Goal: Task Accomplishment & Management: Complete application form

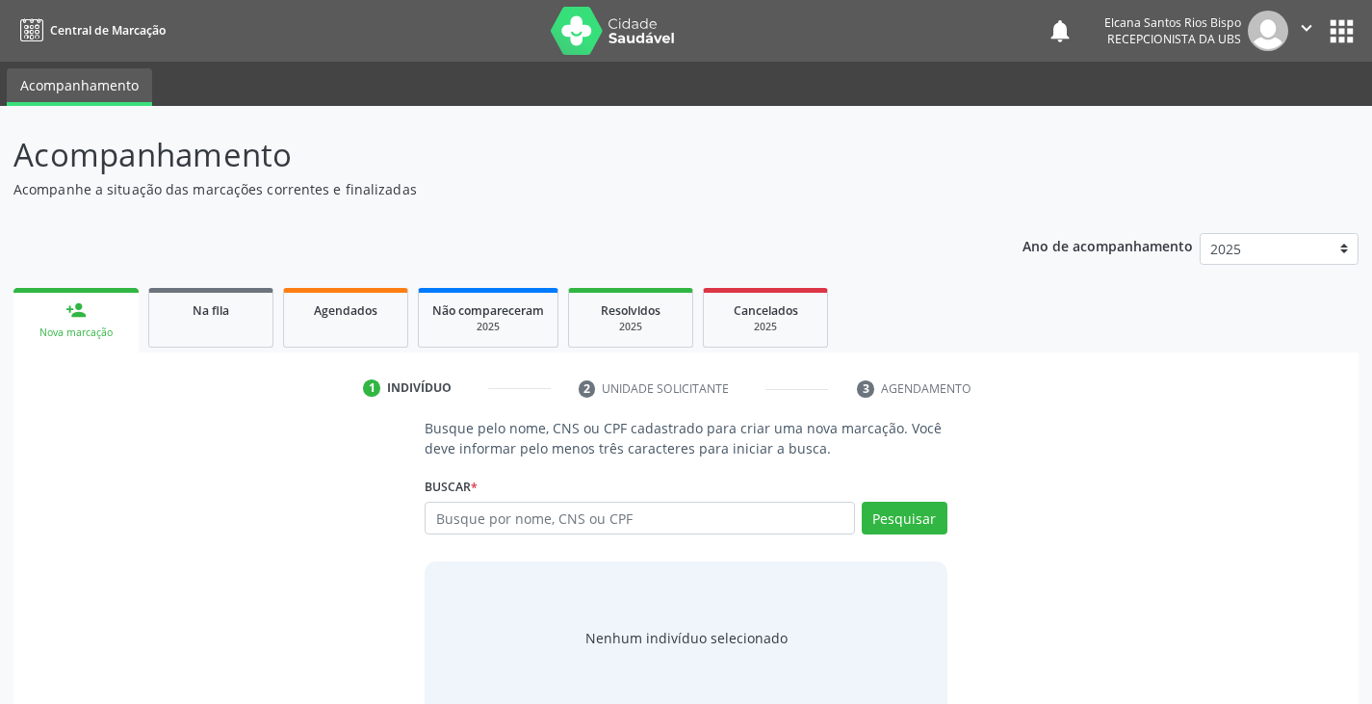
click at [493, 513] on input "text" at bounding box center [640, 518] width 430 height 33
type input "705601456537814"
click at [919, 517] on button "Pesquisar" at bounding box center [905, 518] width 86 height 33
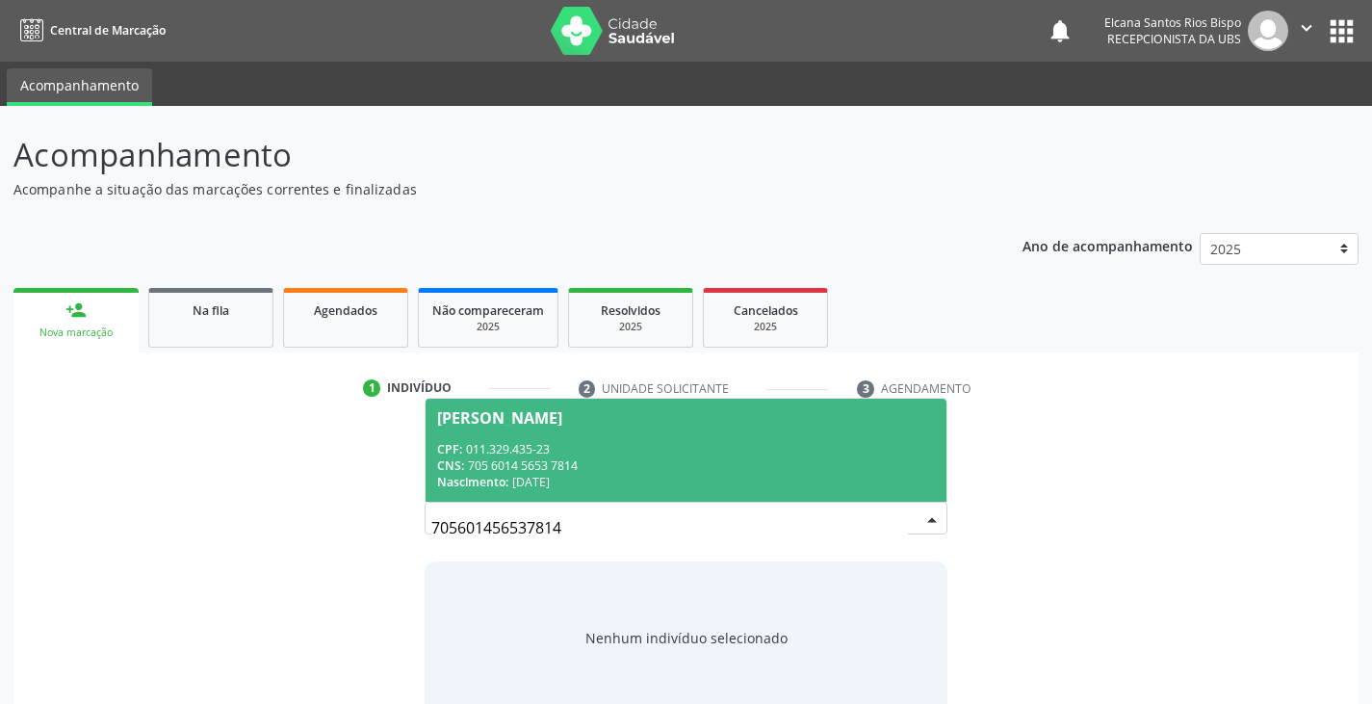
click at [529, 449] on div "CPF: 011.329.435-23" at bounding box center [685, 449] width 497 height 16
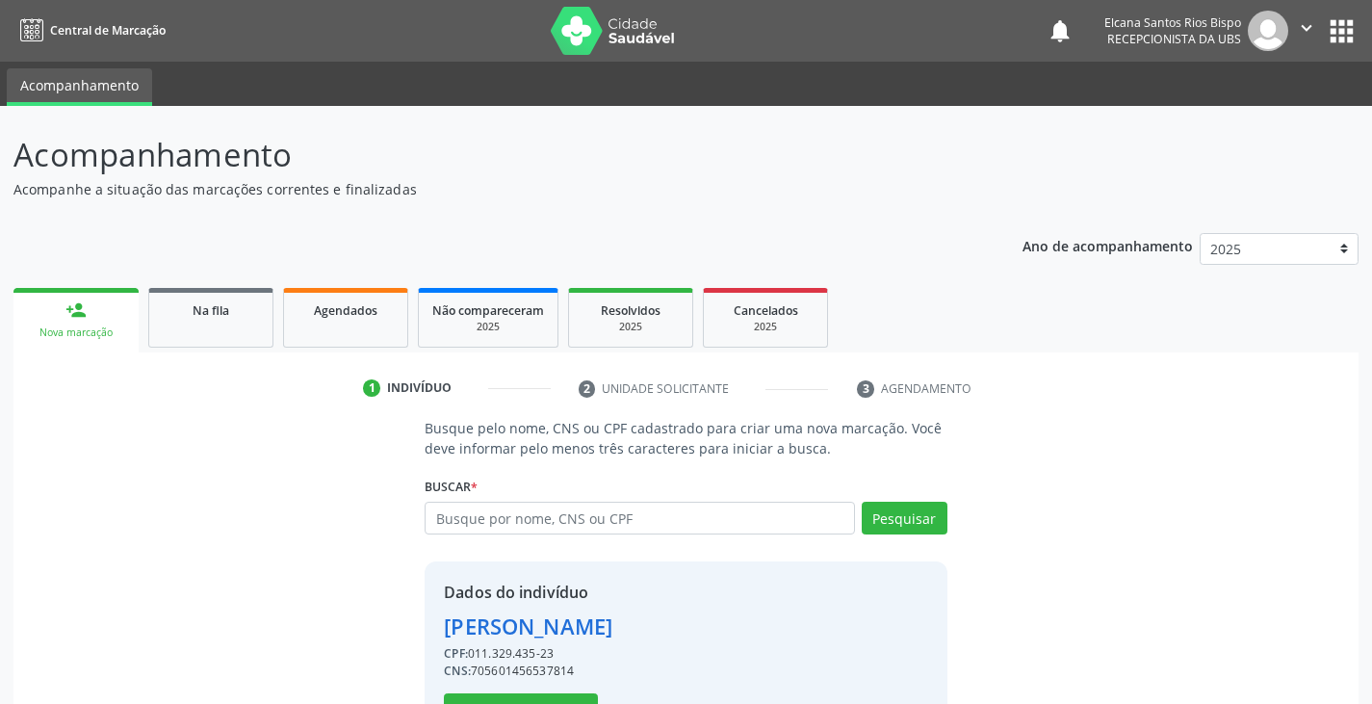
scroll to position [68, 0]
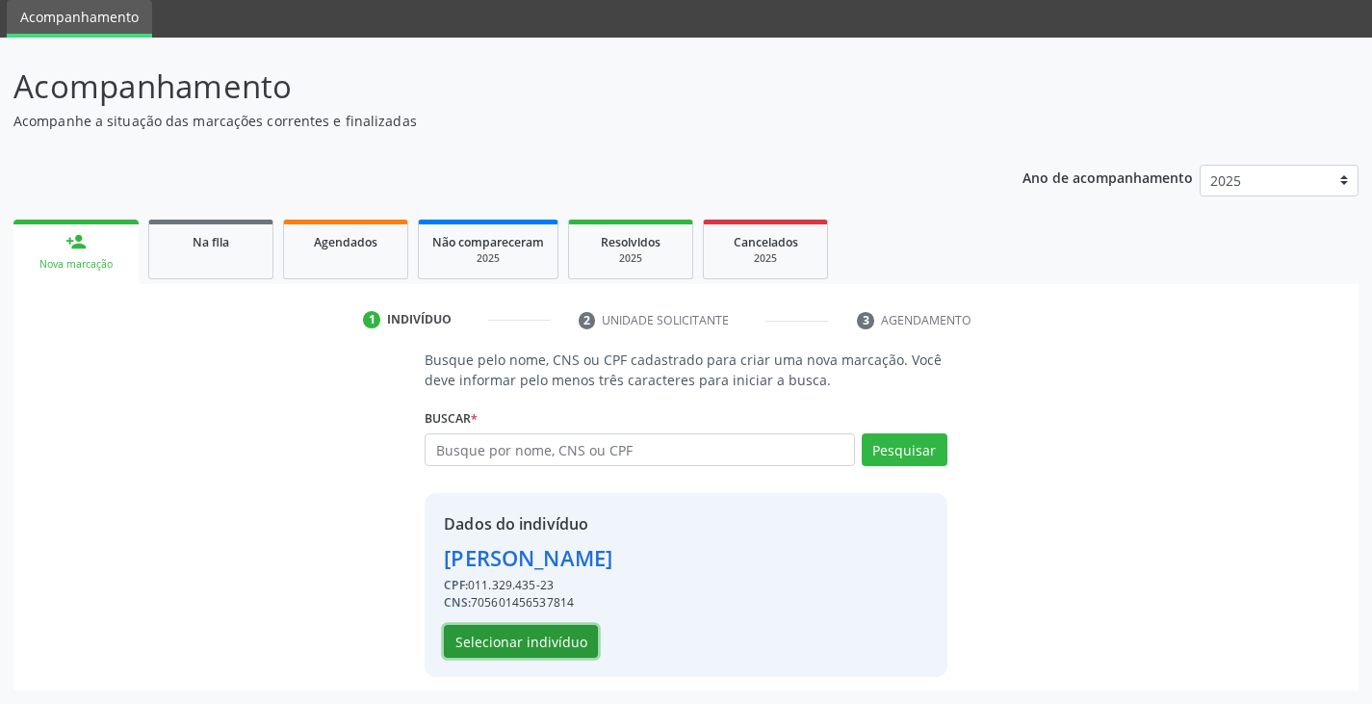
click at [512, 642] on button "Selecionar indivíduo" at bounding box center [521, 641] width 154 height 33
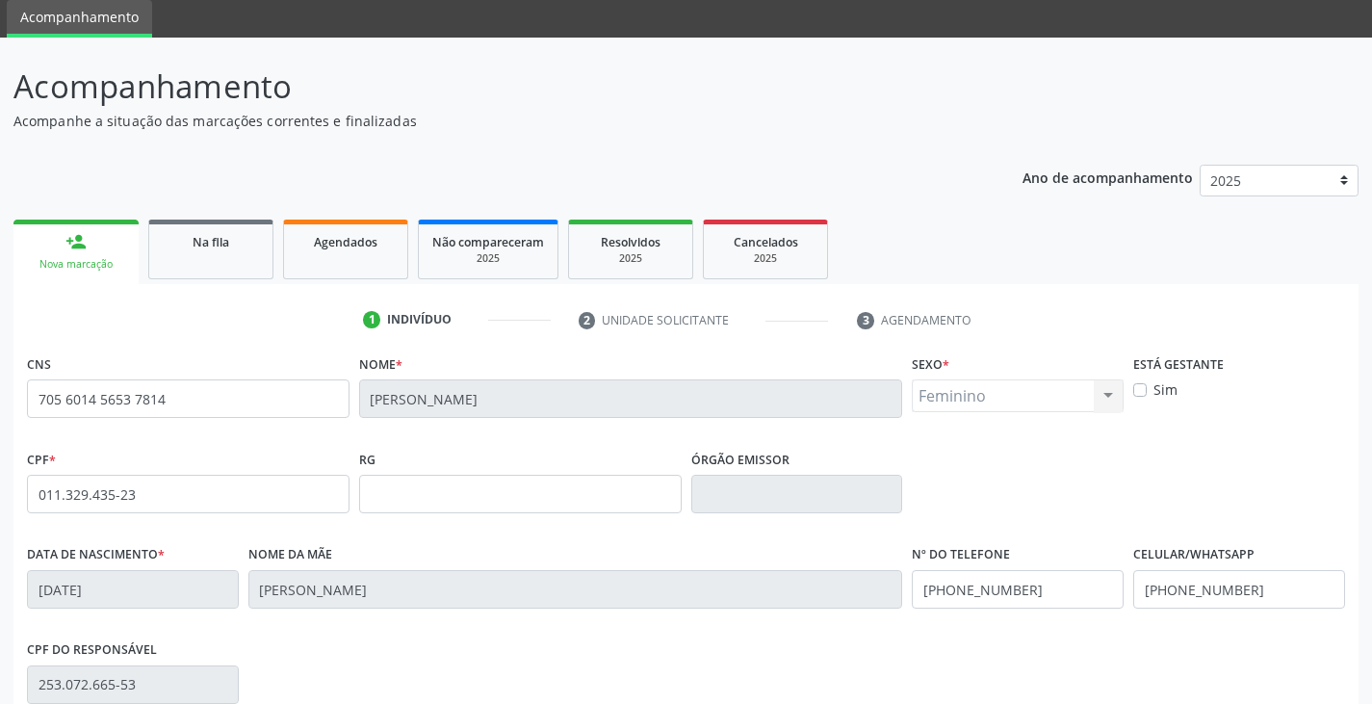
scroll to position [340, 0]
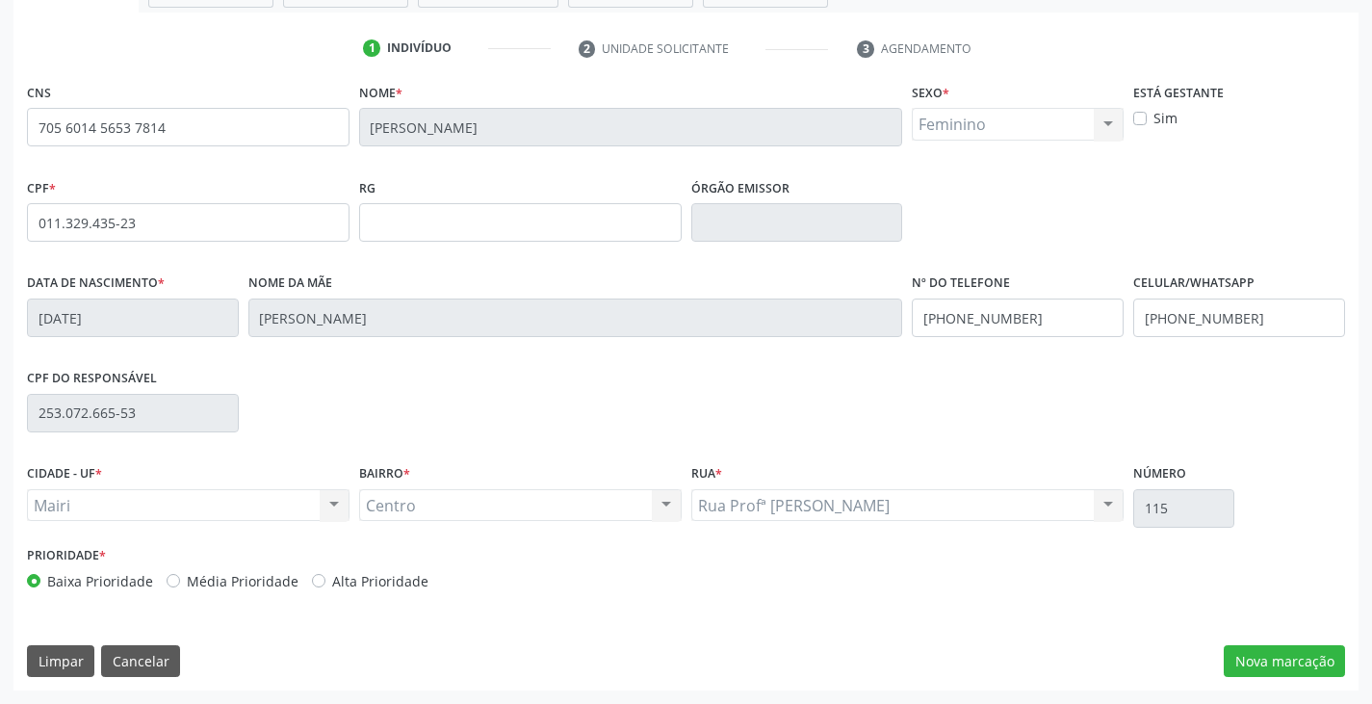
click at [347, 585] on label "Alta Prioridade" at bounding box center [380, 581] width 96 height 20
click at [326, 585] on input "Alta Prioridade" at bounding box center [318, 579] width 13 height 17
radio input "true"
click at [1293, 663] on button "Nova marcação" at bounding box center [1284, 661] width 121 height 33
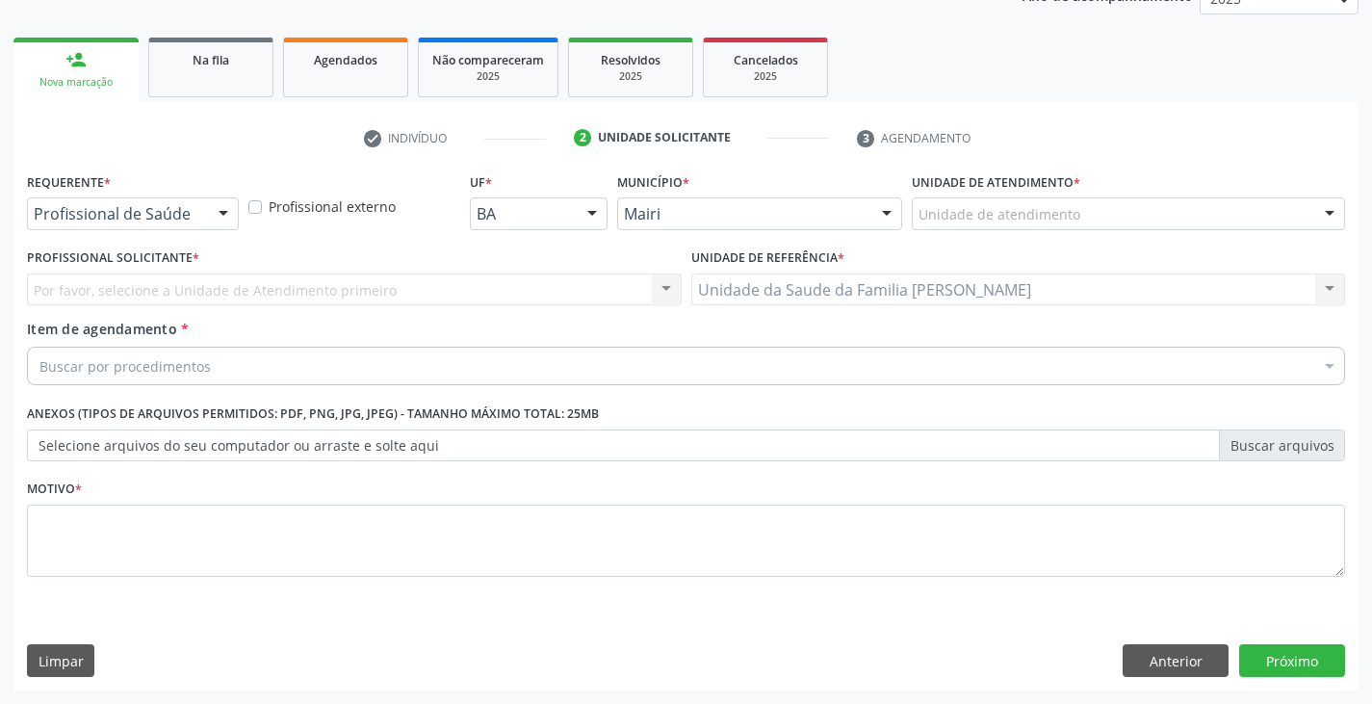
scroll to position [250, 0]
click at [1028, 203] on div "Unidade de atendimento" at bounding box center [1128, 213] width 433 height 33
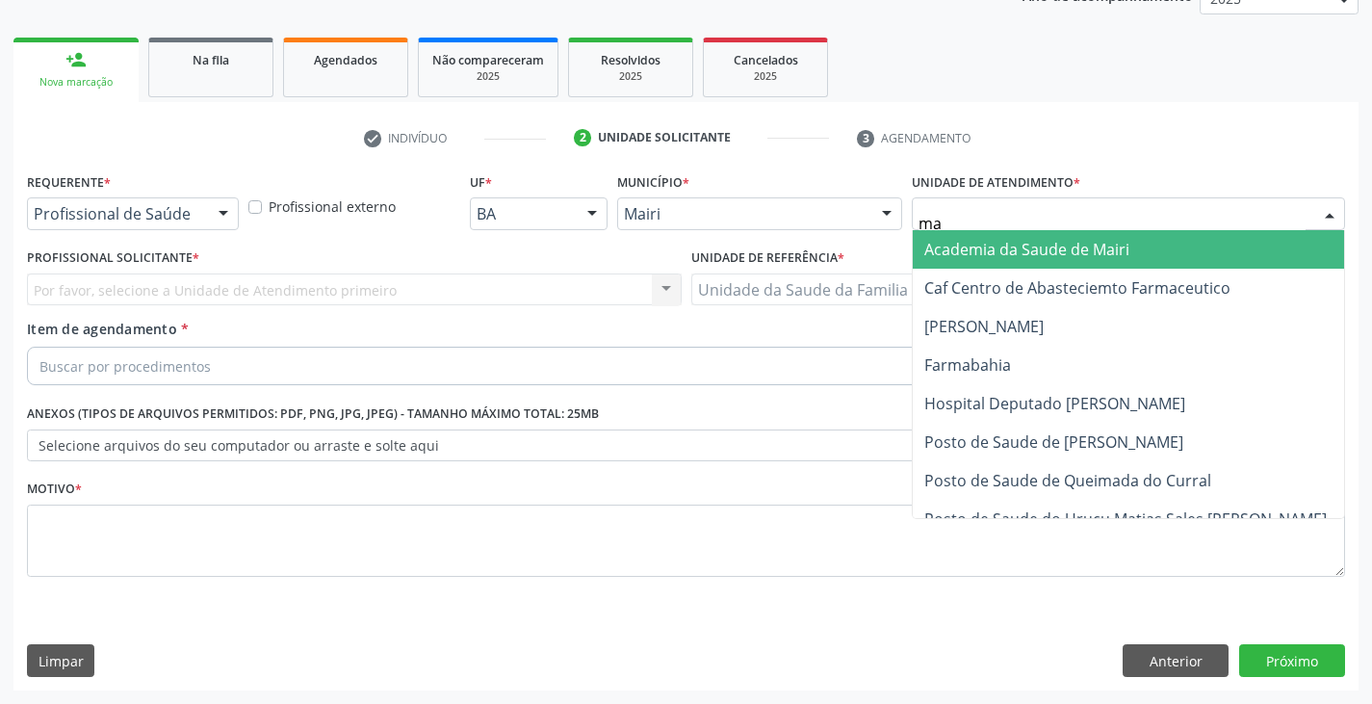
type input "mar"
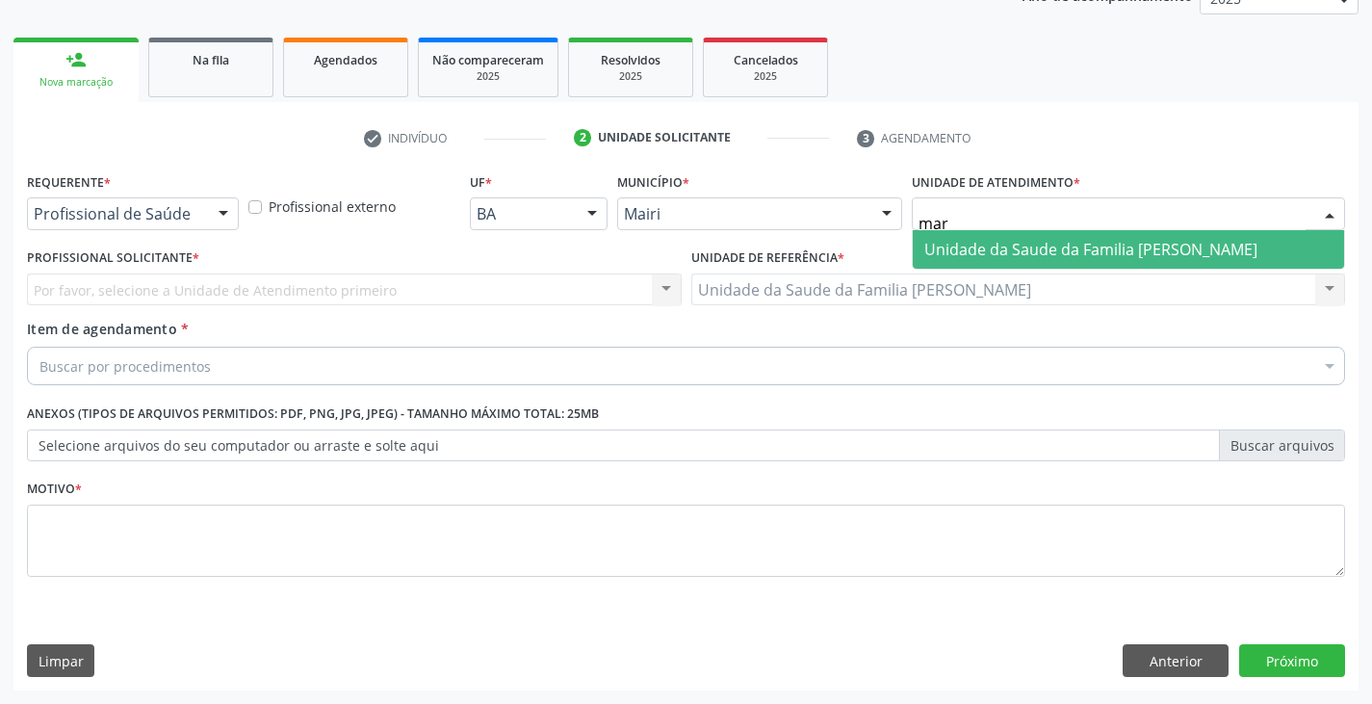
click at [1026, 248] on span "Unidade da Saude da Familia [PERSON_NAME]" at bounding box center [1091, 249] width 333 height 21
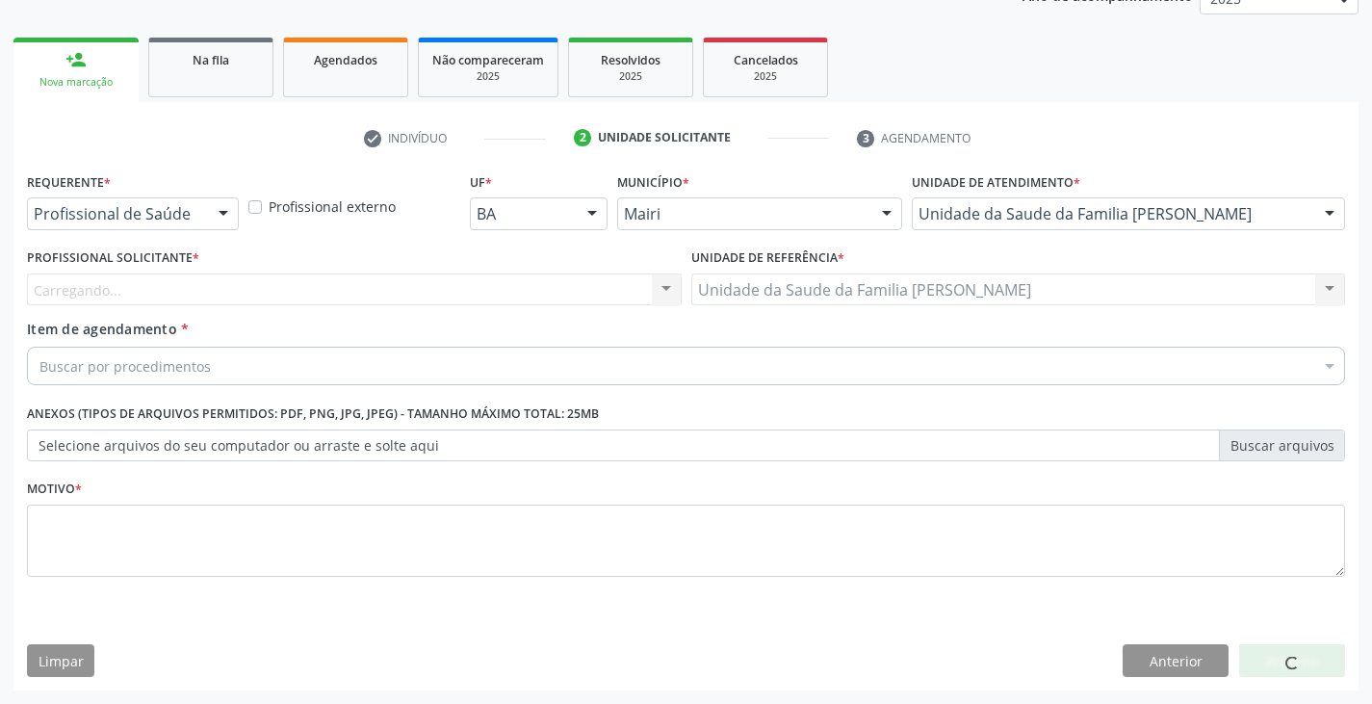
click at [94, 289] on div "Carregando... Nenhum resultado encontrado para: " " Não há nenhuma opção para s…" at bounding box center [354, 290] width 655 height 33
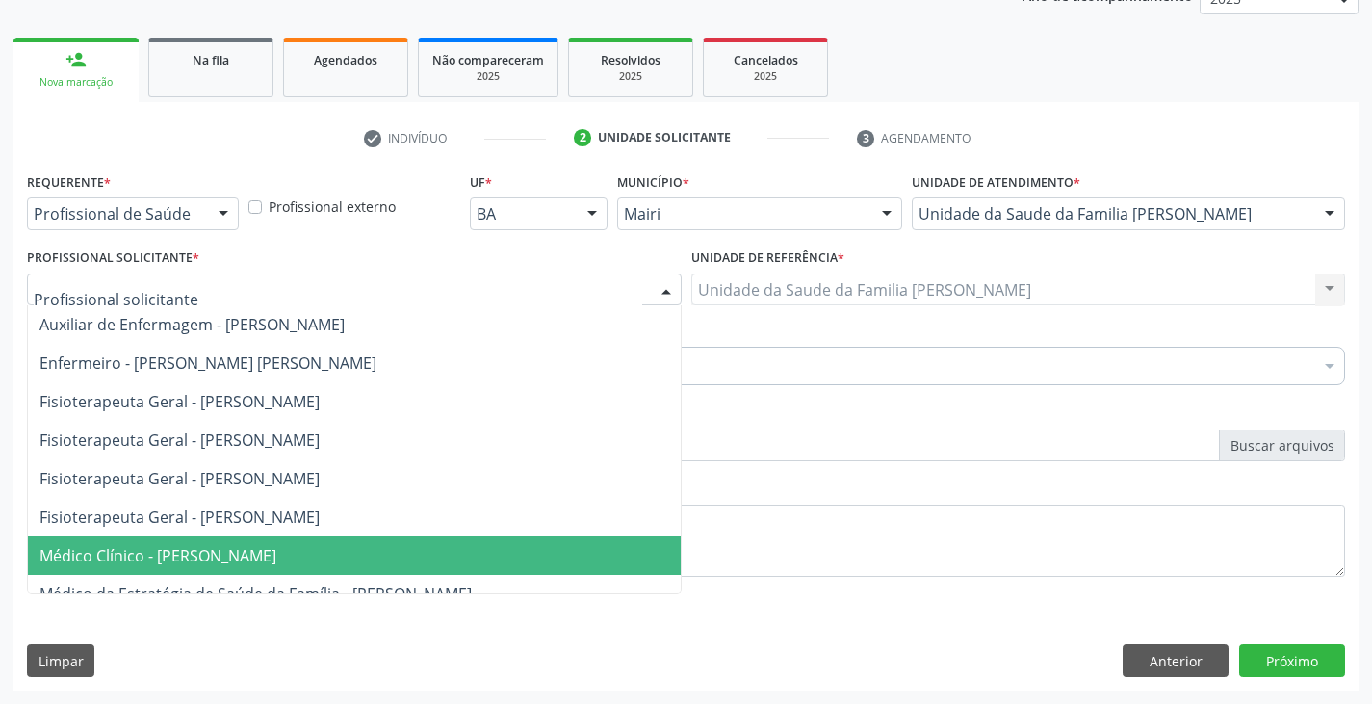
click at [131, 561] on span "Médico Clínico - [PERSON_NAME]" at bounding box center [157, 555] width 237 height 21
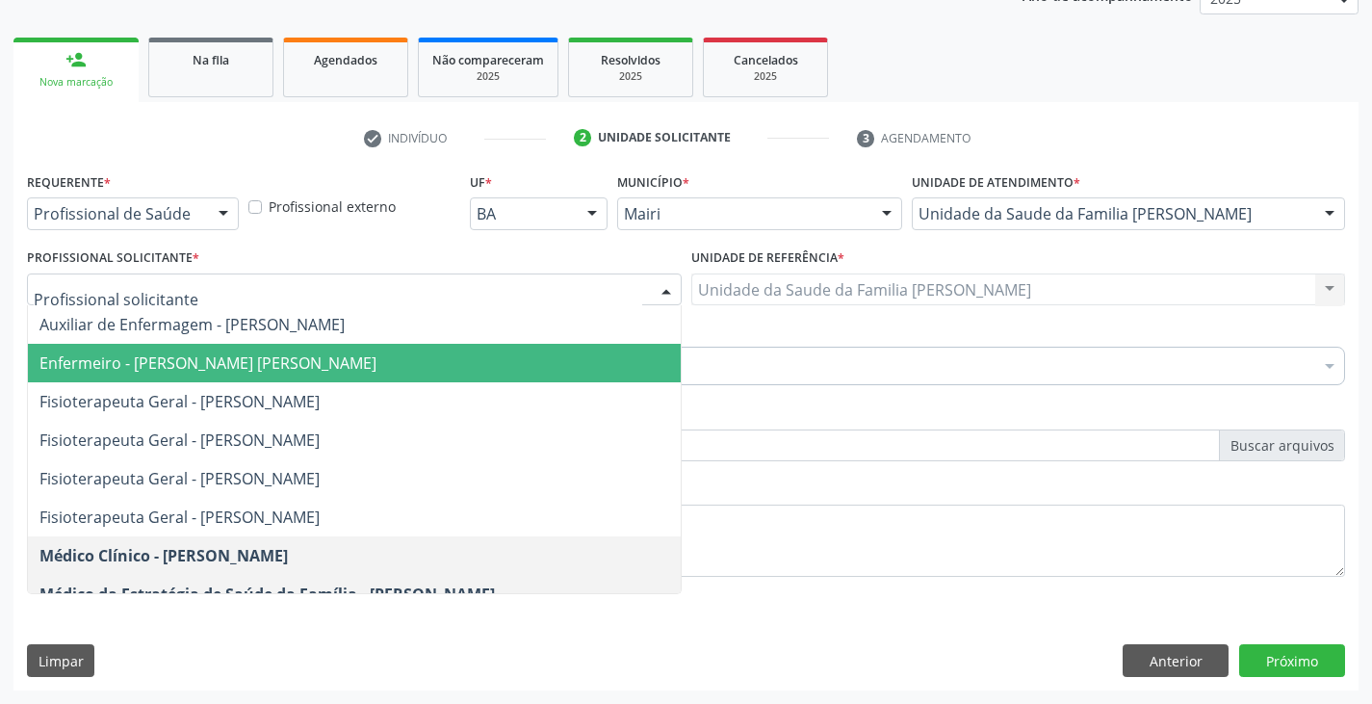
click at [162, 355] on span "Enfermeiro - [PERSON_NAME] [PERSON_NAME]" at bounding box center [207, 362] width 337 height 21
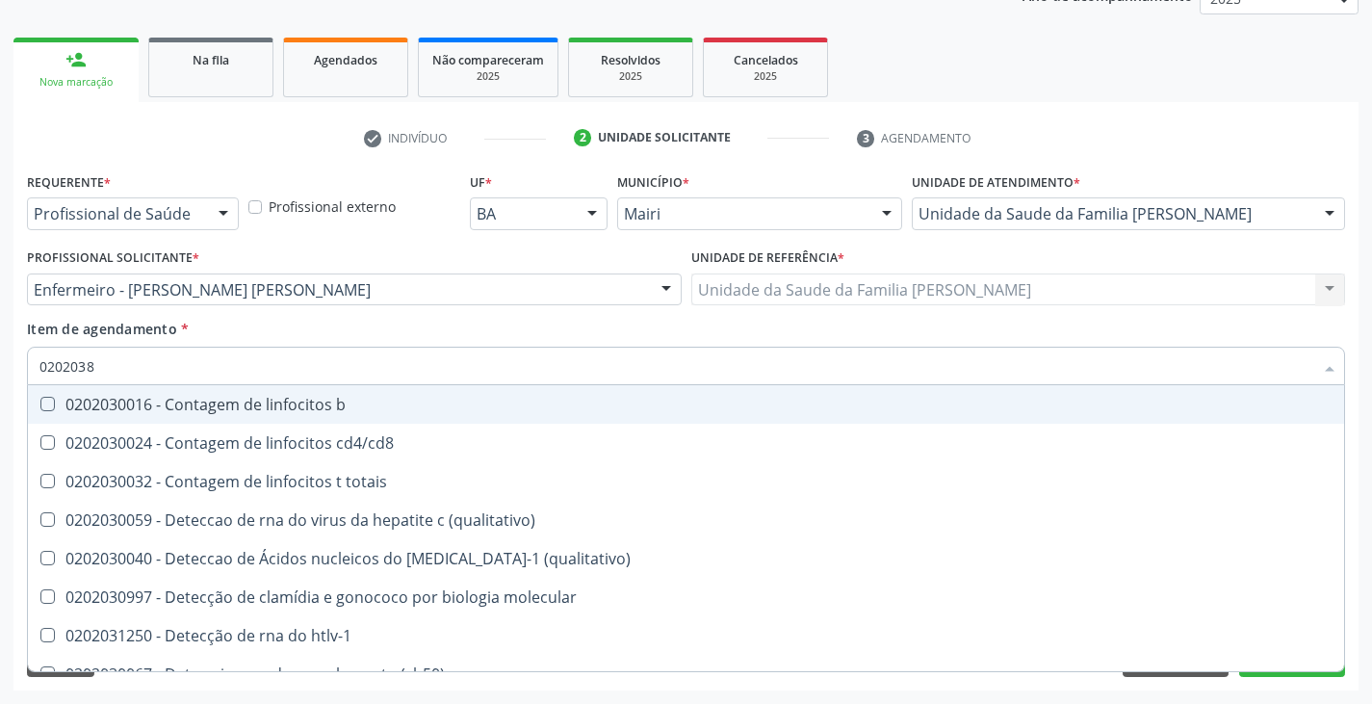
type input "02020380"
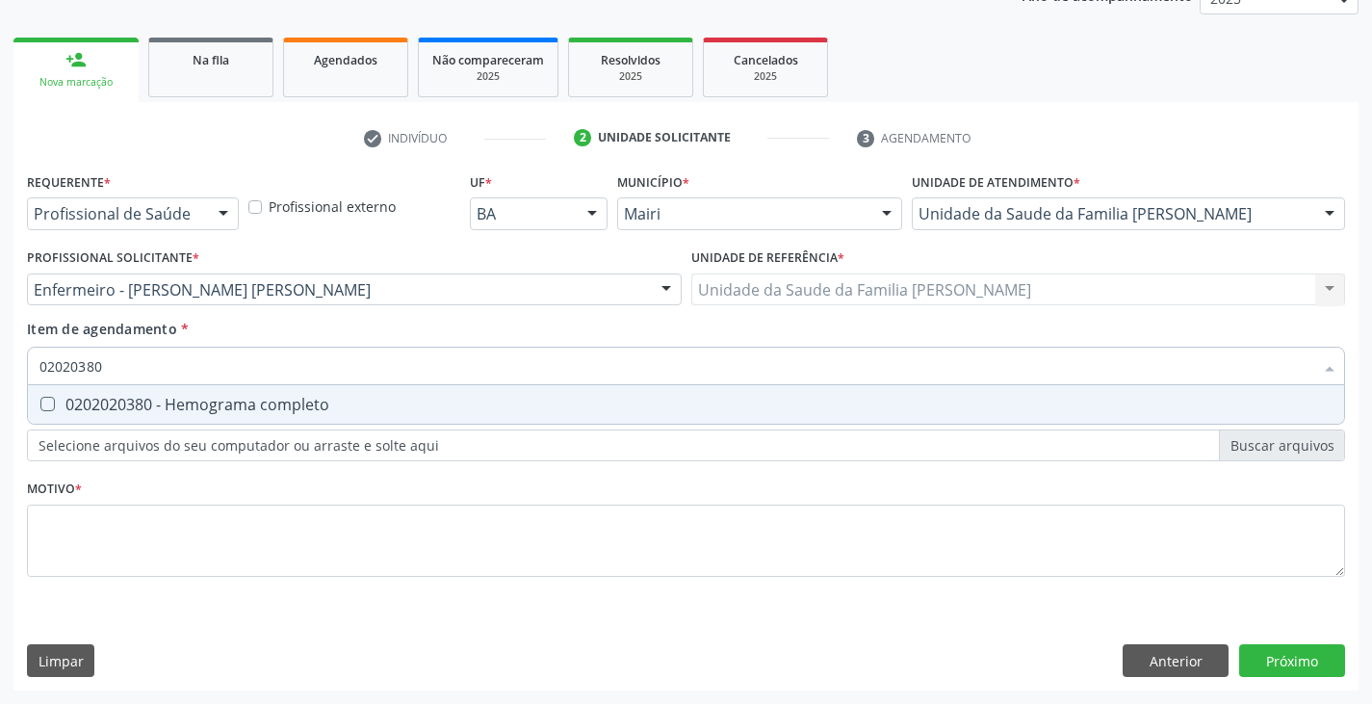
click at [153, 402] on div "0202020380 - Hemograma completo" at bounding box center [685, 404] width 1293 height 15
checkbox completo "true"
type input "020203"
checkbox completo "false"
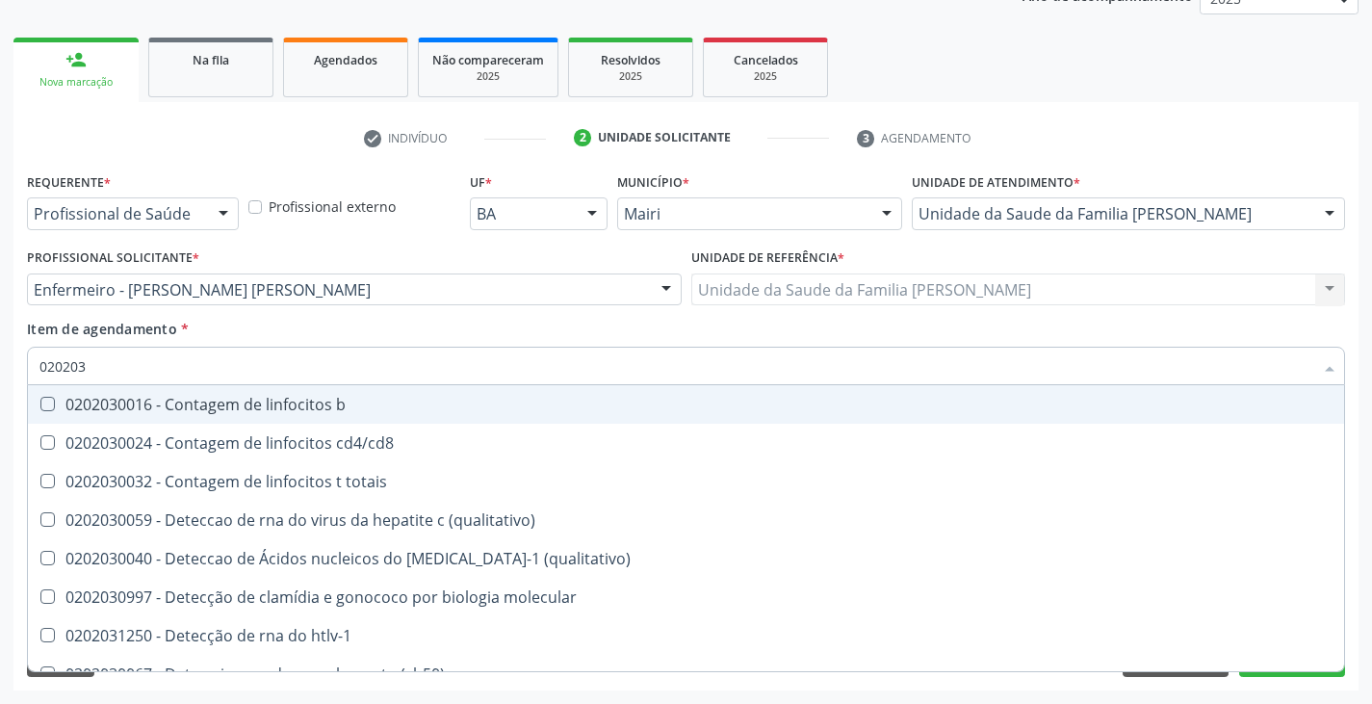
type input "02020"
checkbox completo "false"
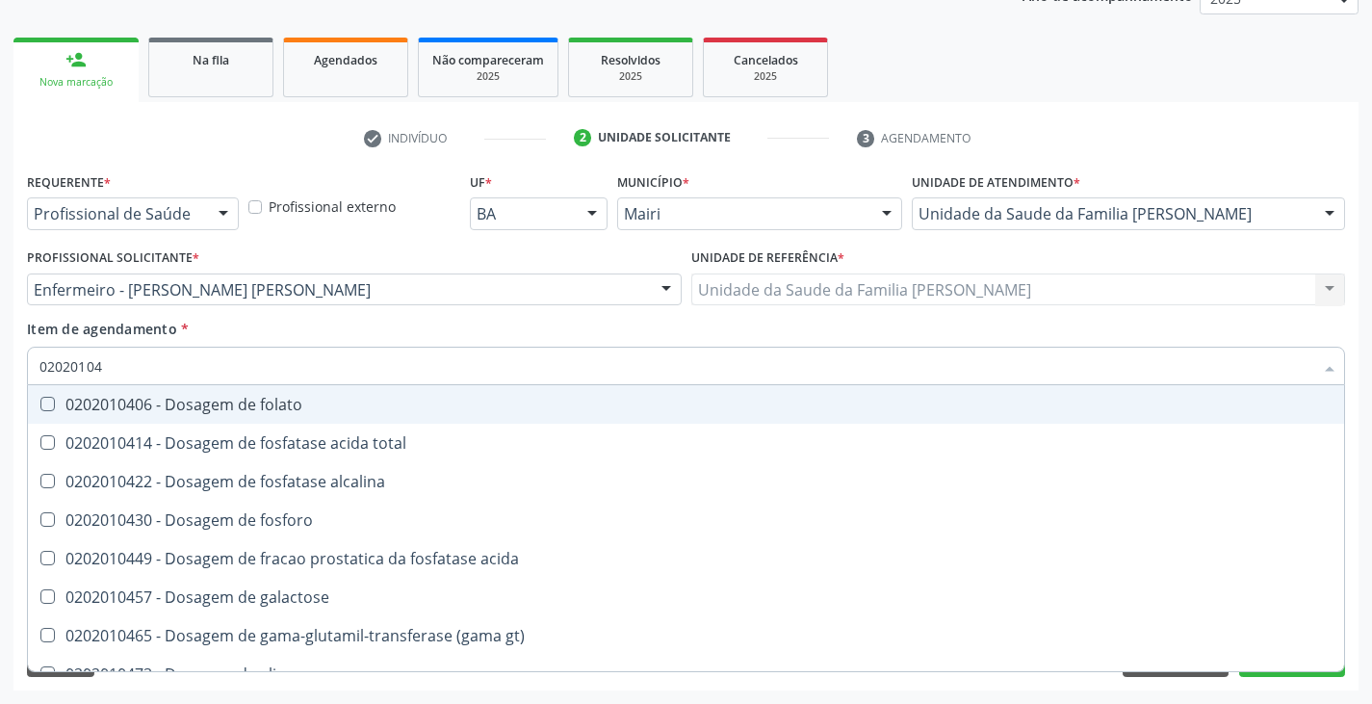
type input "020201047"
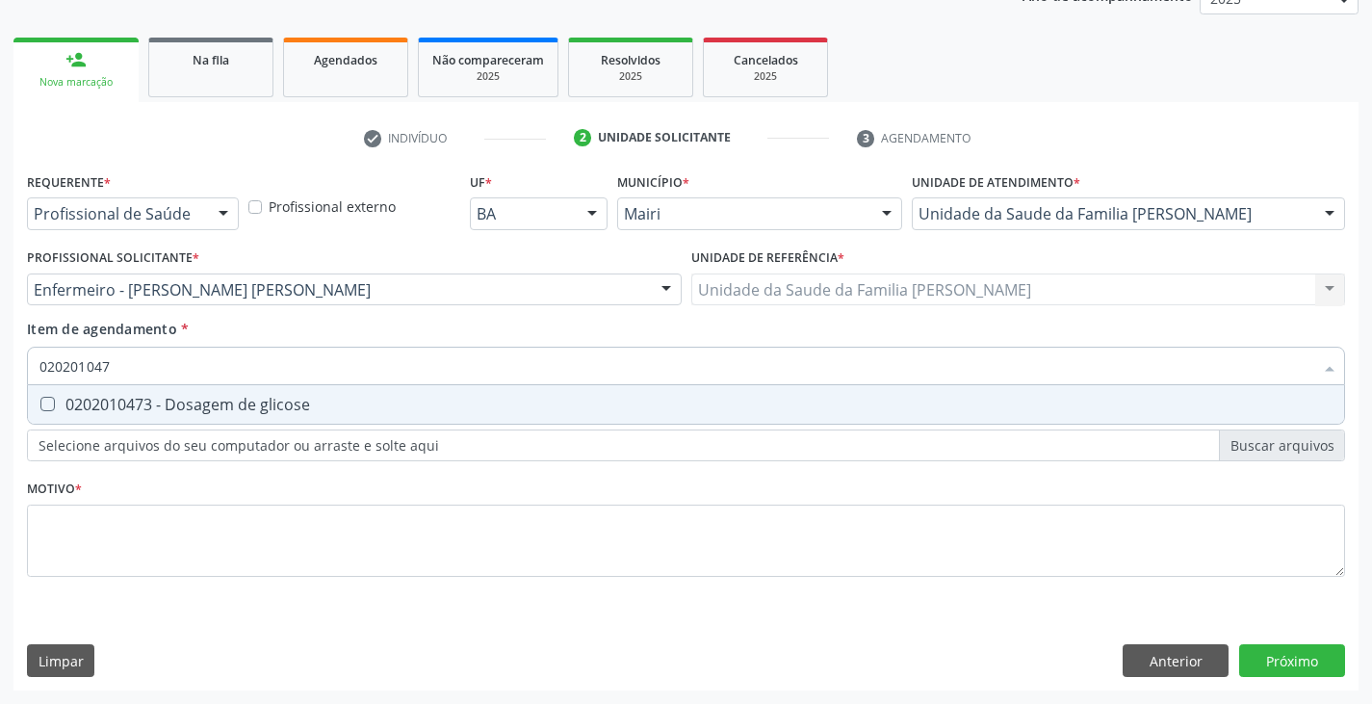
click at [154, 403] on div "0202010473 - Dosagem de glicose" at bounding box center [685, 404] width 1293 height 15
checkbox glicose "true"
type input "02020104"
checkbox glicose "false"
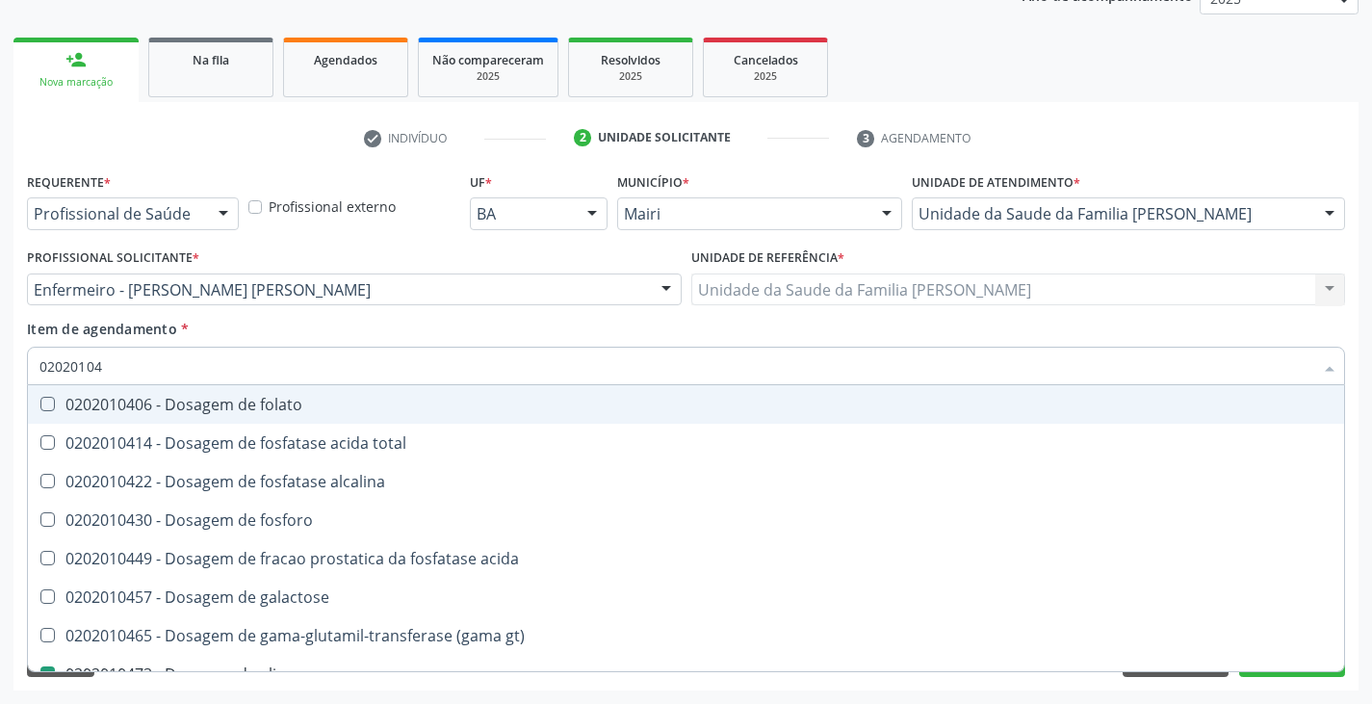
type input "0202010"
checkbox glicose "false"
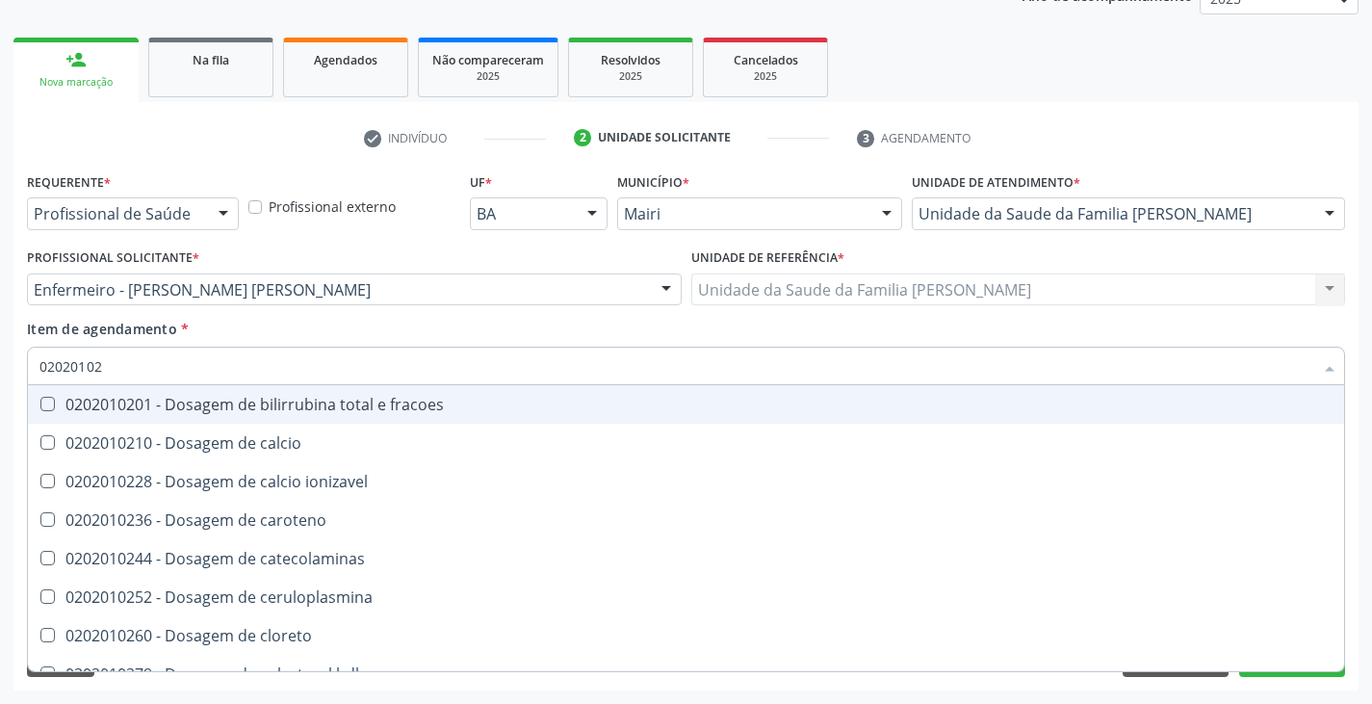
type input "020201029"
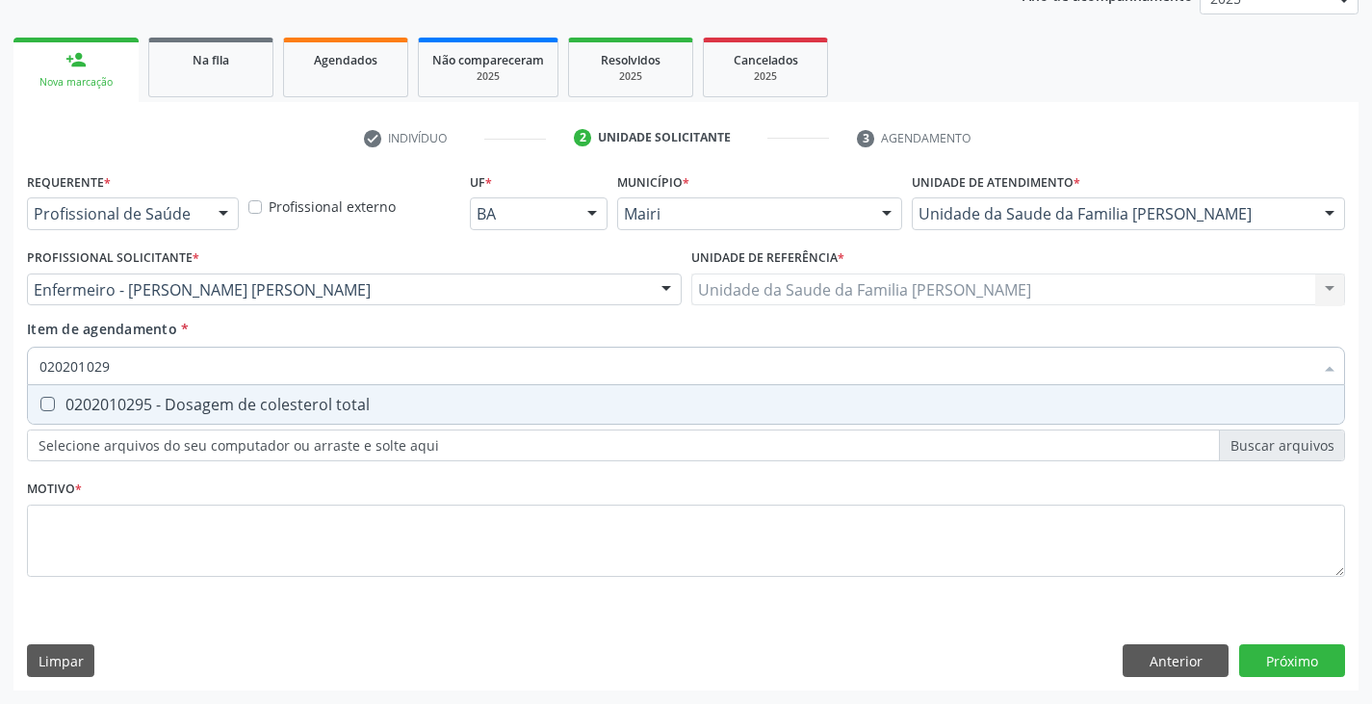
click at [163, 404] on div "0202010295 - Dosagem de colesterol total" at bounding box center [685, 404] width 1293 height 15
checkbox total "true"
type input "02020102"
checkbox total "false"
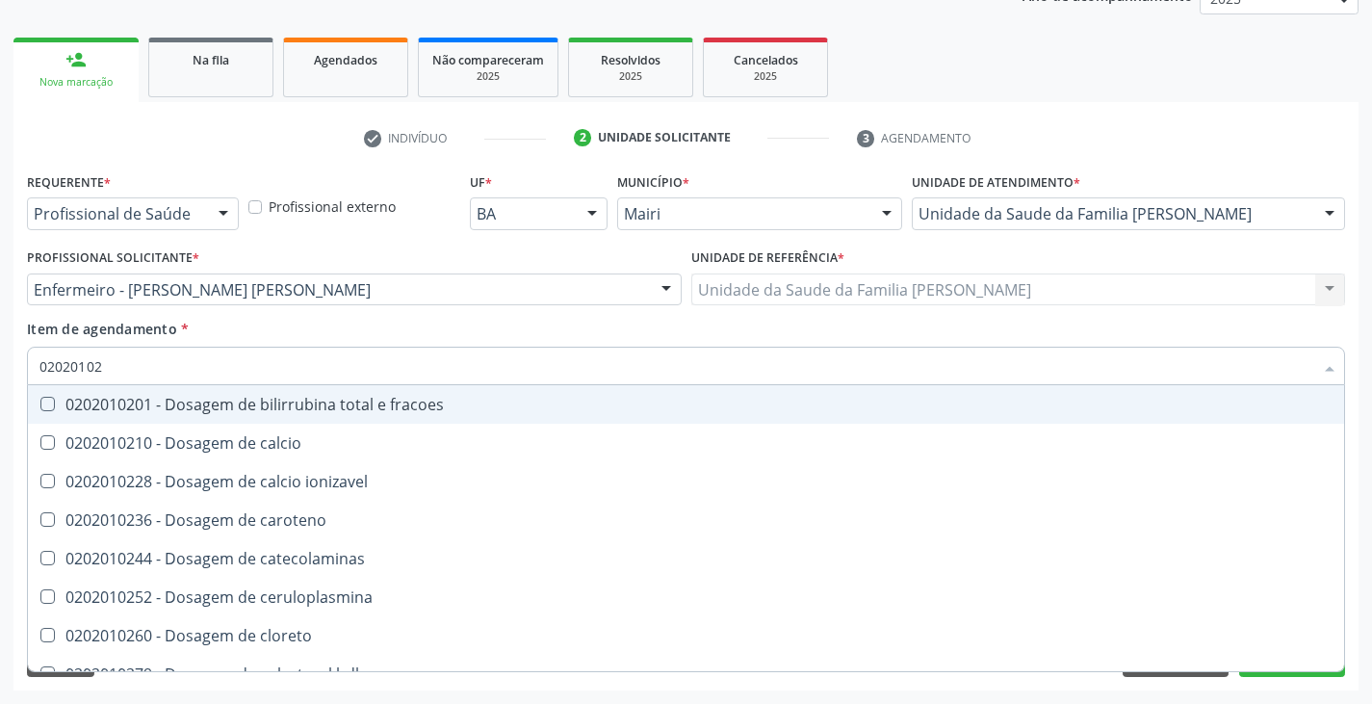
type input "020201028"
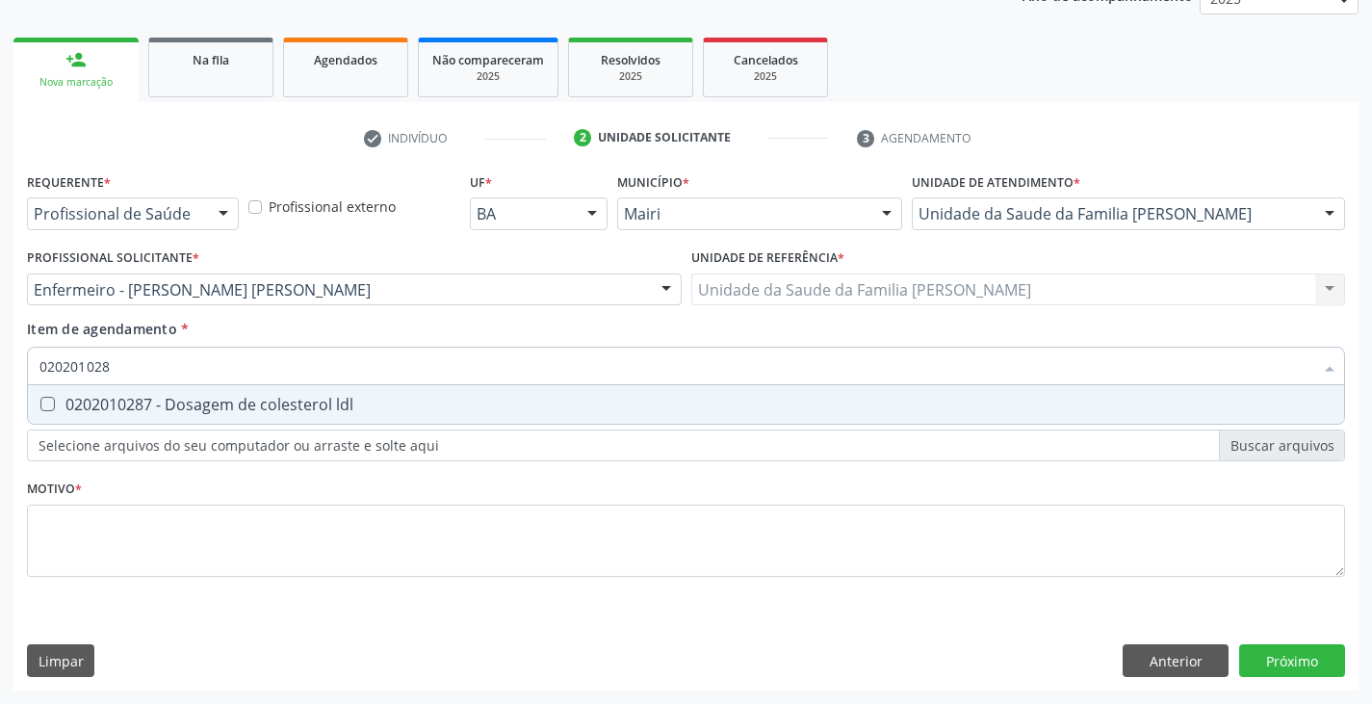
click at [163, 404] on div "0202010287 - Dosagem de colesterol ldl" at bounding box center [685, 404] width 1293 height 15
checkbox ldl "true"
type input "02020102"
checkbox ldl "false"
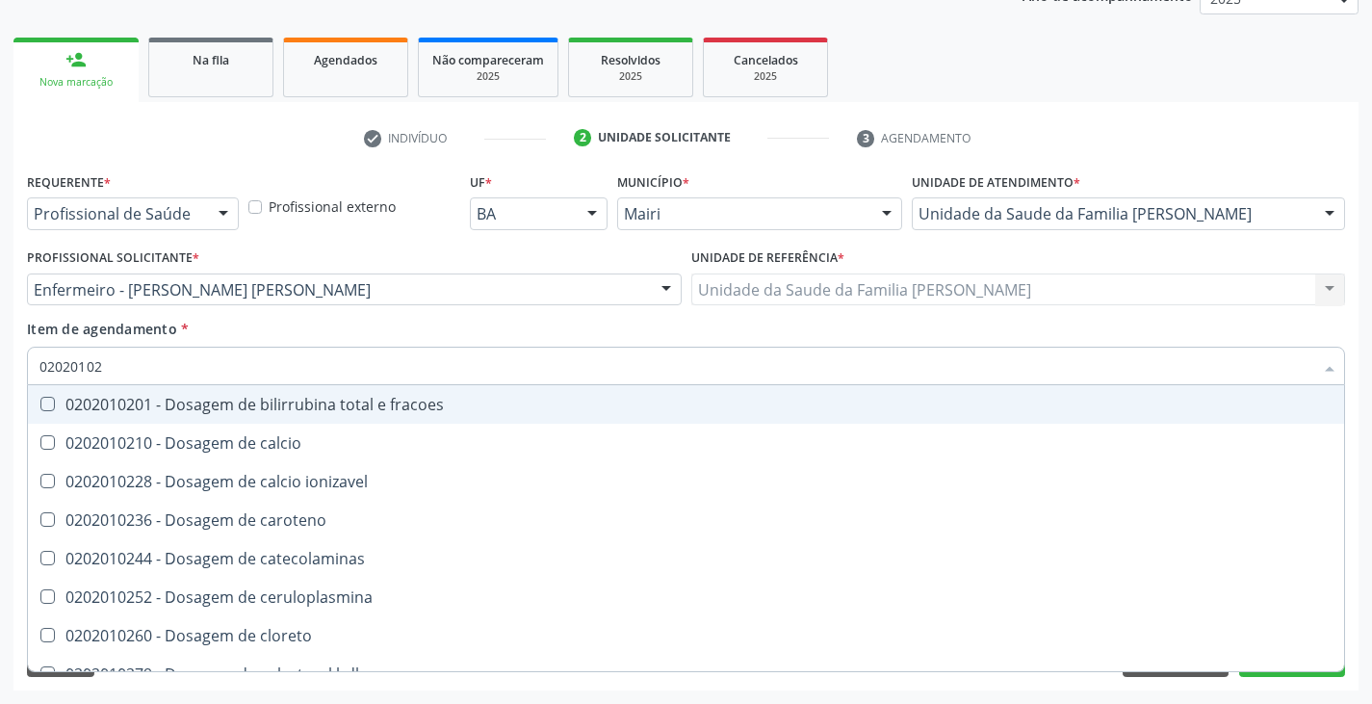
type input "020201027"
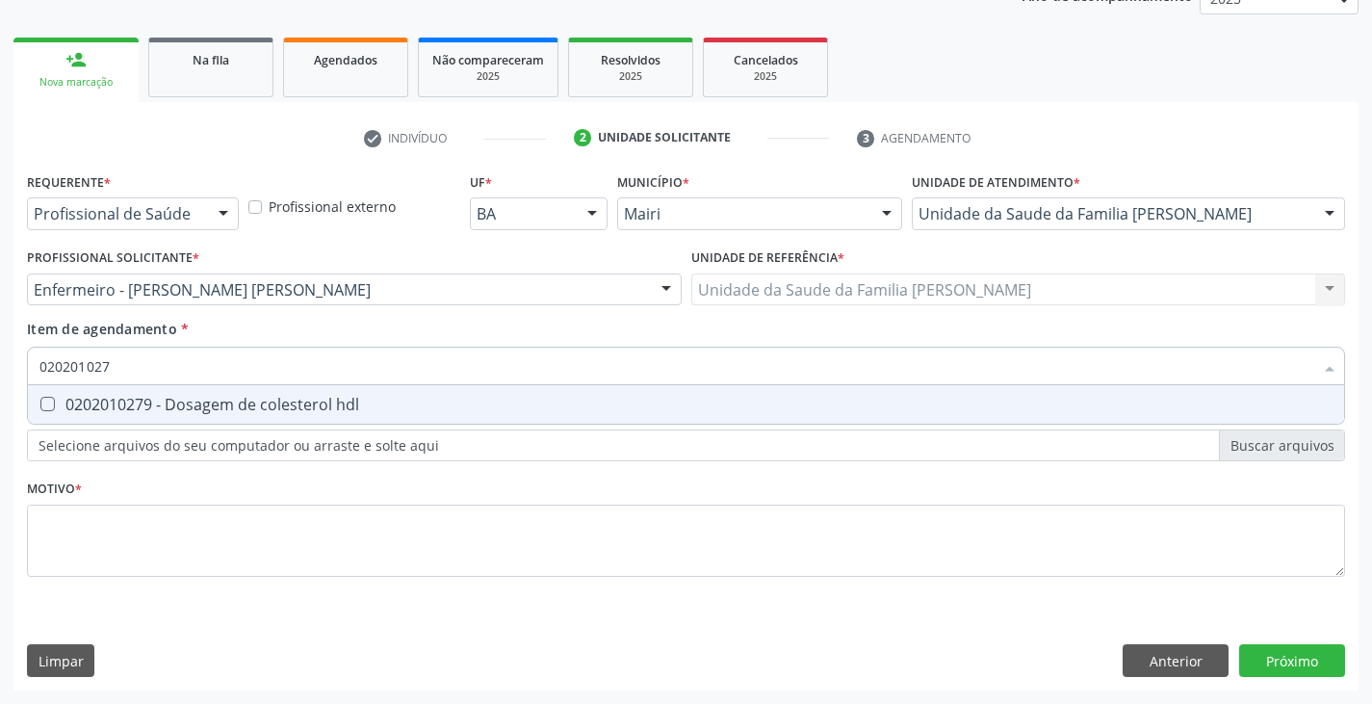
click at [171, 403] on div "0202010279 - Dosagem de colesterol hdl" at bounding box center [685, 404] width 1293 height 15
checkbox hdl "true"
type input "02020102"
checkbox hdl "false"
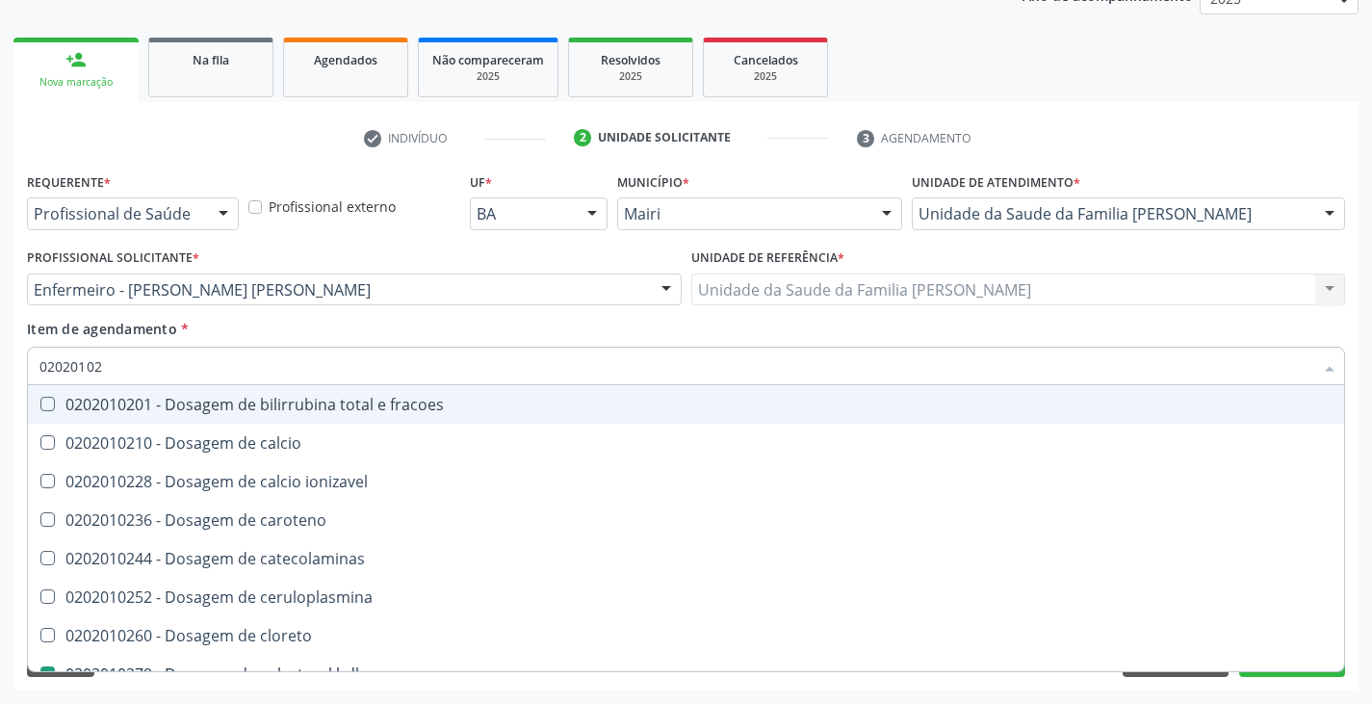
type input "0202010"
checkbox hdl "false"
checkbox ldl "false"
checkbox total "false"
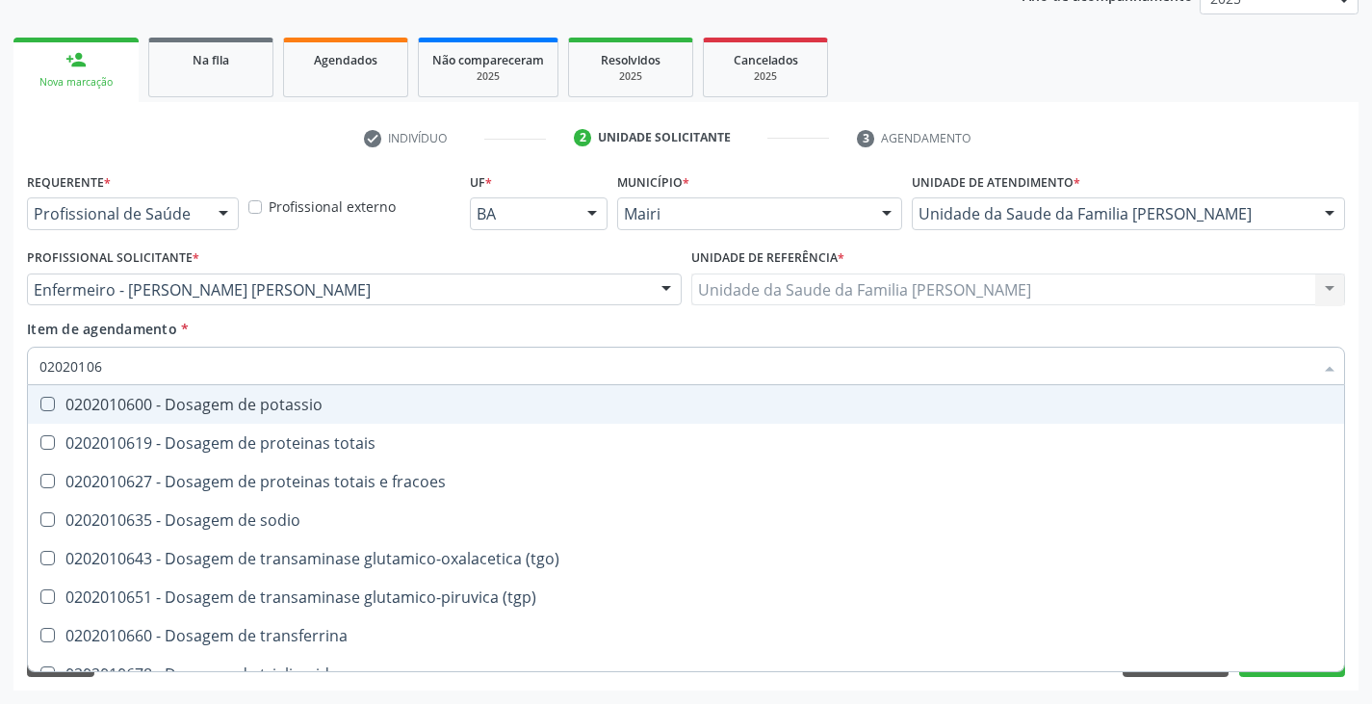
type input "020201067"
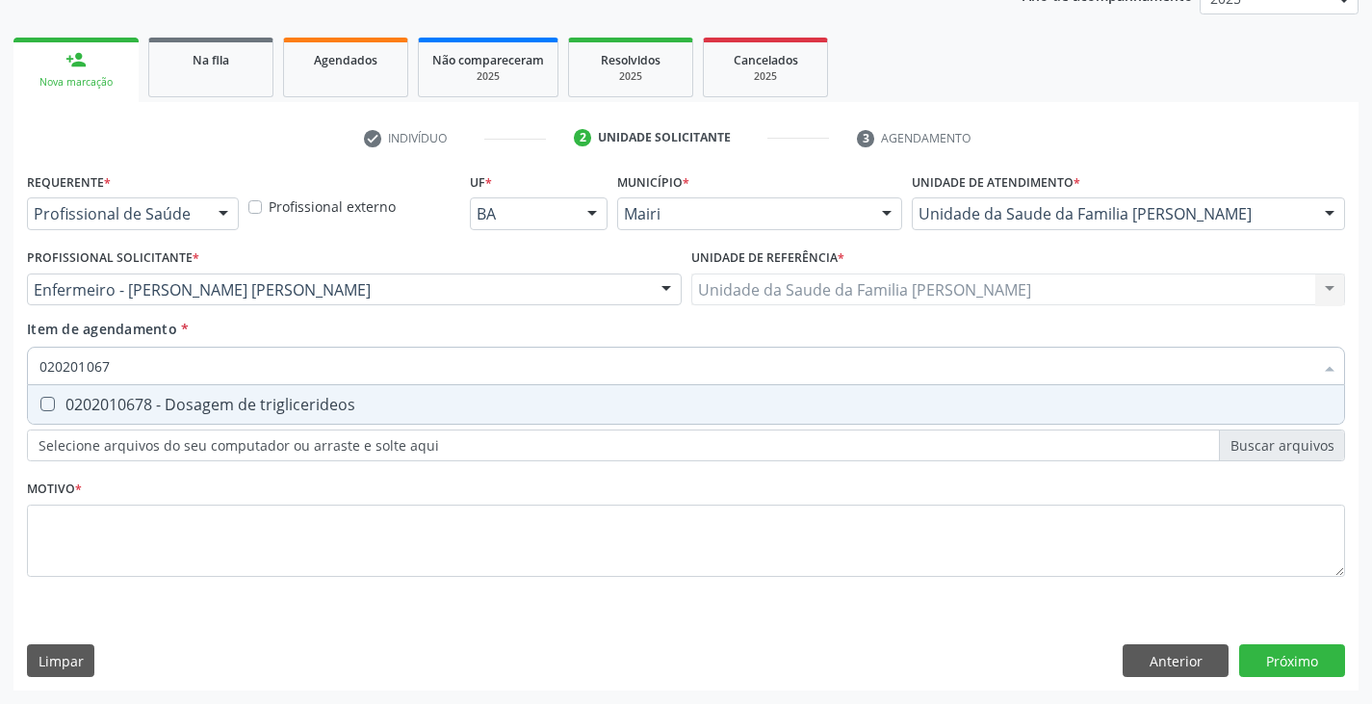
click at [171, 403] on div "0202010678 - Dosagem de triglicerideos" at bounding box center [685, 404] width 1293 height 15
checkbox triglicerideos "true"
type input "02020106"
checkbox triglicerideos "false"
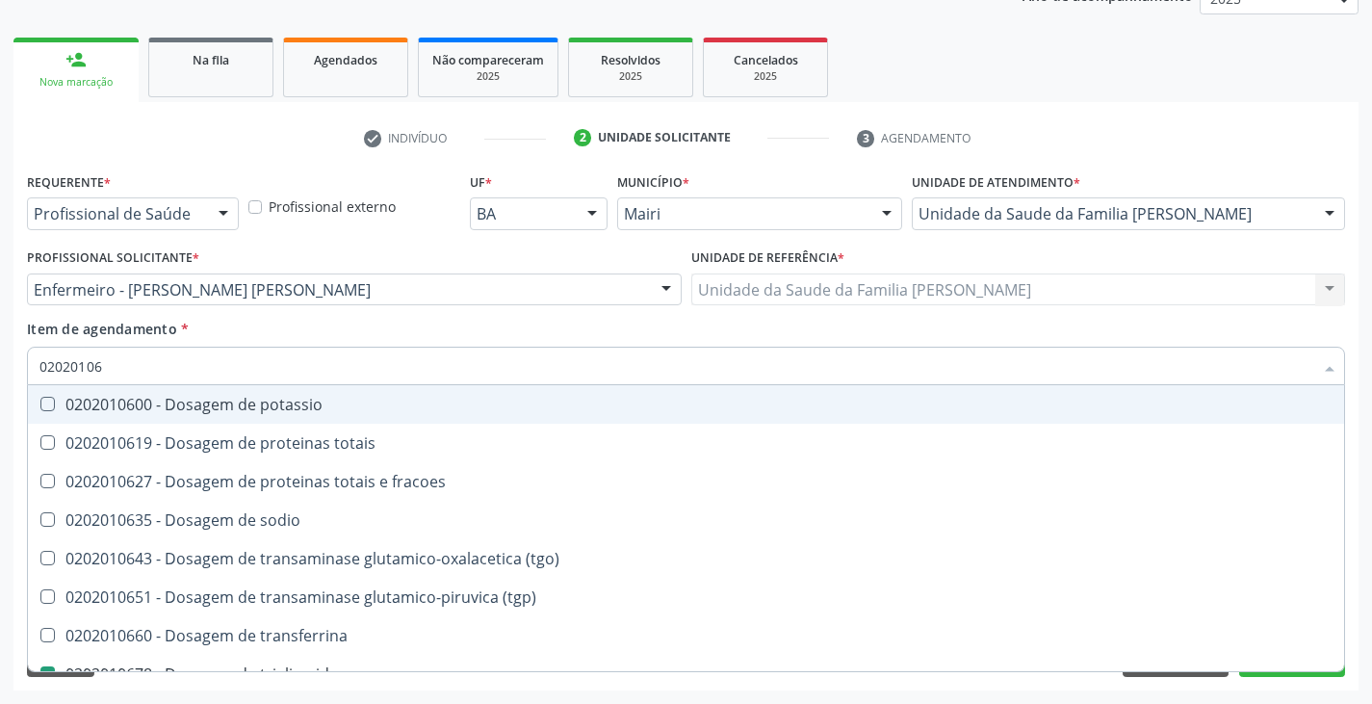
type input "0202010"
checkbox triglicerideos "false"
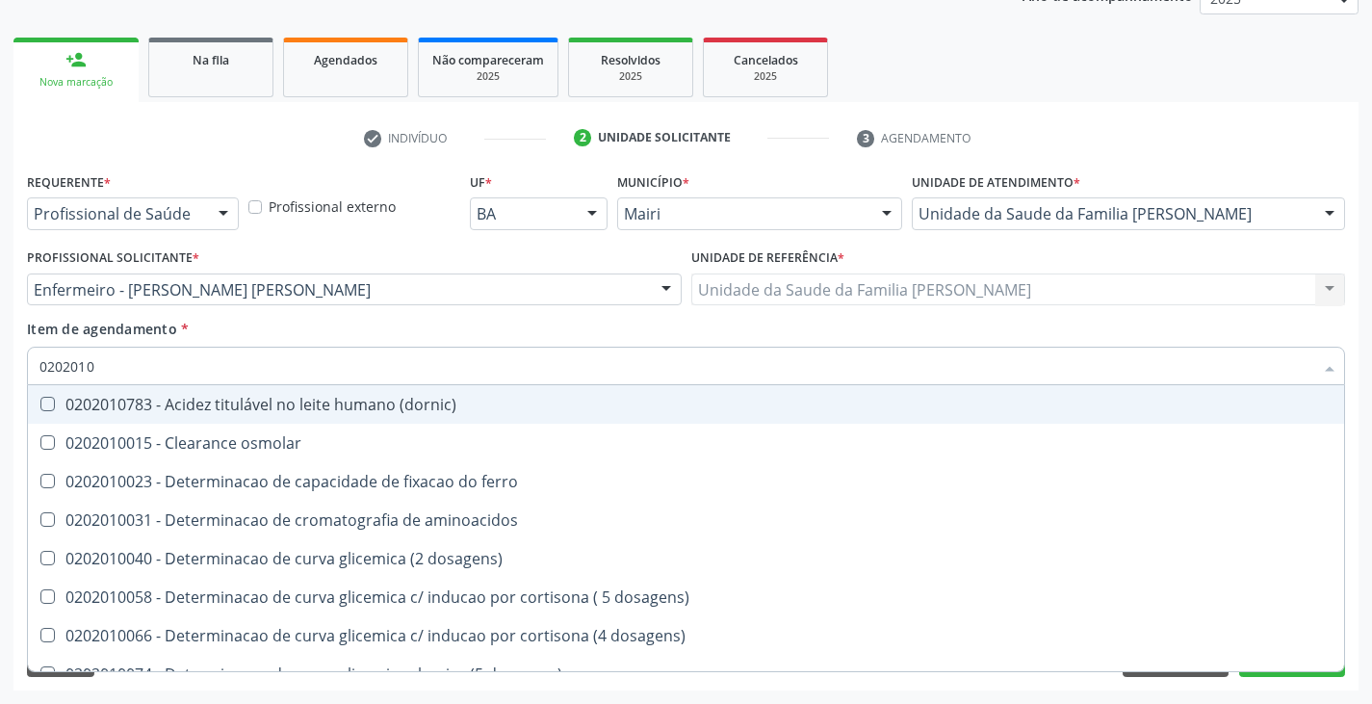
type input "02020106"
checkbox dosagens\) "true"
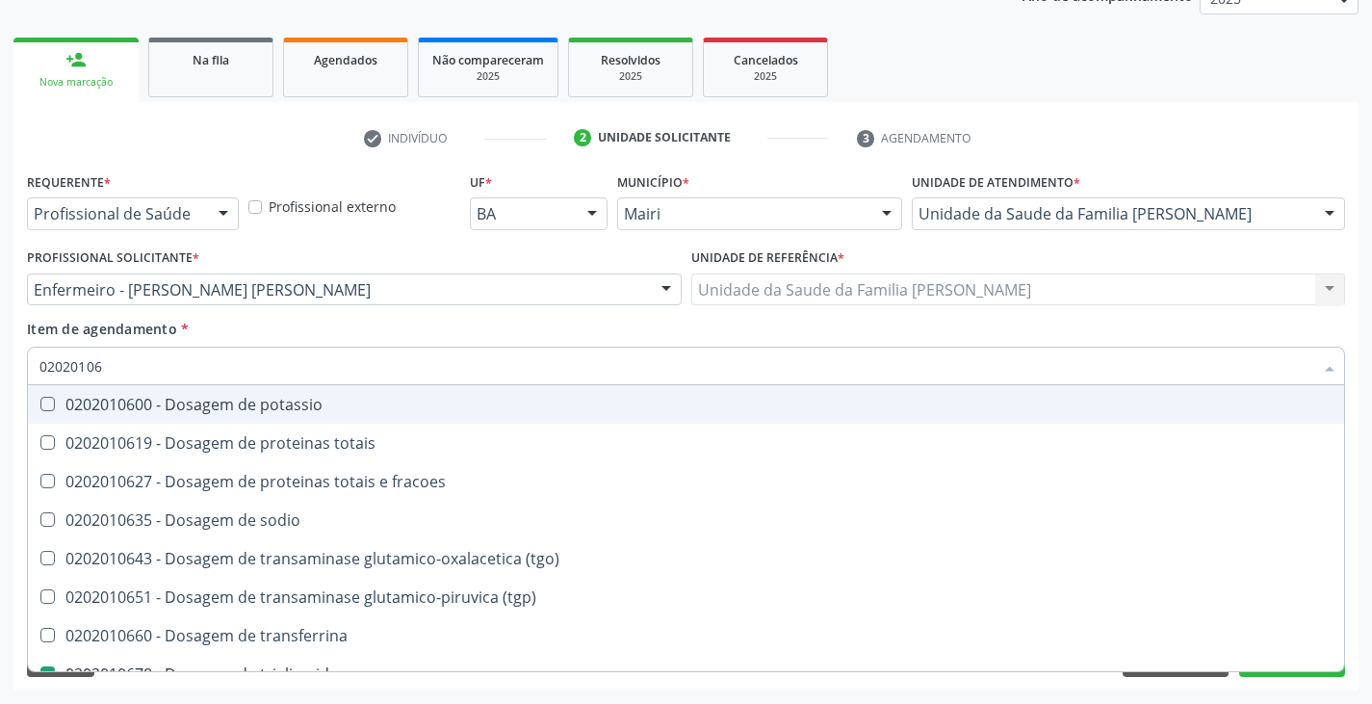
type input "020201064"
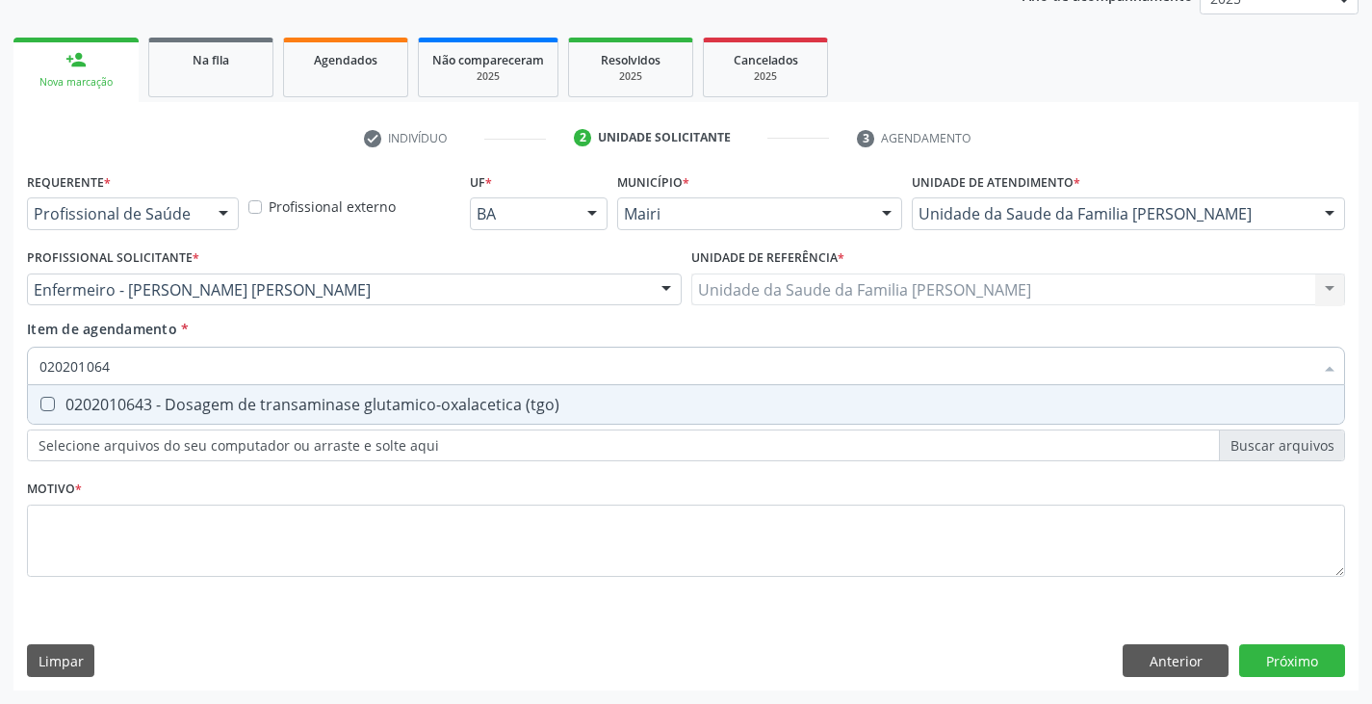
click at [171, 403] on div "0202010643 - Dosagem de transaminase glutamico-oxalacetica (tgo)" at bounding box center [685, 404] width 1293 height 15
checkbox \(tgo\) "true"
type input "02020106"
checkbox \(tgo\) "false"
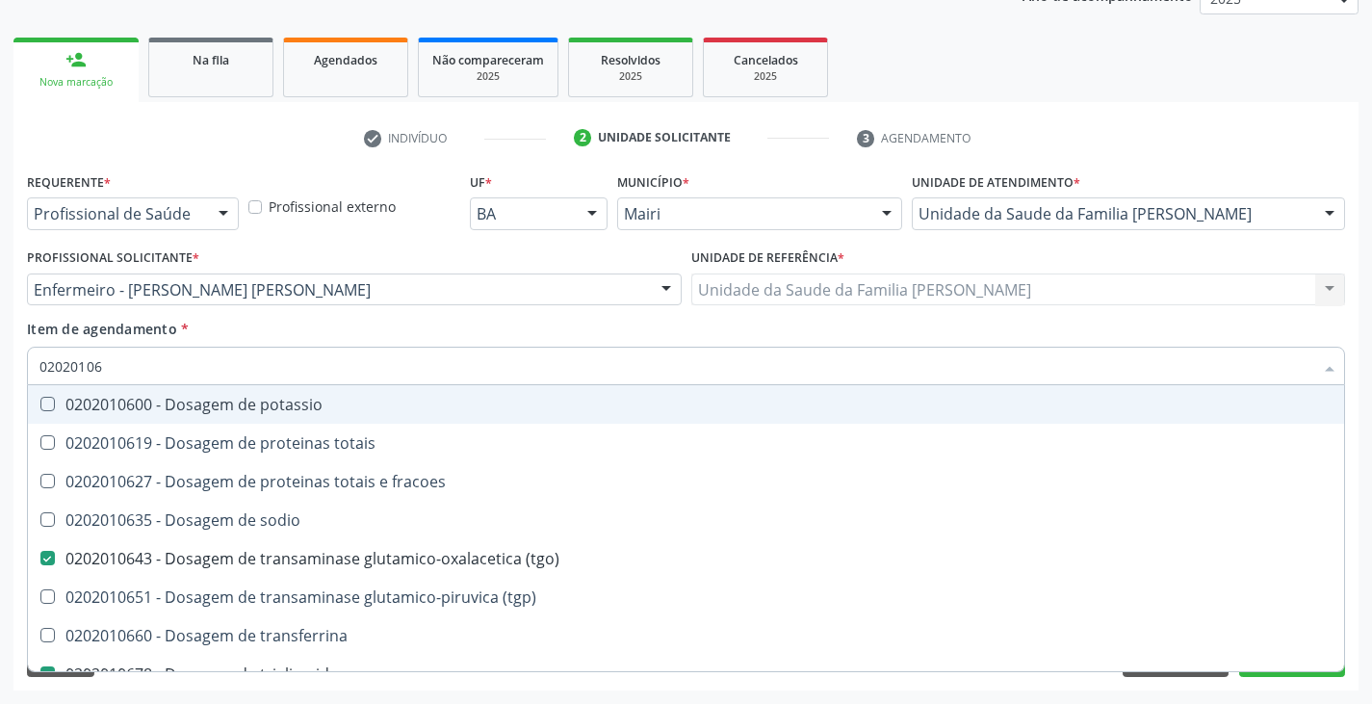
type input "020201065"
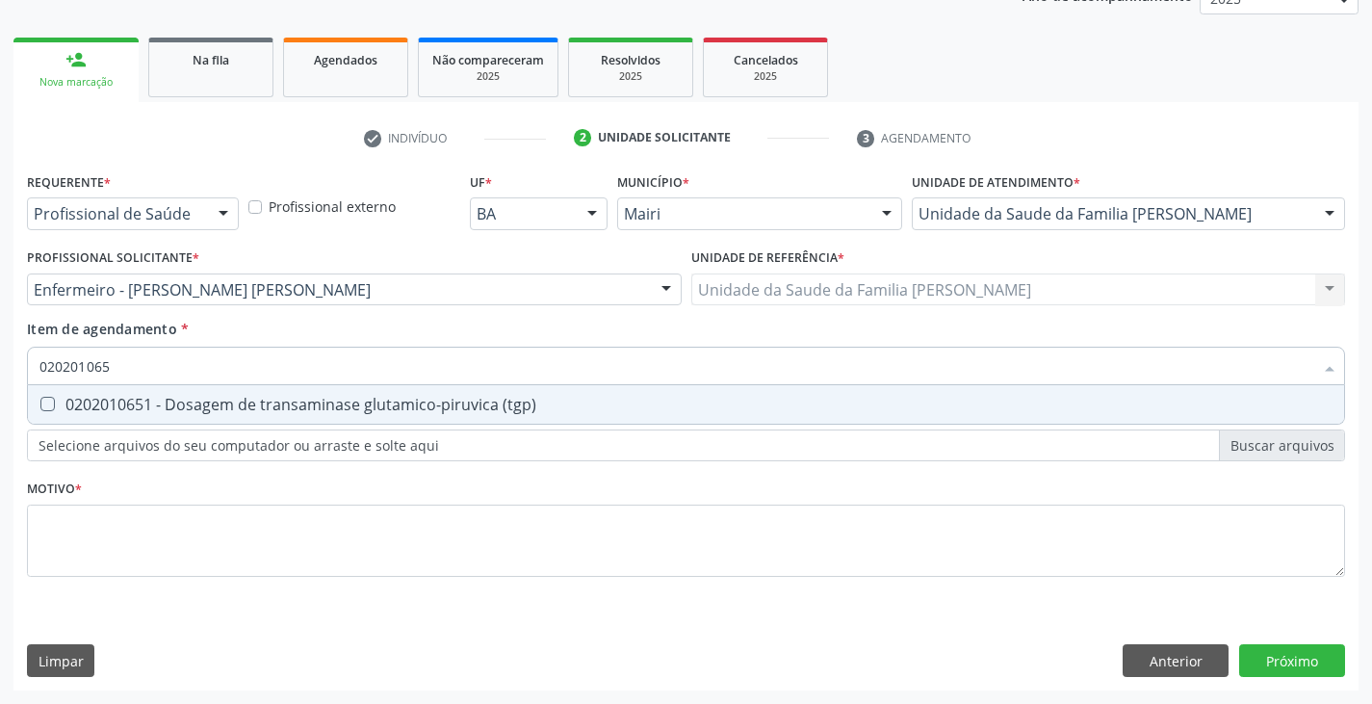
click at [171, 402] on div "0202010651 - Dosagem de transaminase glutamico-piruvica (tgp)" at bounding box center [685, 404] width 1293 height 15
checkbox \(tgp\) "true"
type input "02020106"
checkbox \(tgp\) "false"
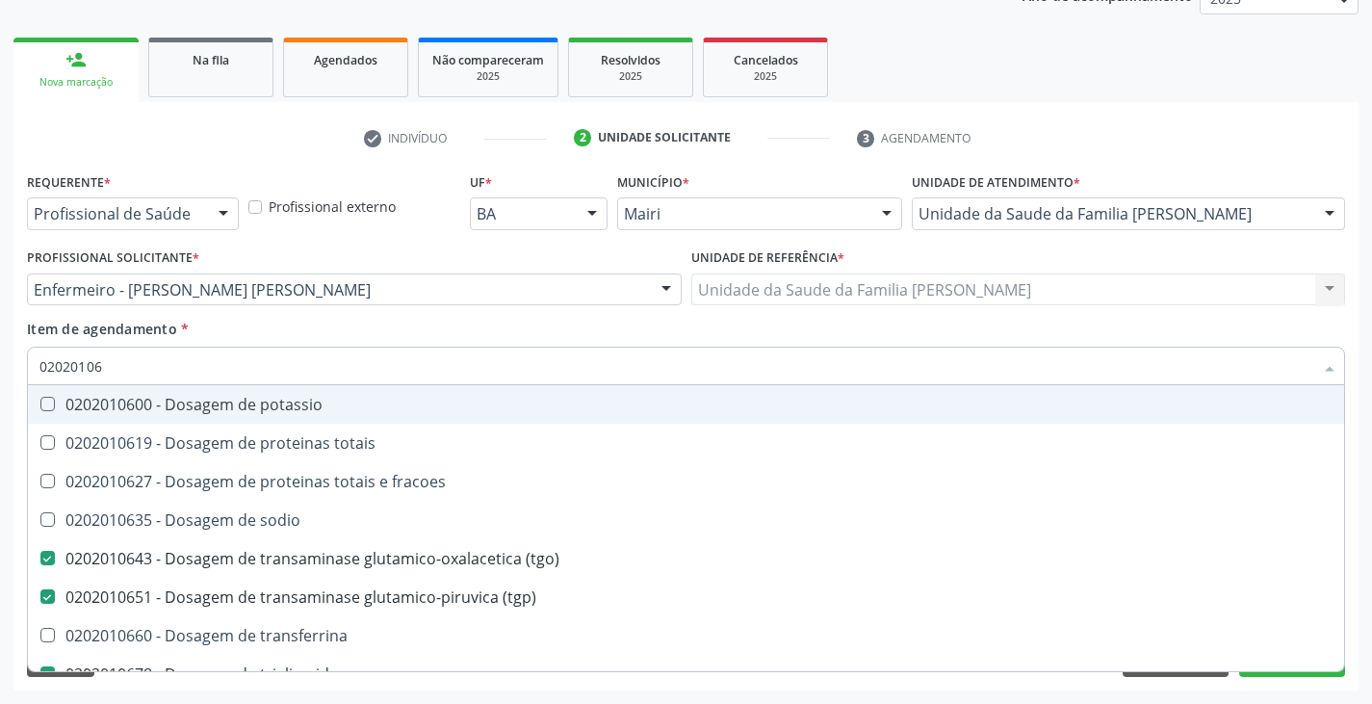
type input "0202010"
checkbox \(tgo\) "false"
checkbox \(tgp\) "false"
checkbox triglicerideos "false"
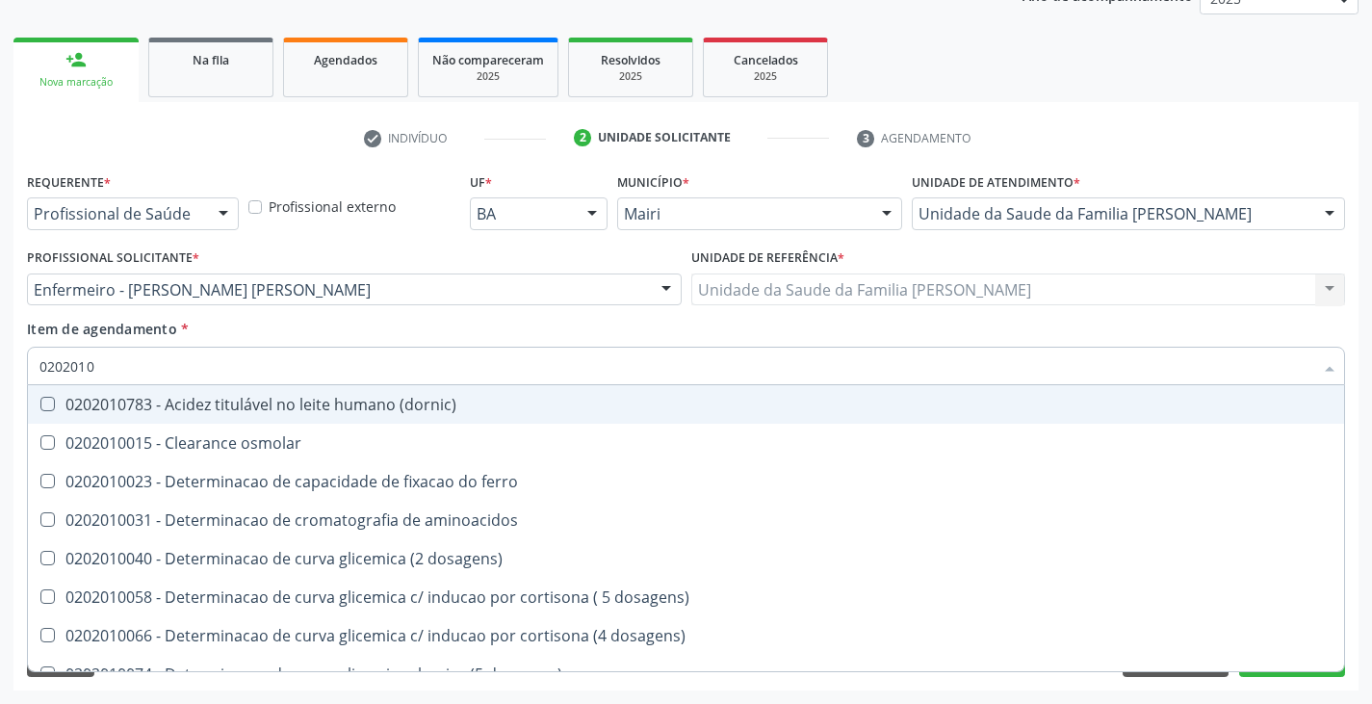
type input "020201"
checkbox hdl "false"
checkbox ldl "false"
checkbox total "false"
checkbox alfa-hidroxibutirica "true"
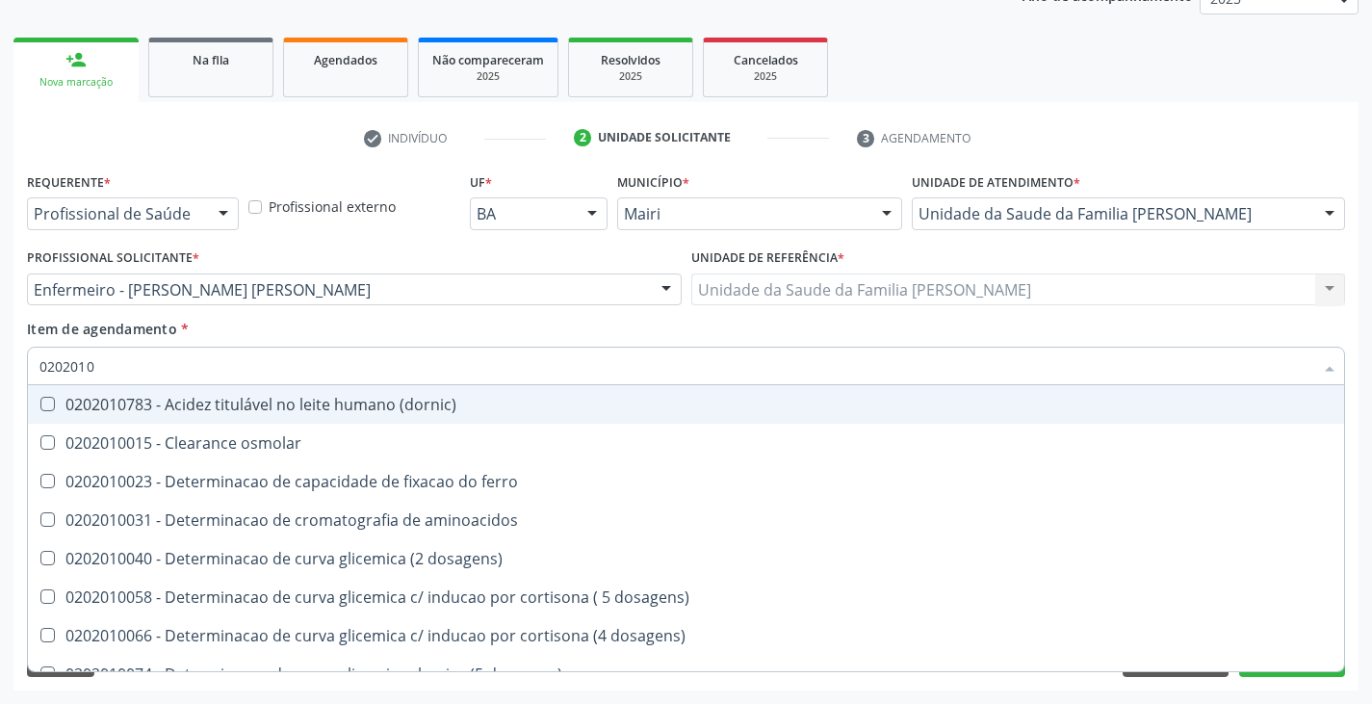
checkbox glutamica "true"
checkbox latica "true"
checkbox glicose "false"
checkbox magnesio "true"
checkbox \(tgo\) "false"
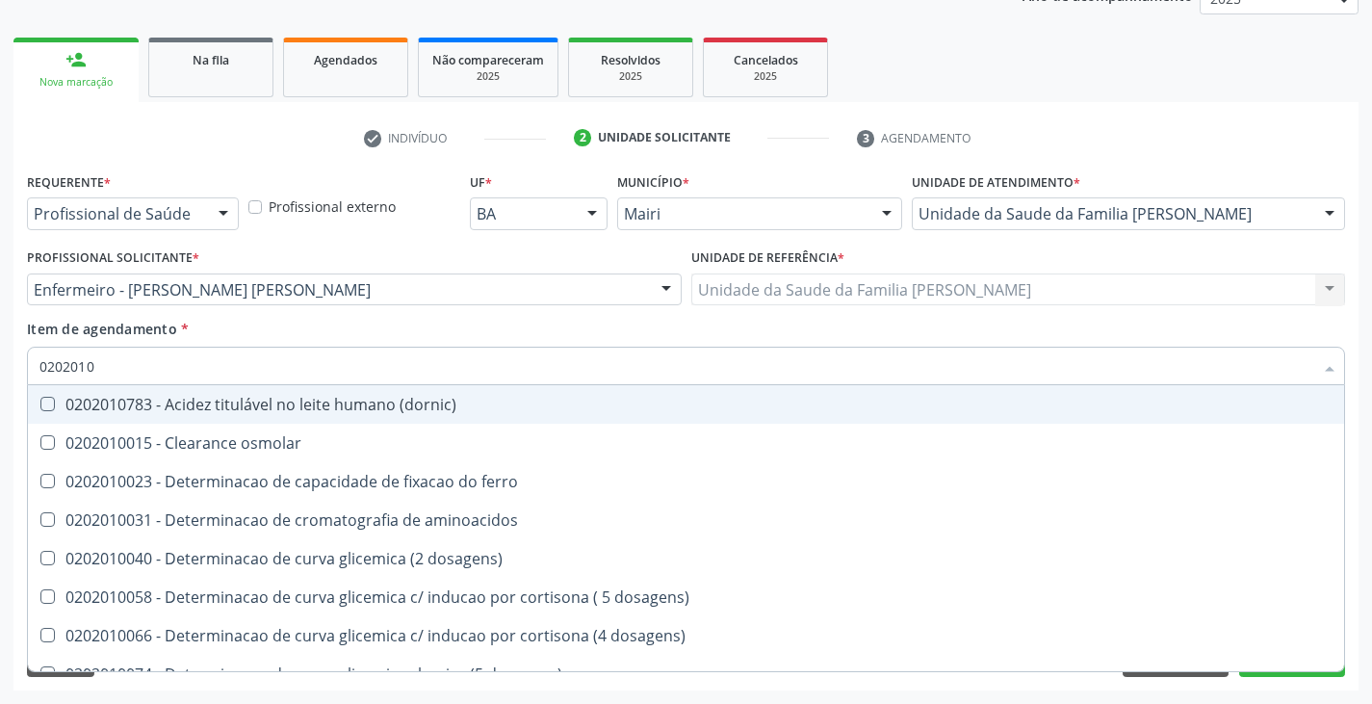
checkbox \(tgp\) "false"
checkbox triglicerideos "false"
checkbox \) "true"
checkbox d-xilose "true"
type input "02020"
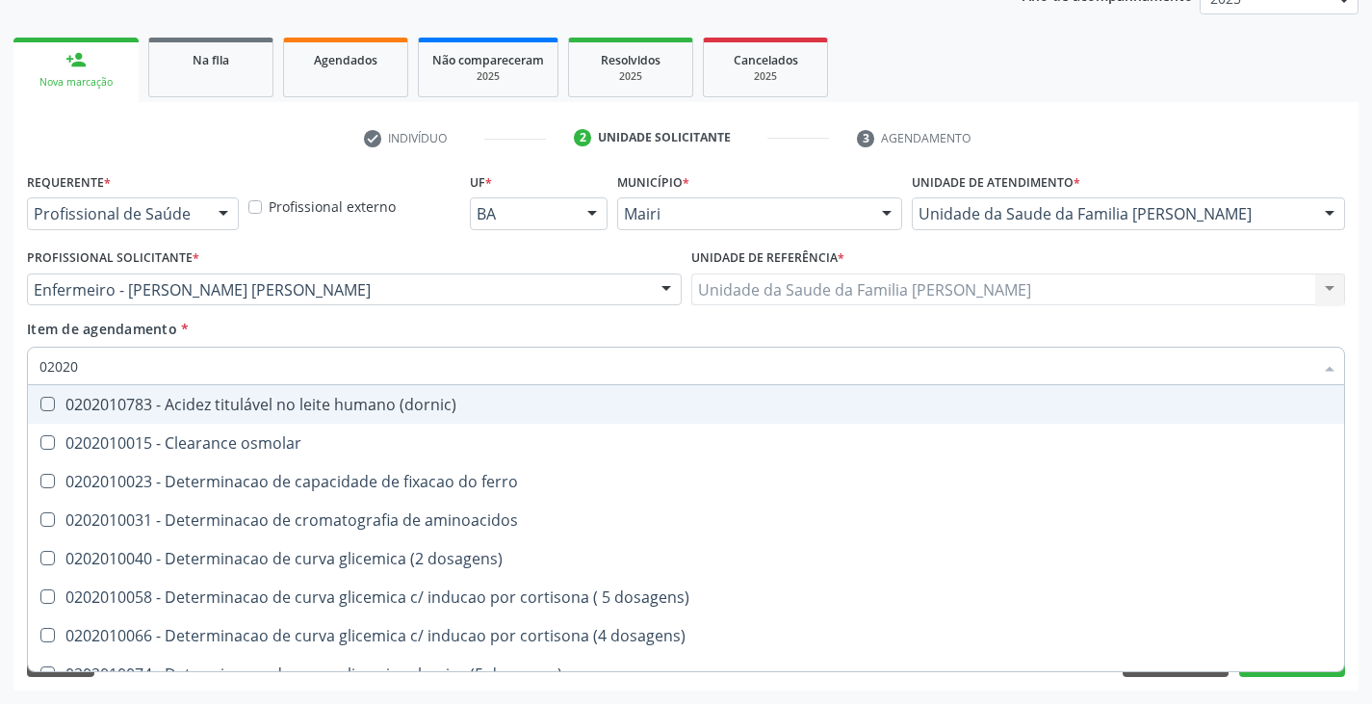
checkbox hdl "false"
checkbox ldl "false"
checkbox total "false"
checkbox glicose "false"
checkbox \(tgo\) "false"
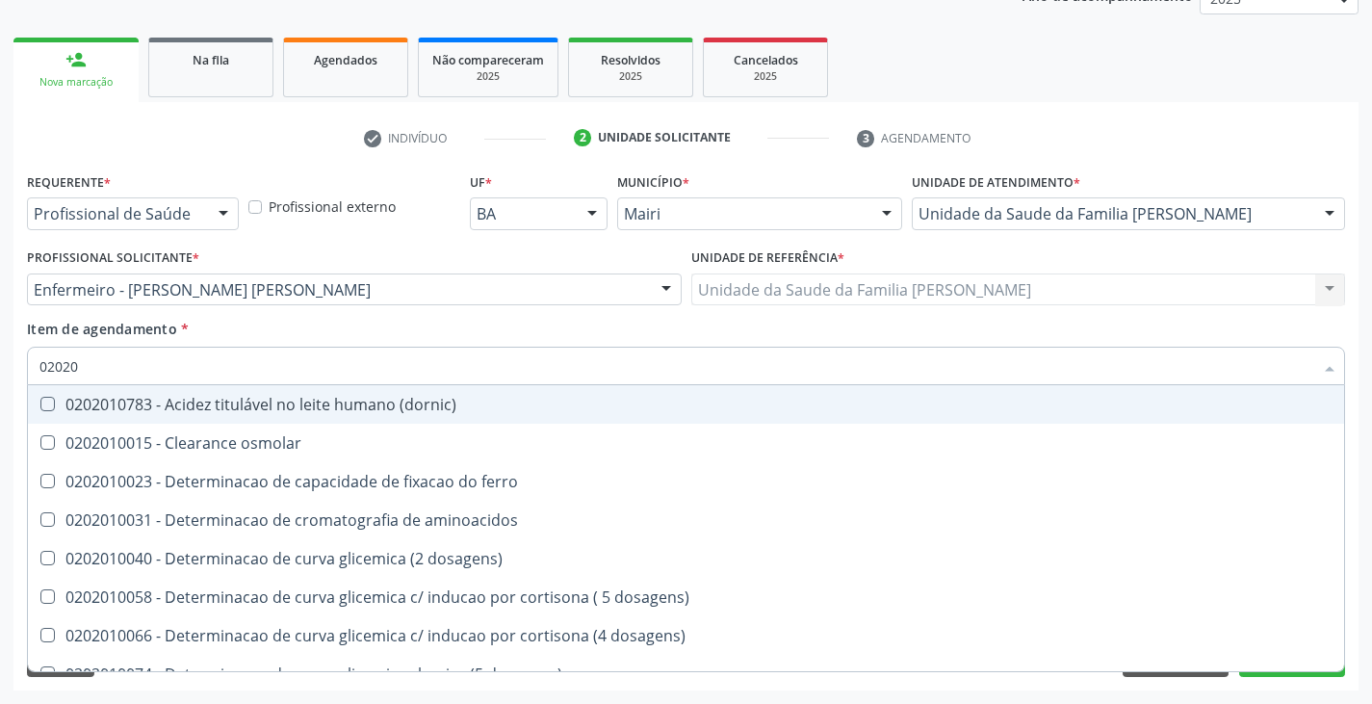
checkbox \(tgp\) "false"
checkbox triglicerideos "false"
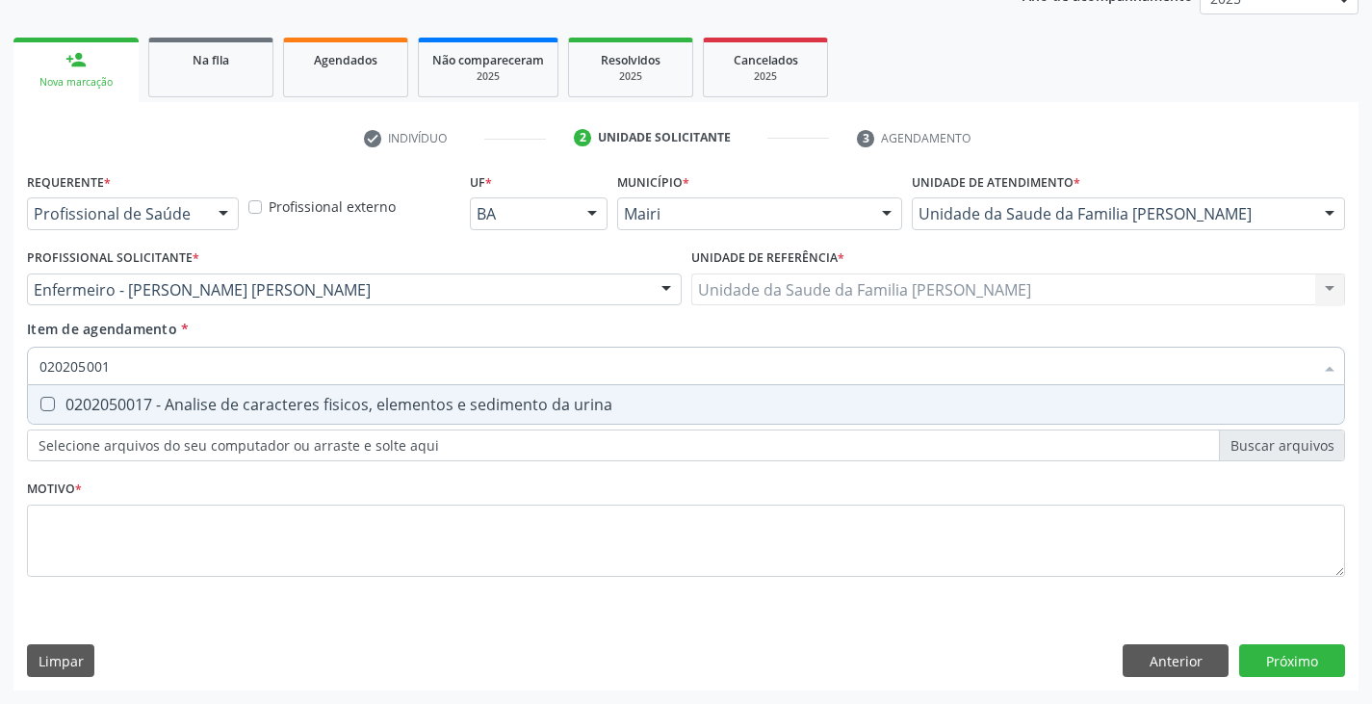
type input "0202050017"
click at [181, 398] on div "0202050017 - Analise de caracteres fisicos, elementos e sedimento da urina" at bounding box center [685, 404] width 1293 height 15
checkbox urina "true"
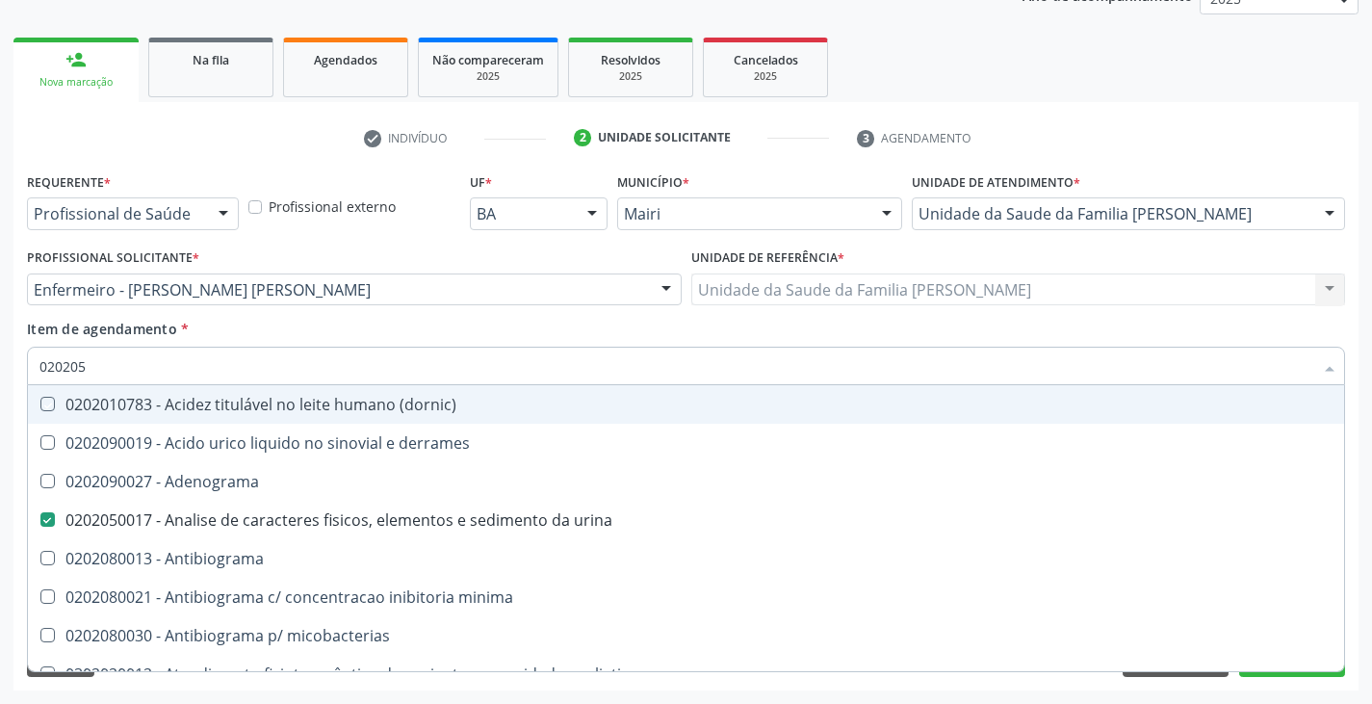
type input "02020"
checkbox \(dornic\) "false"
checkbox urina "true"
type input "020204"
checkbox urina "false"
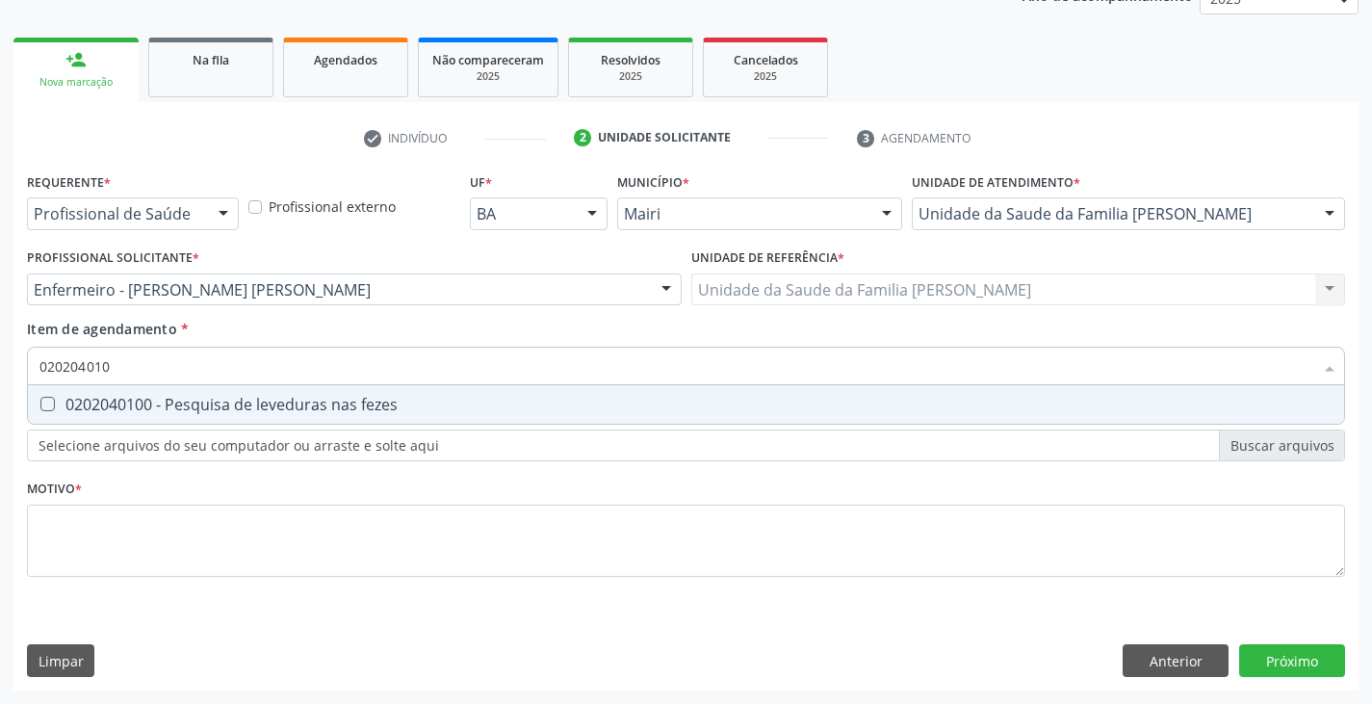
type input "0202040100"
click at [182, 398] on div "0202040100 - Pesquisa de leveduras nas fezes" at bounding box center [685, 404] width 1293 height 15
checkbox fezes "true"
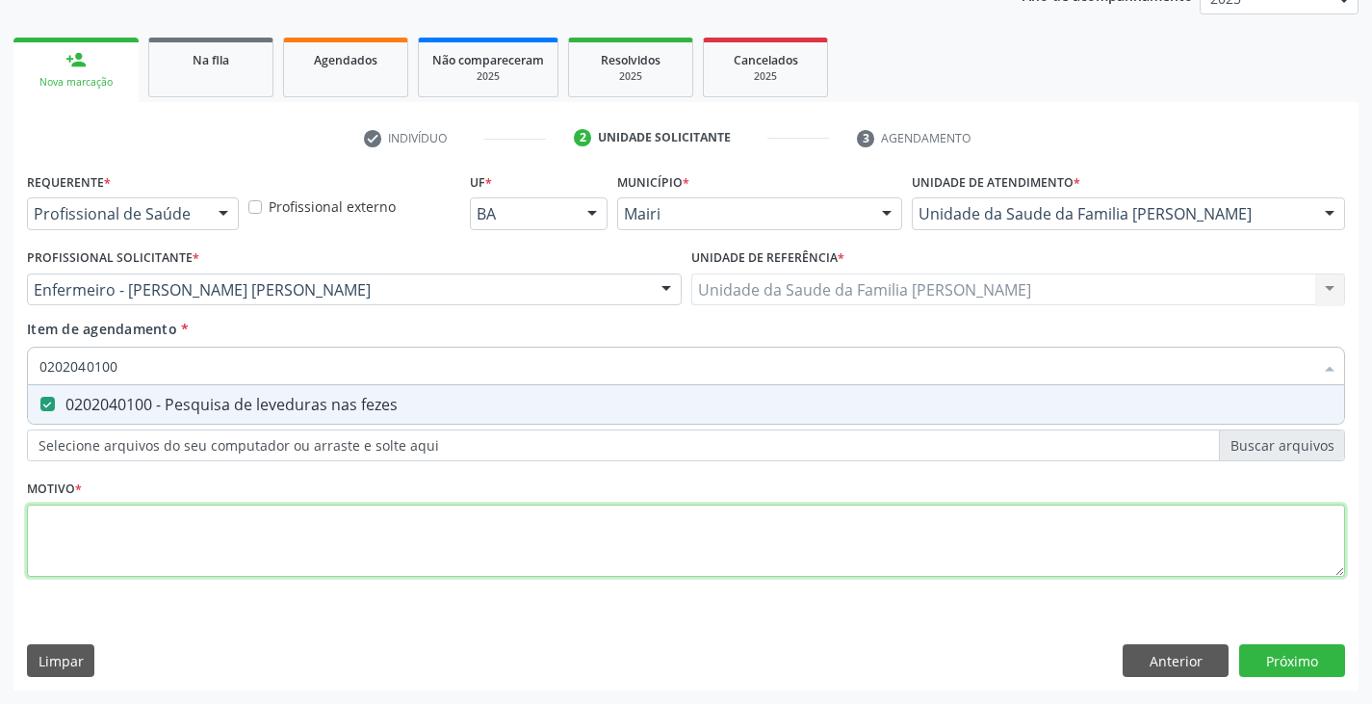
click at [237, 545] on div "Requerente * Profissional de Saúde Profissional de Saúde Paciente Nenhum result…" at bounding box center [686, 386] width 1318 height 436
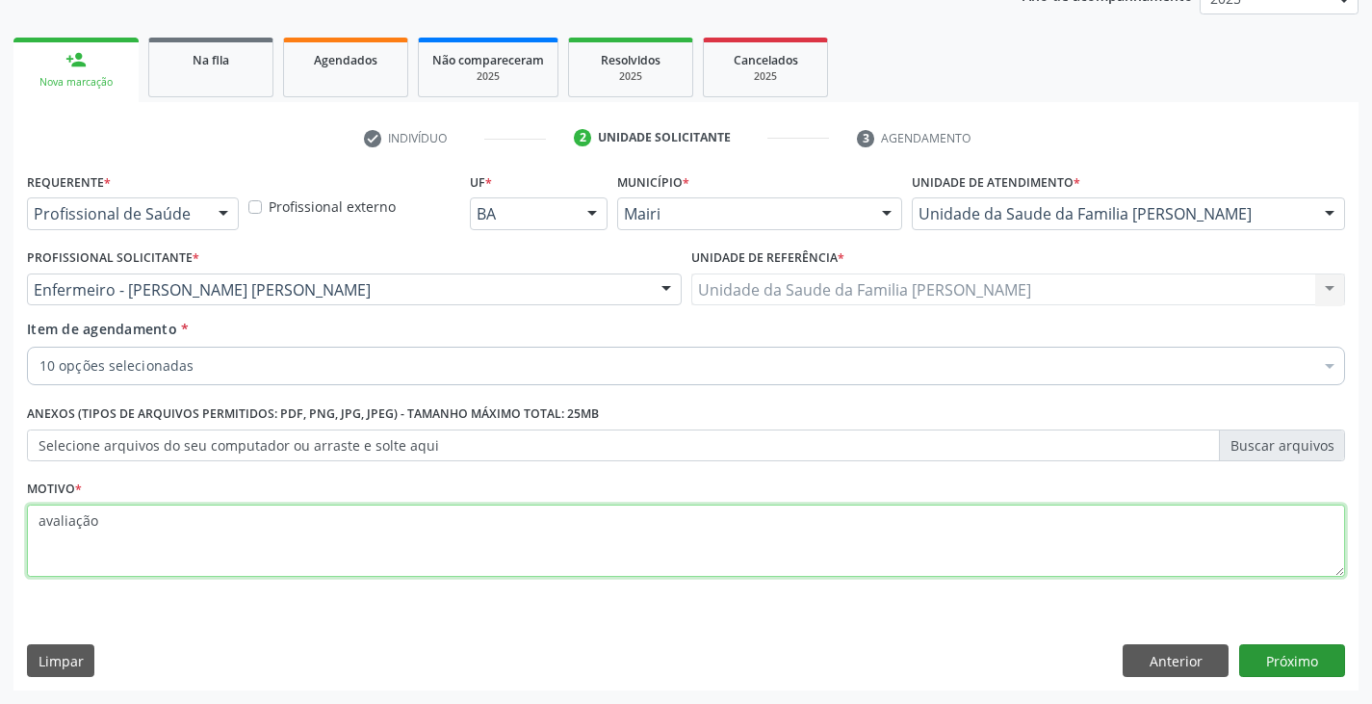
type textarea "avaliação"
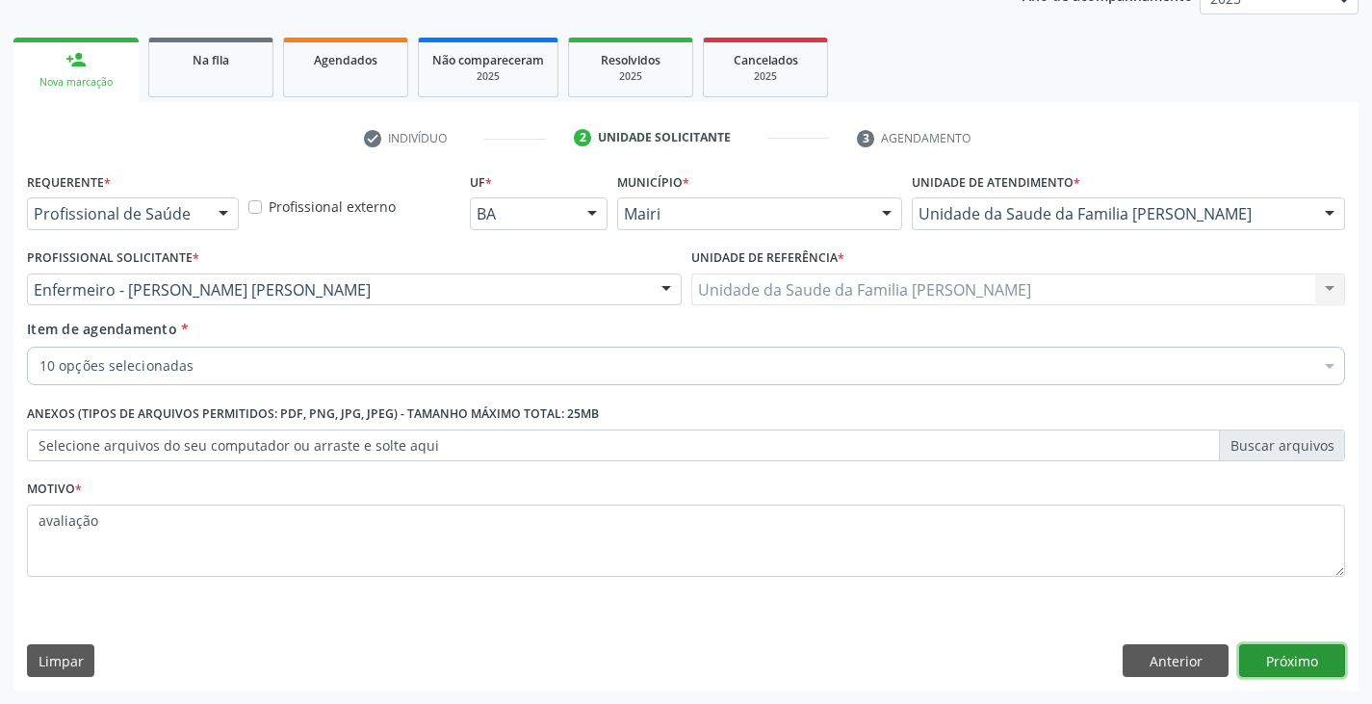
click at [1264, 654] on button "Próximo" at bounding box center [1292, 660] width 106 height 33
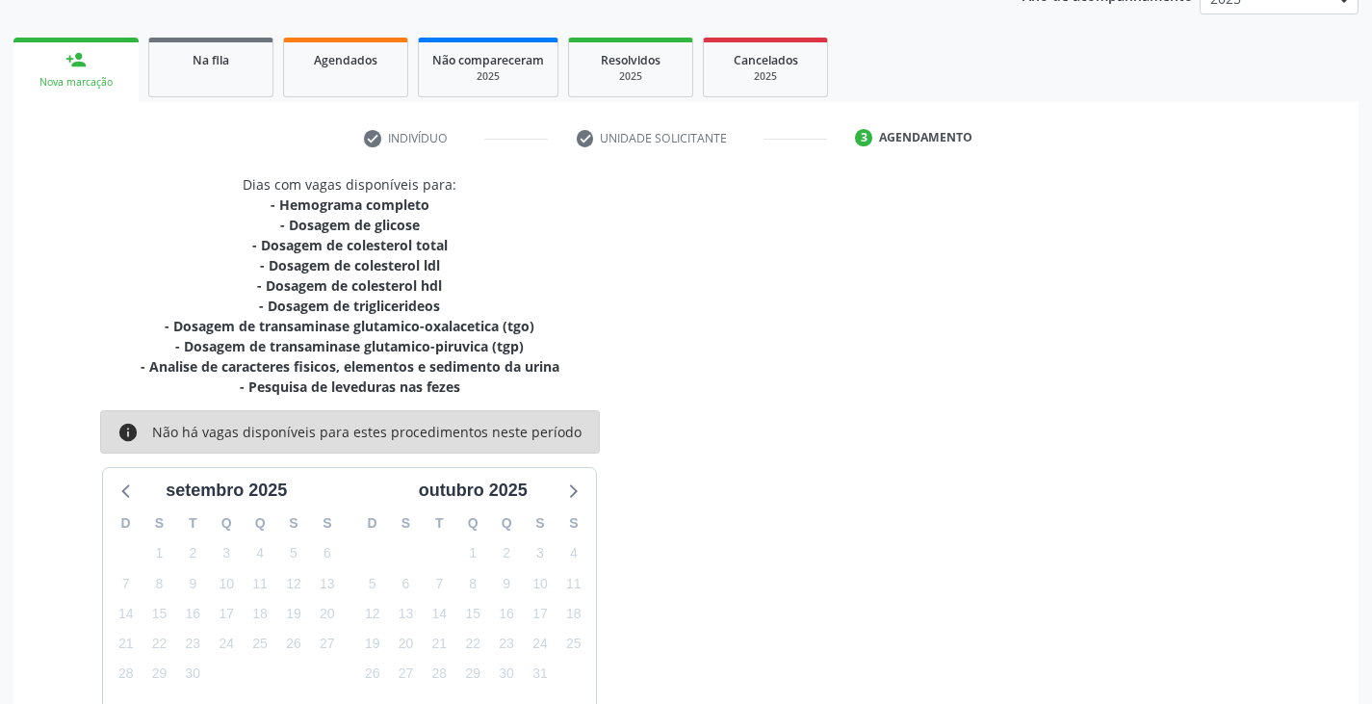
scroll to position [373, 0]
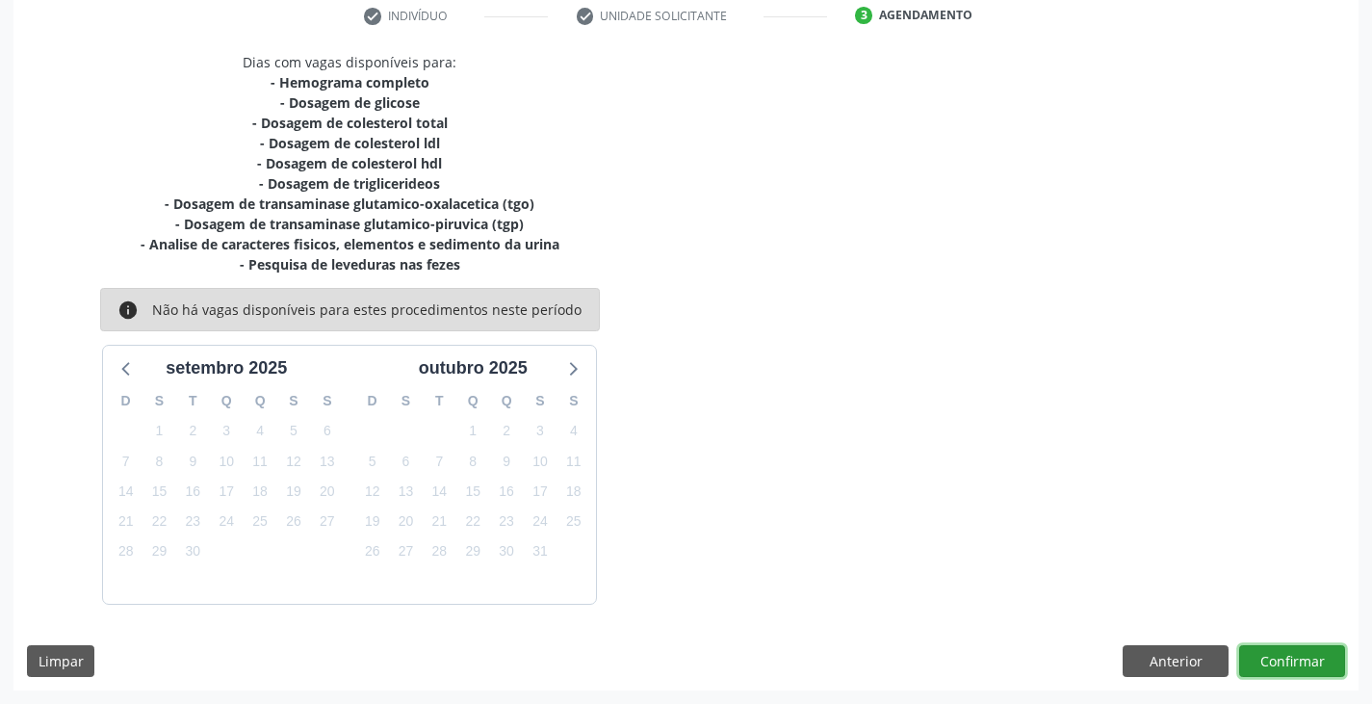
click at [1293, 645] on button "Confirmar" at bounding box center [1292, 661] width 106 height 33
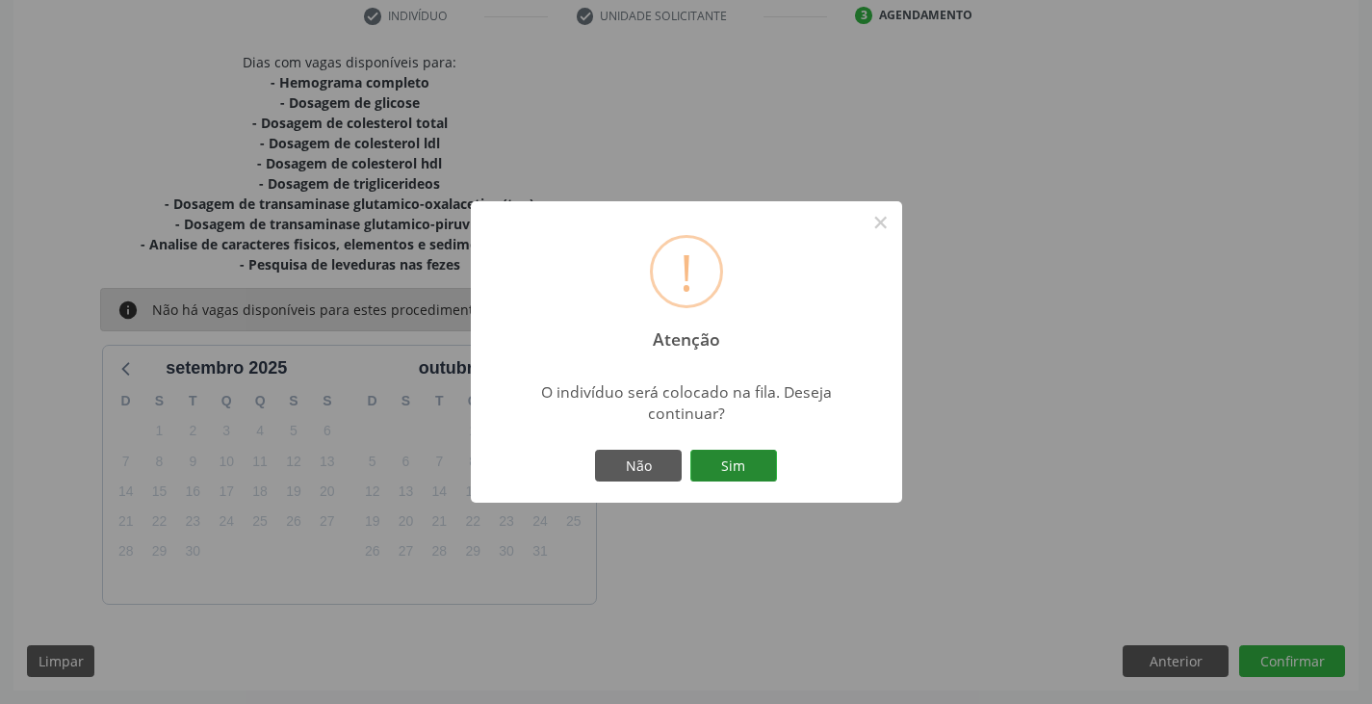
click at [720, 471] on button "Sim" at bounding box center [734, 466] width 87 height 33
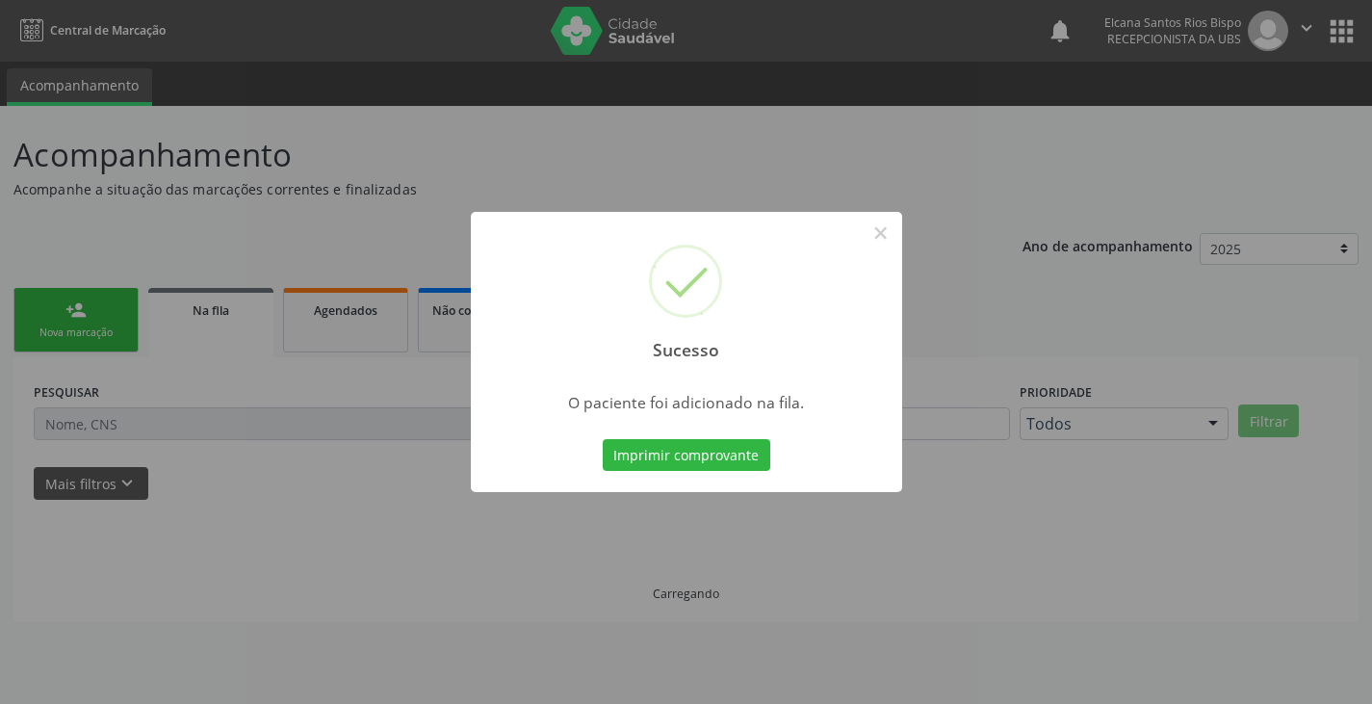
scroll to position [0, 0]
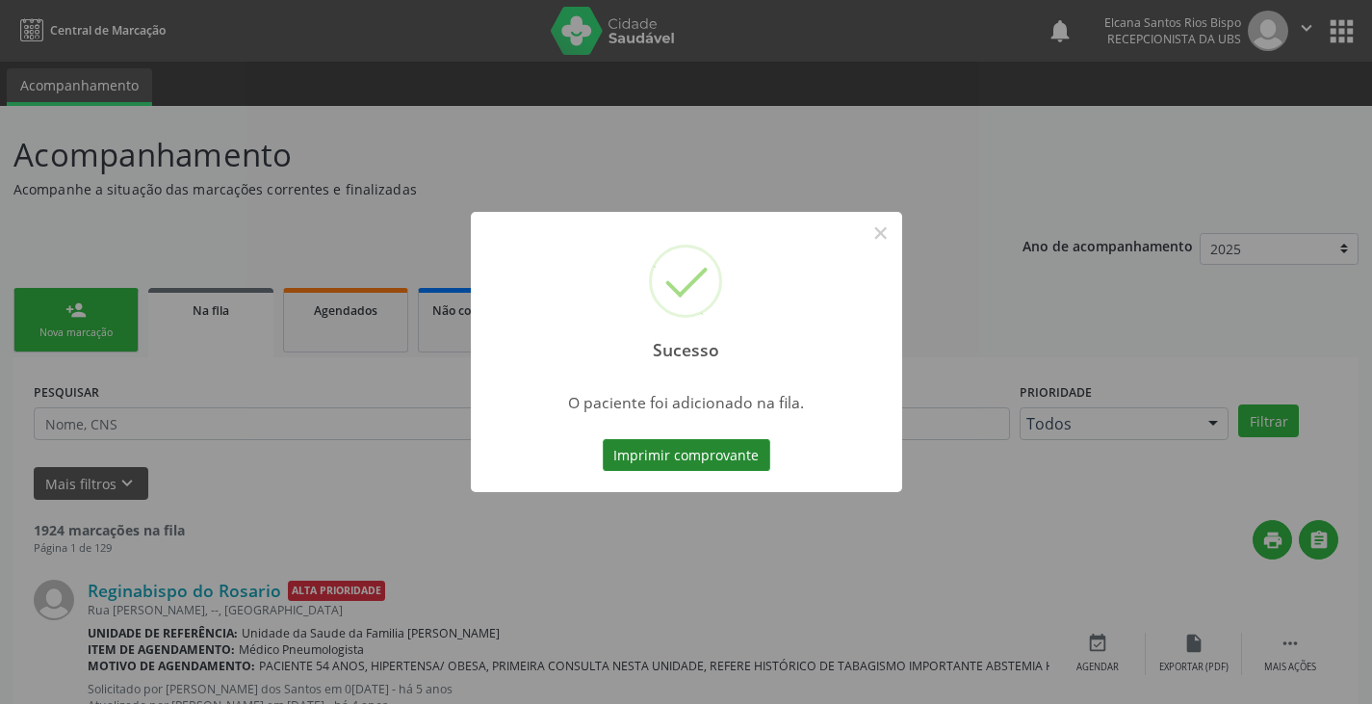
click at [719, 471] on button "Imprimir comprovante" at bounding box center [687, 455] width 168 height 33
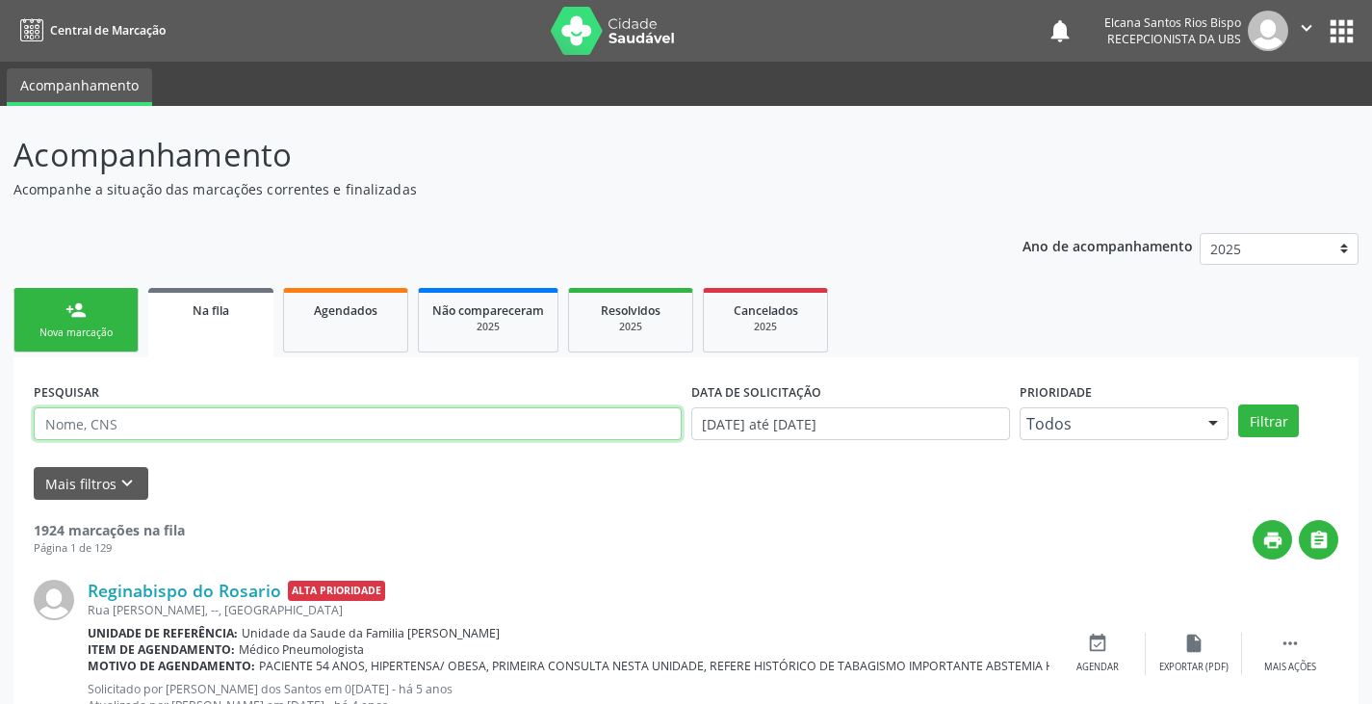
click at [221, 438] on input "text" at bounding box center [358, 423] width 648 height 33
paste input "705 6014 5653 7814"
type input "705 6014 5653 7814"
click at [1239, 404] on button "Filtrar" at bounding box center [1269, 420] width 61 height 33
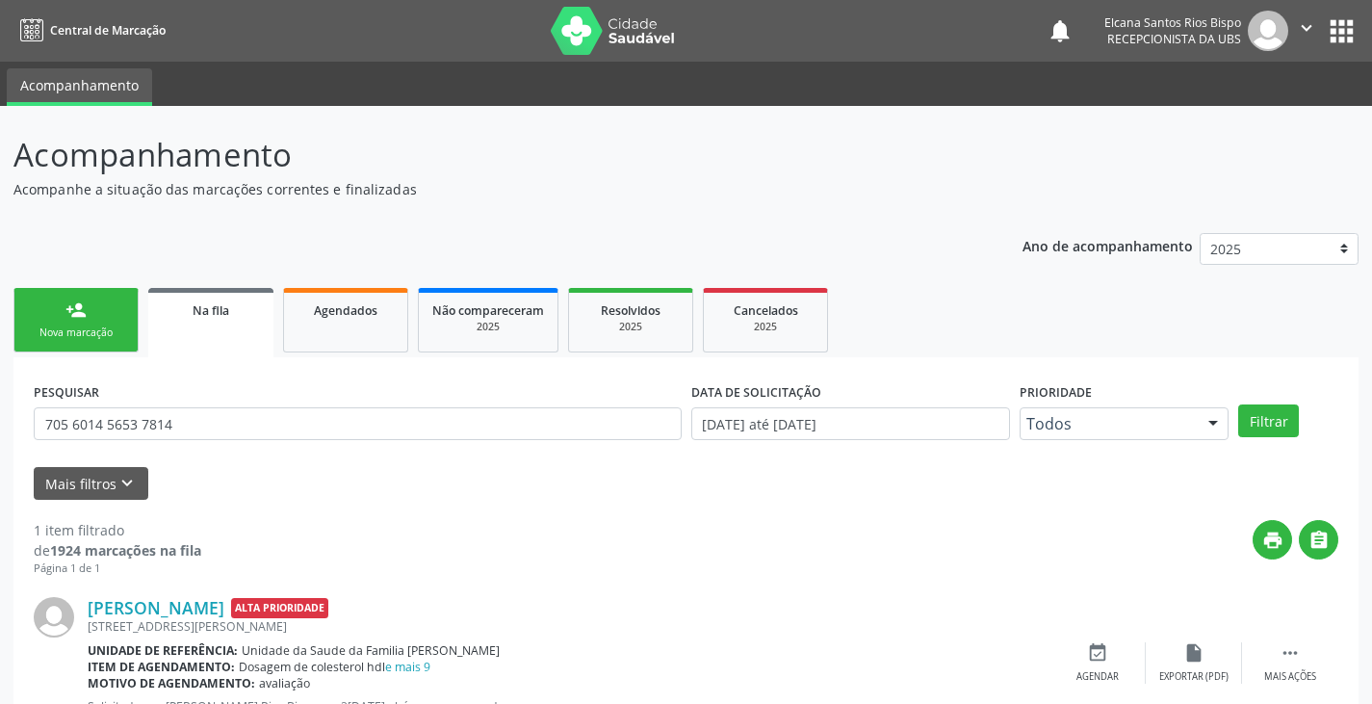
scroll to position [78, 0]
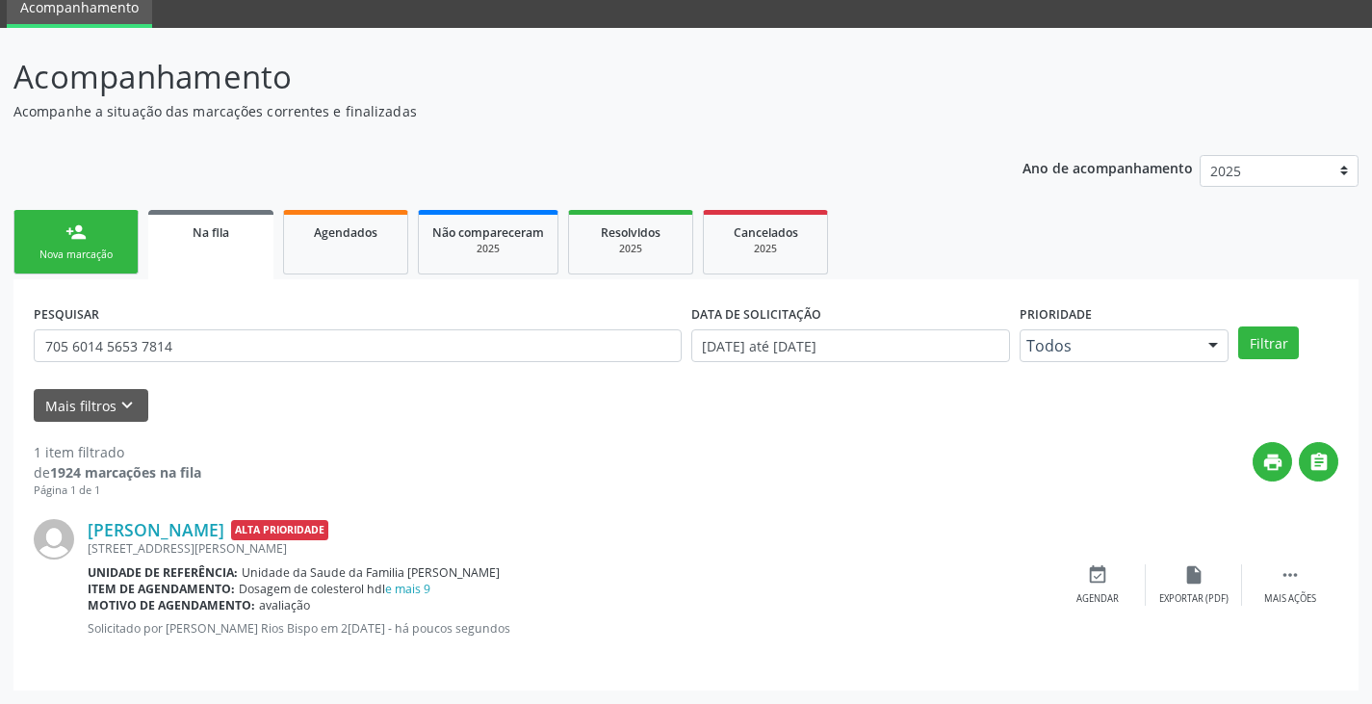
click at [104, 259] on div "Nova marcação" at bounding box center [76, 255] width 96 height 14
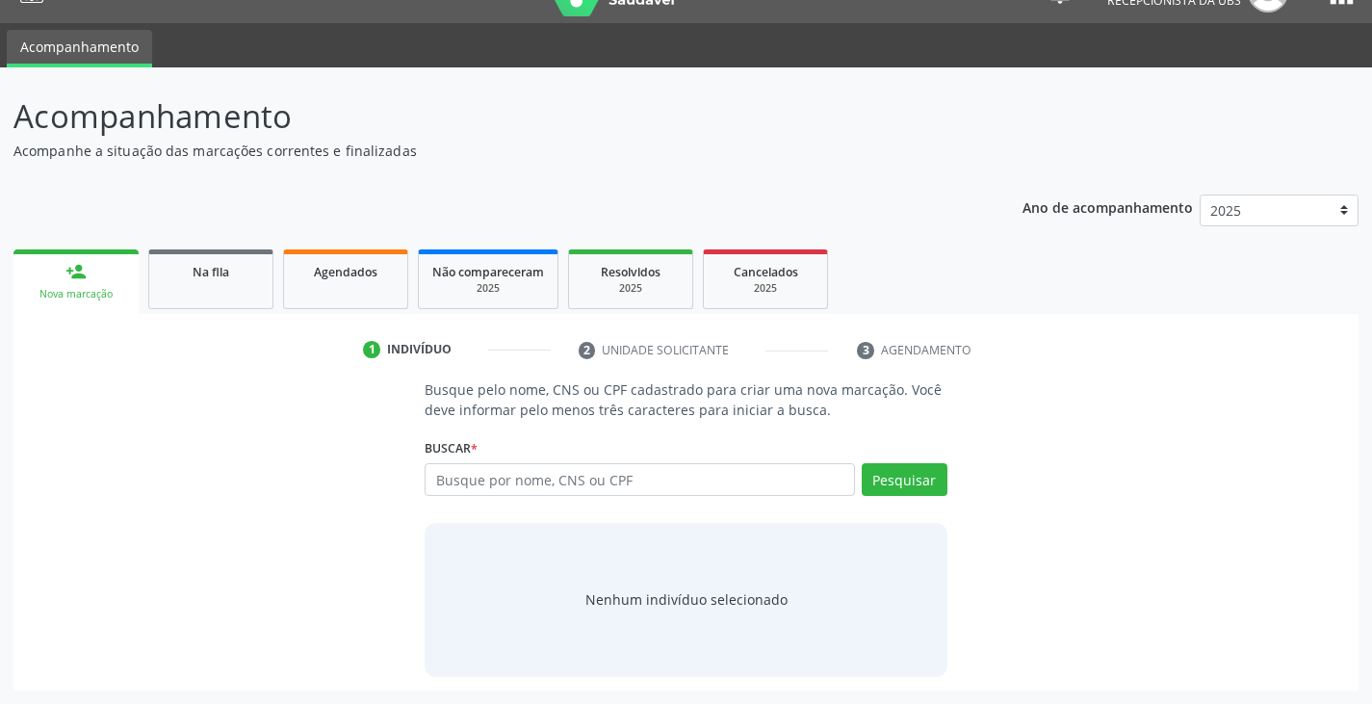
scroll to position [39, 0]
click at [613, 487] on input "text" at bounding box center [640, 479] width 430 height 33
paste input "082.440.945-08"
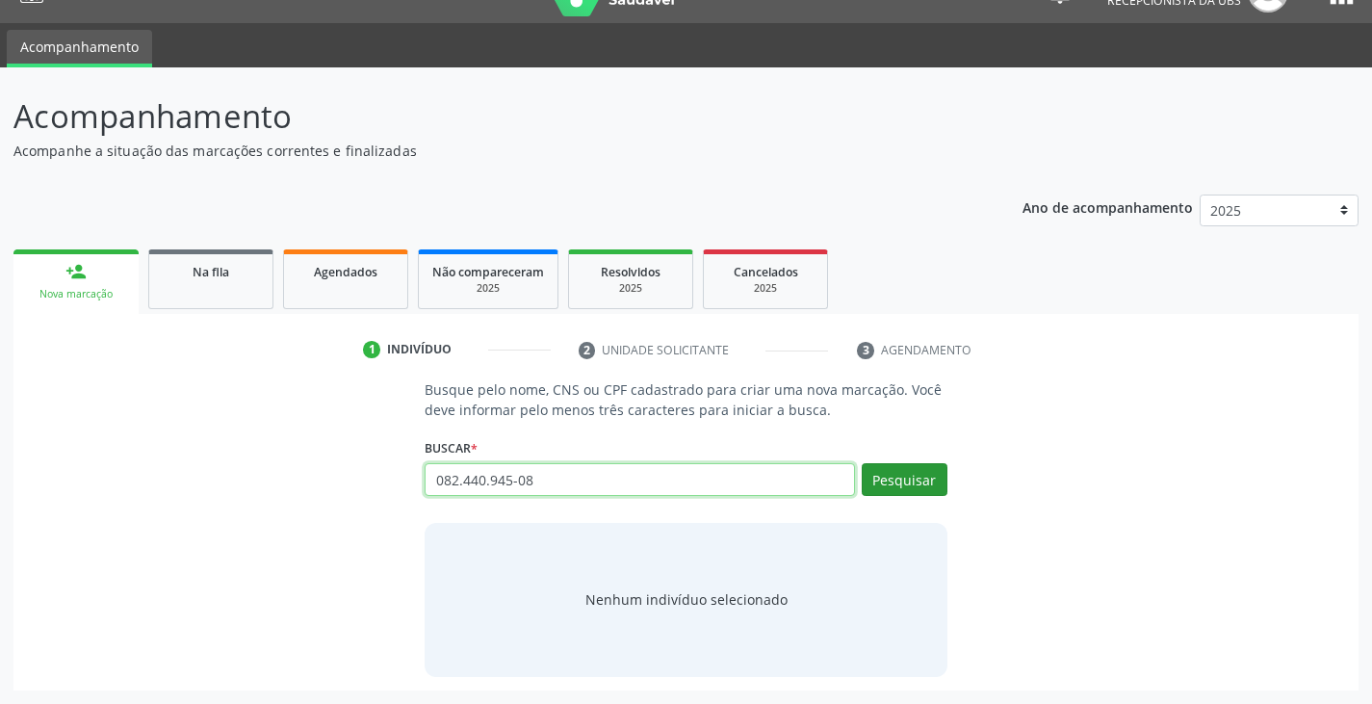
type input "082.440.945-08"
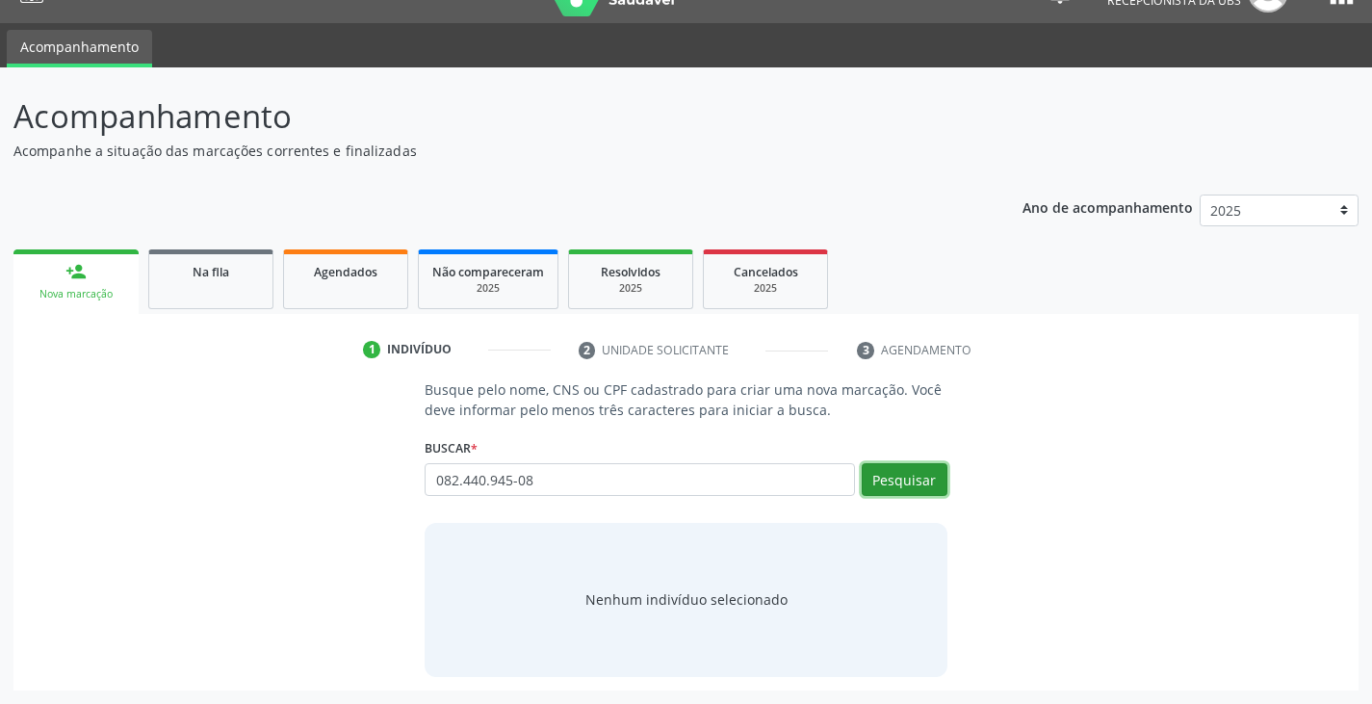
click at [893, 483] on button "Pesquisar" at bounding box center [905, 479] width 86 height 33
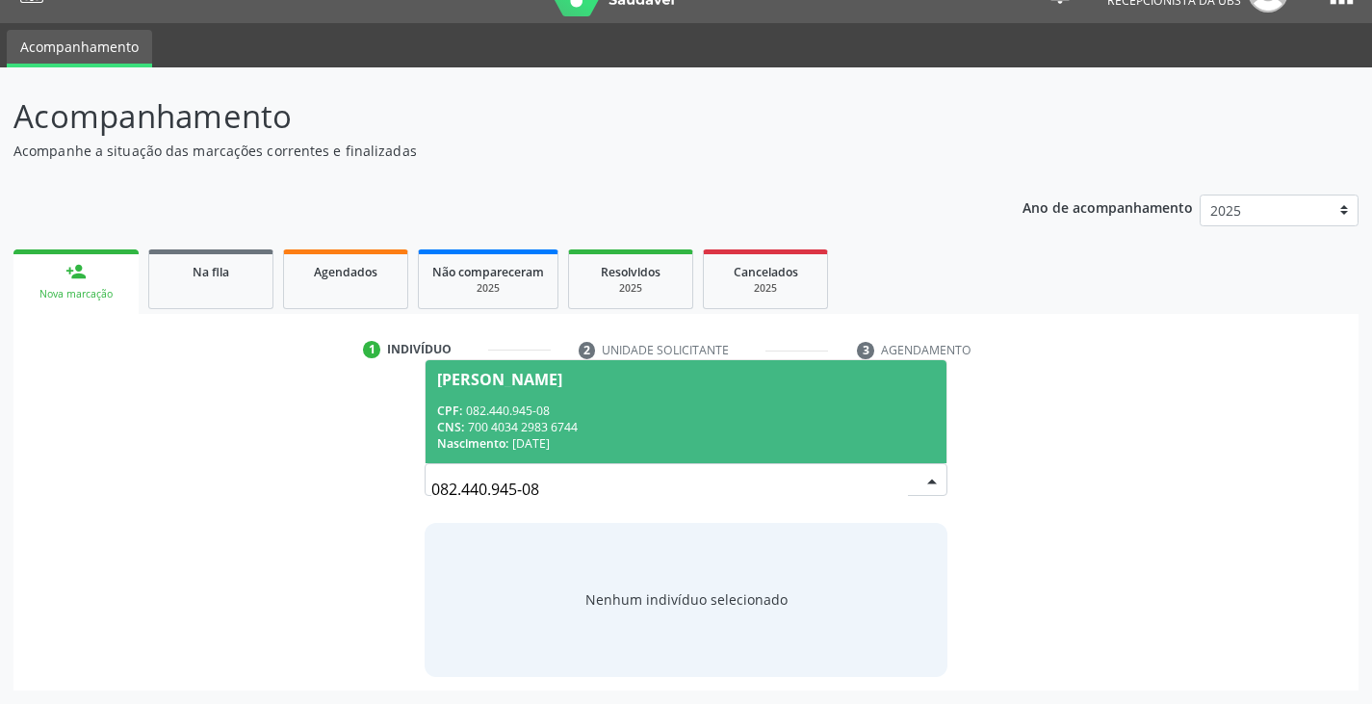
click at [587, 424] on div "CNS: 700 4034 2983 6744" at bounding box center [685, 427] width 497 height 16
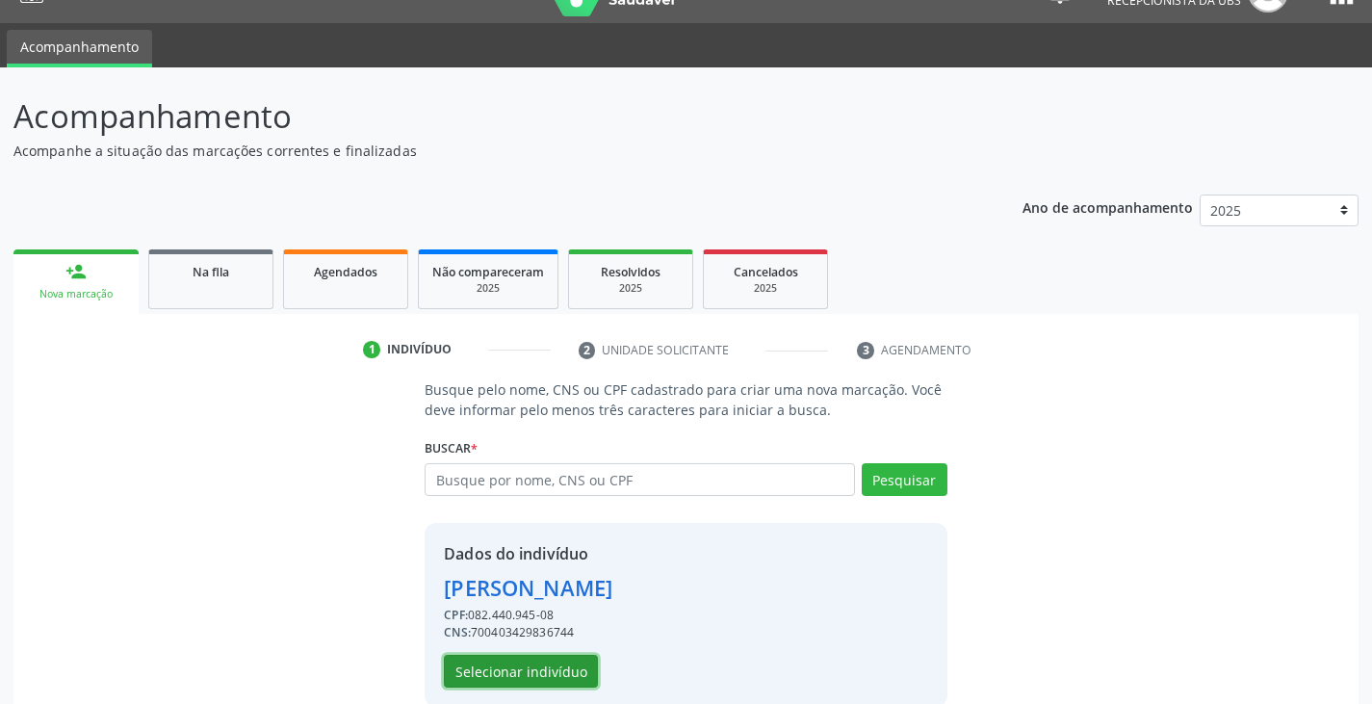
click at [557, 669] on button "Selecionar indivíduo" at bounding box center [521, 671] width 154 height 33
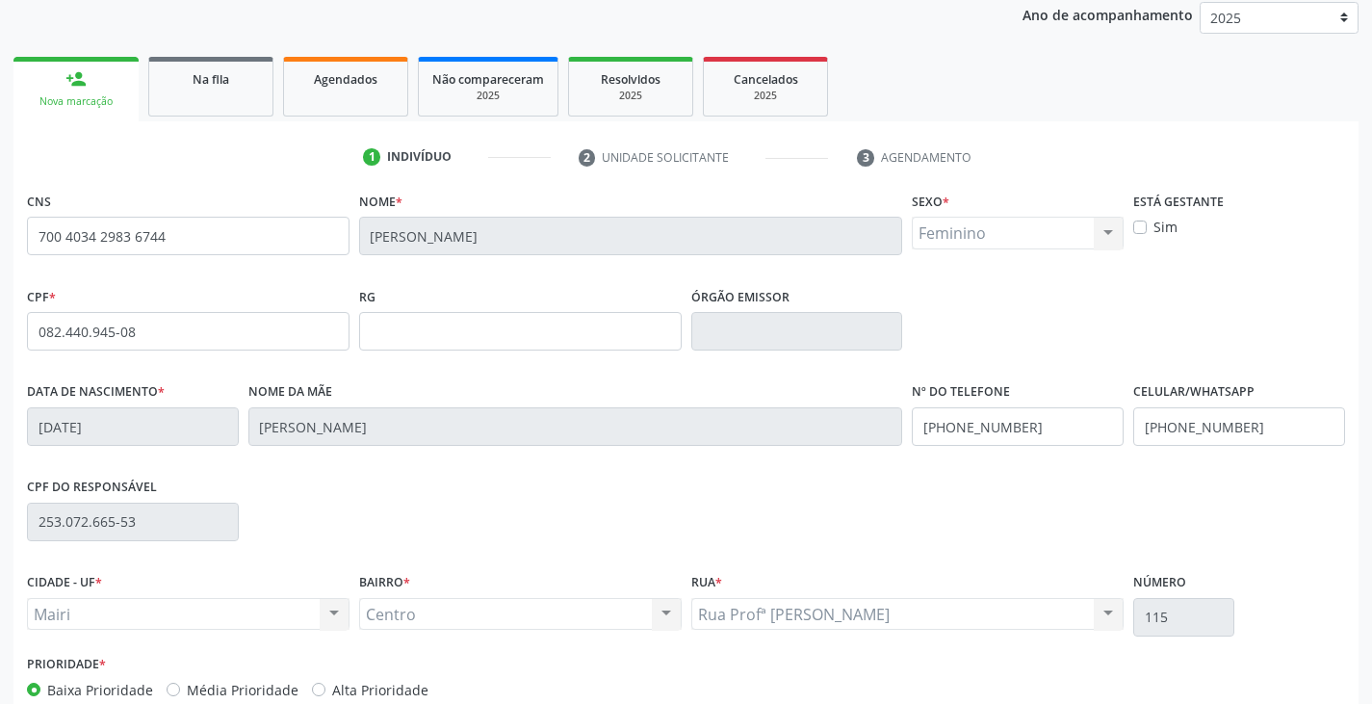
scroll to position [340, 0]
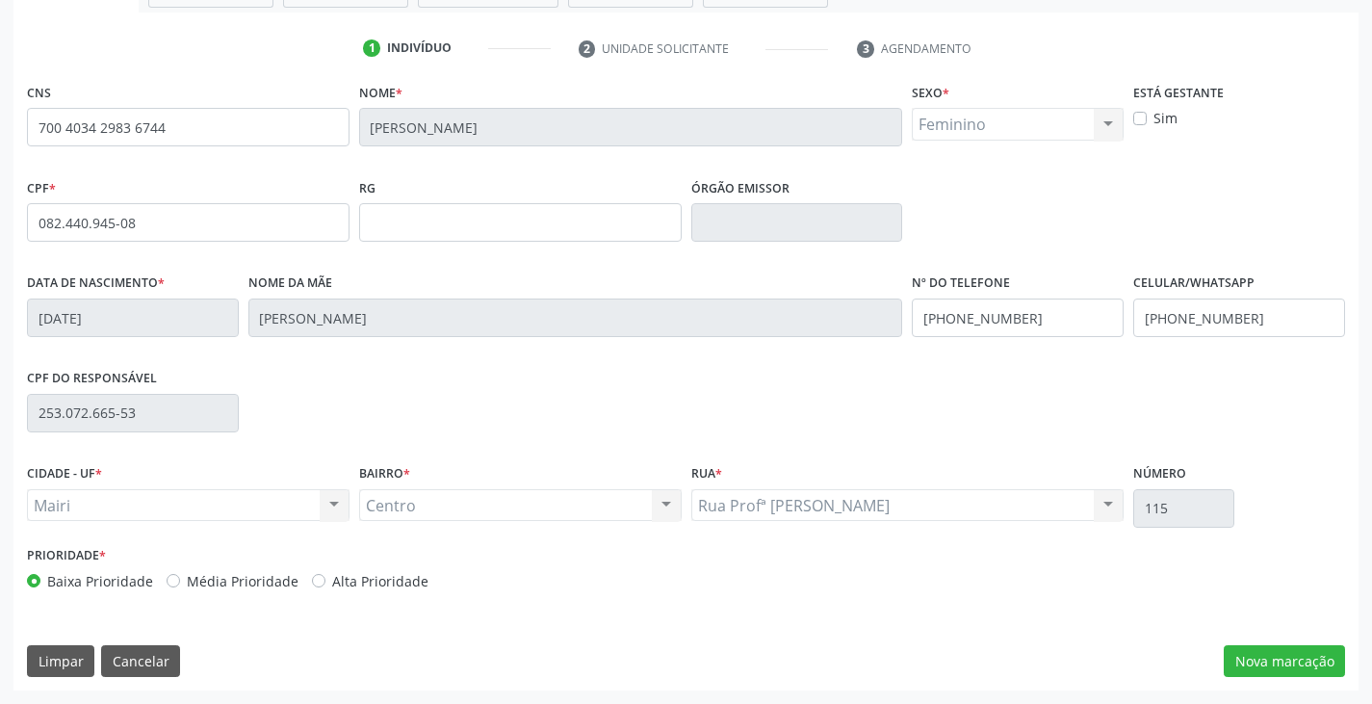
click at [392, 586] on label "Alta Prioridade" at bounding box center [380, 581] width 96 height 20
click at [326, 586] on input "Alta Prioridade" at bounding box center [318, 579] width 13 height 17
radio input "true"
click at [1277, 654] on button "Nova marcação" at bounding box center [1284, 661] width 121 height 33
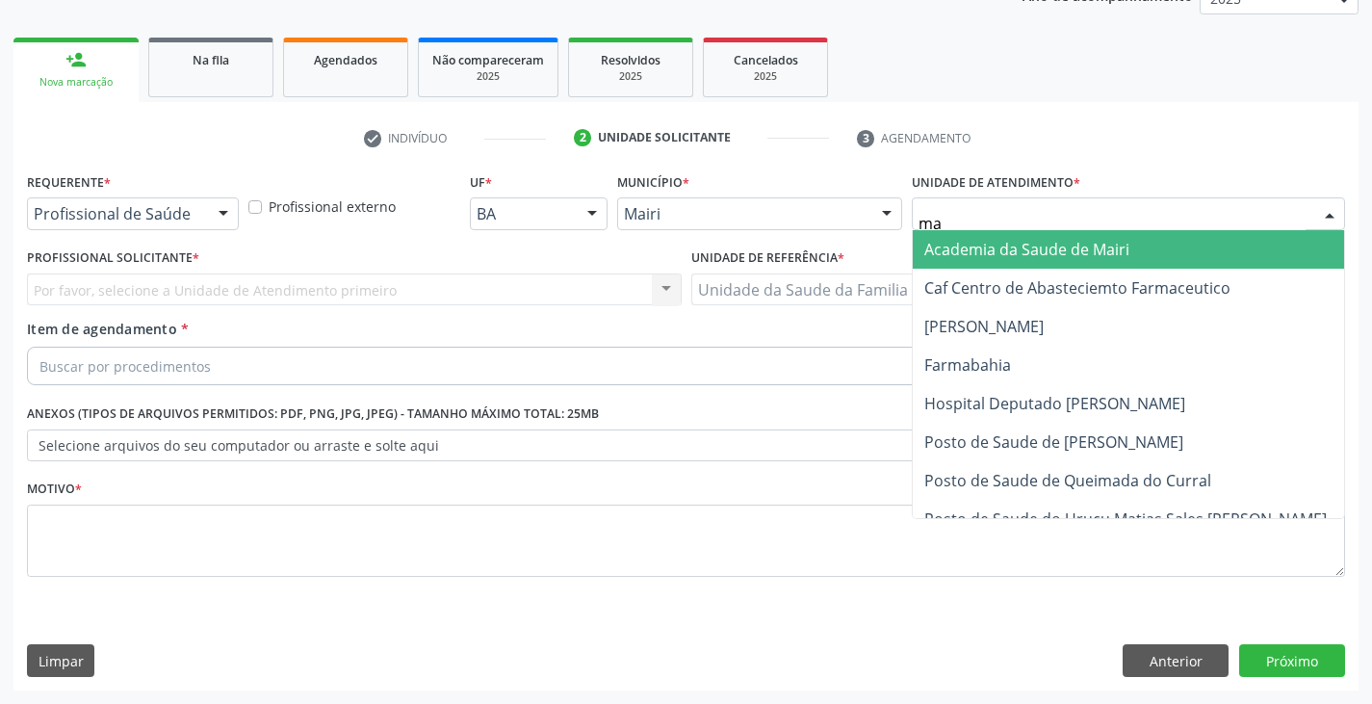
type input "mar"
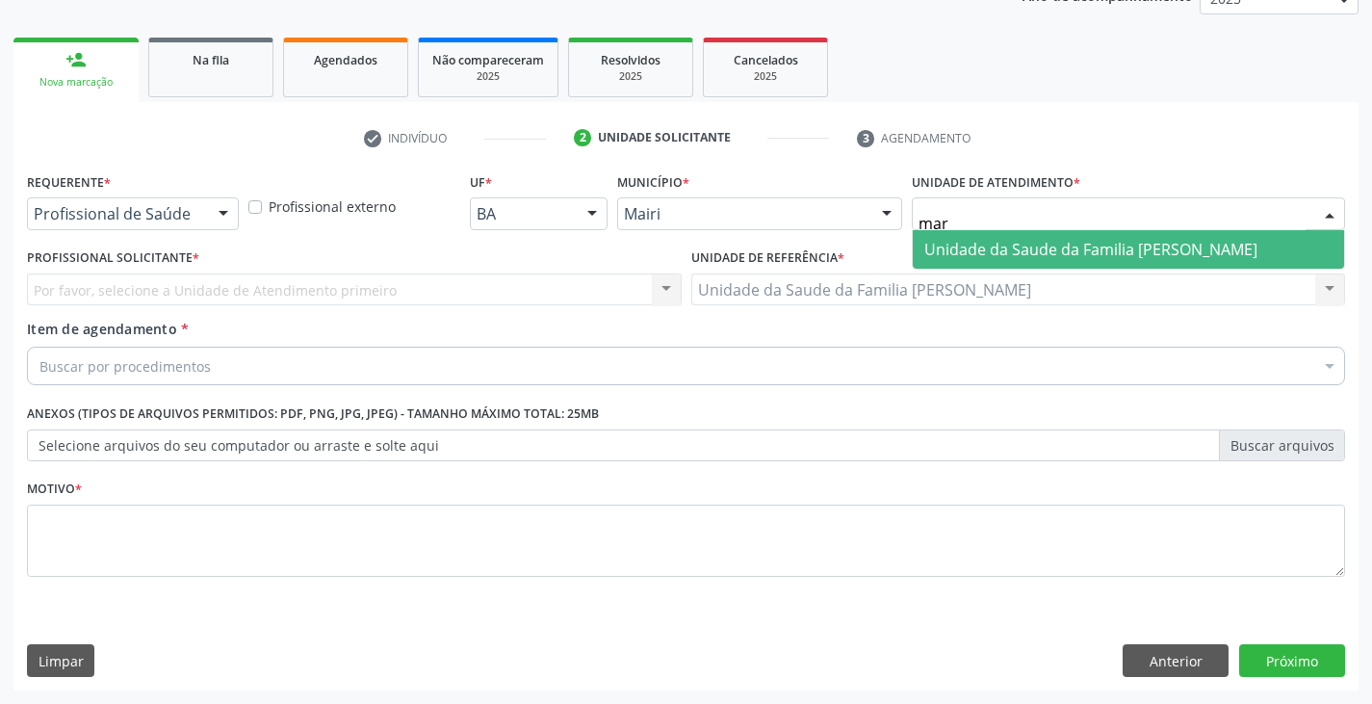
click at [963, 239] on span "Unidade da Saude da Familia [PERSON_NAME]" at bounding box center [1091, 249] width 333 height 21
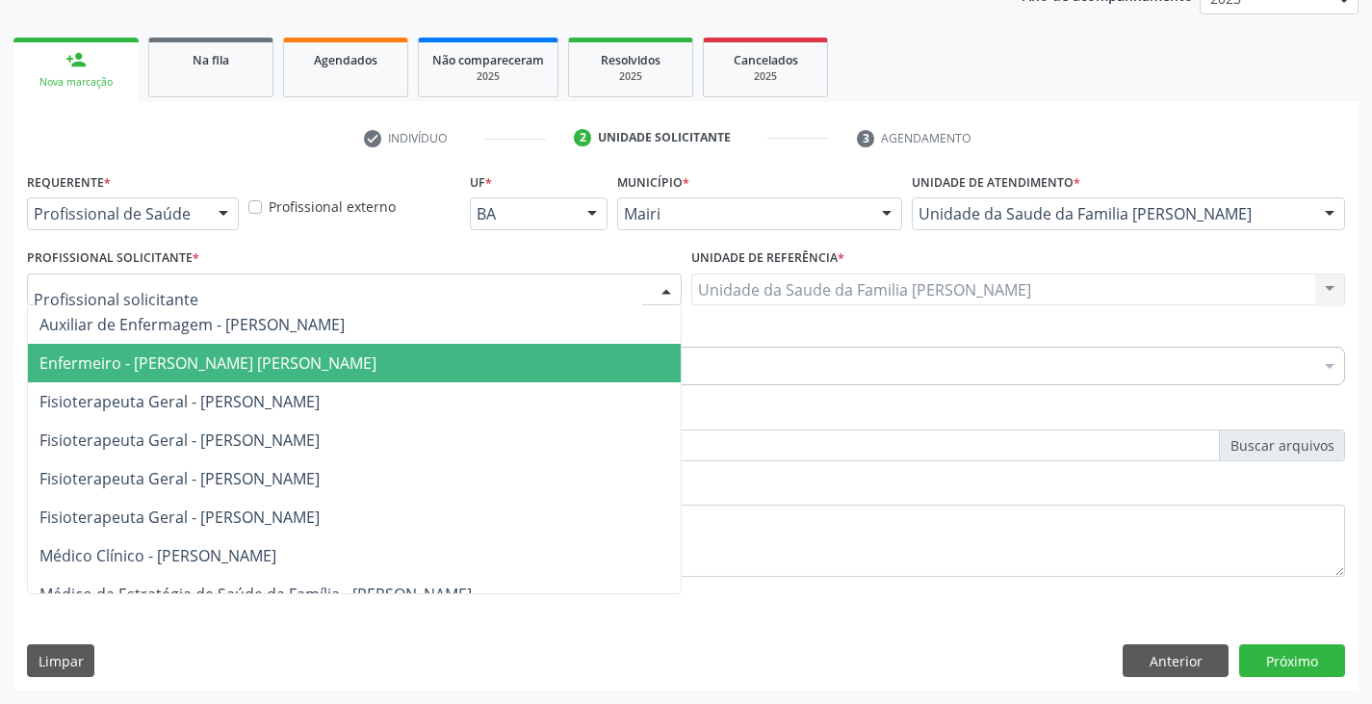
click at [180, 356] on span "Enfermeiro - [PERSON_NAME] [PERSON_NAME]" at bounding box center [207, 362] width 337 height 21
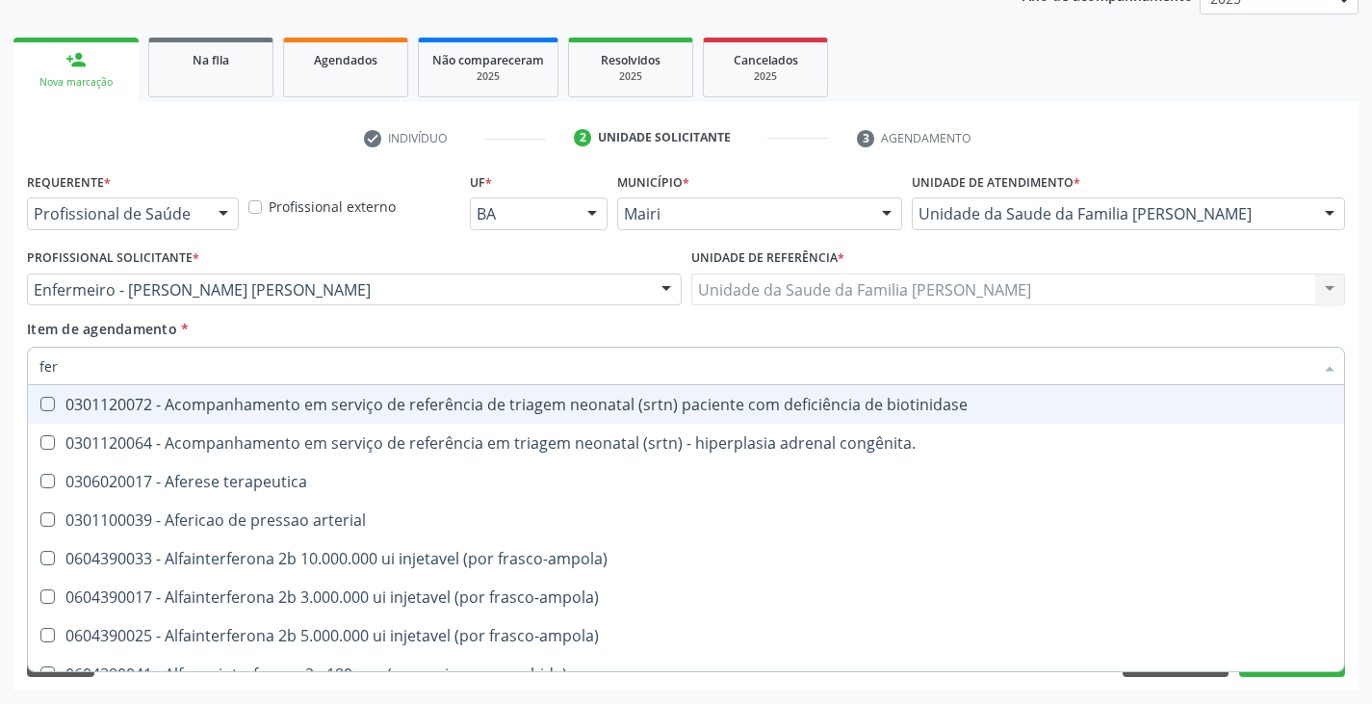
type input "ferr"
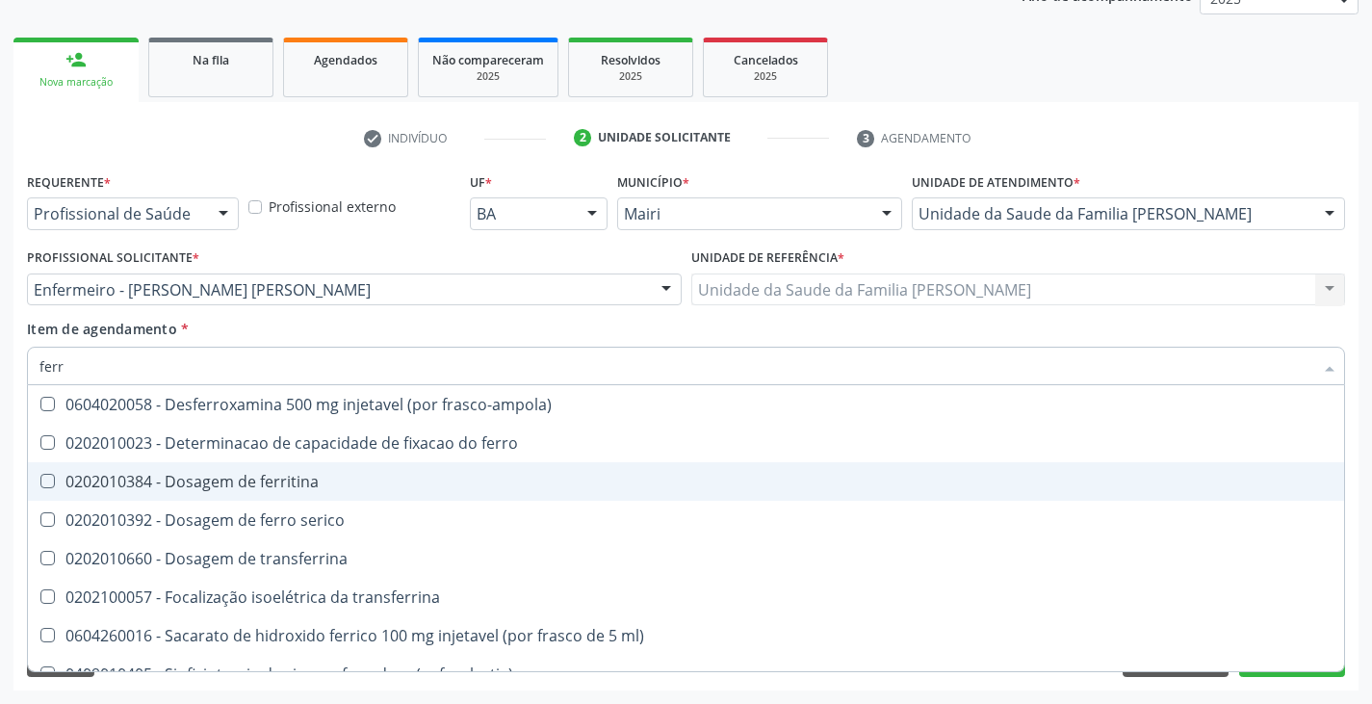
click at [201, 488] on div "0202010384 - Dosagem de ferritina" at bounding box center [685, 481] width 1293 height 15
checkbox ferritina "true"
type input "fer"
checkbox ferritina "false"
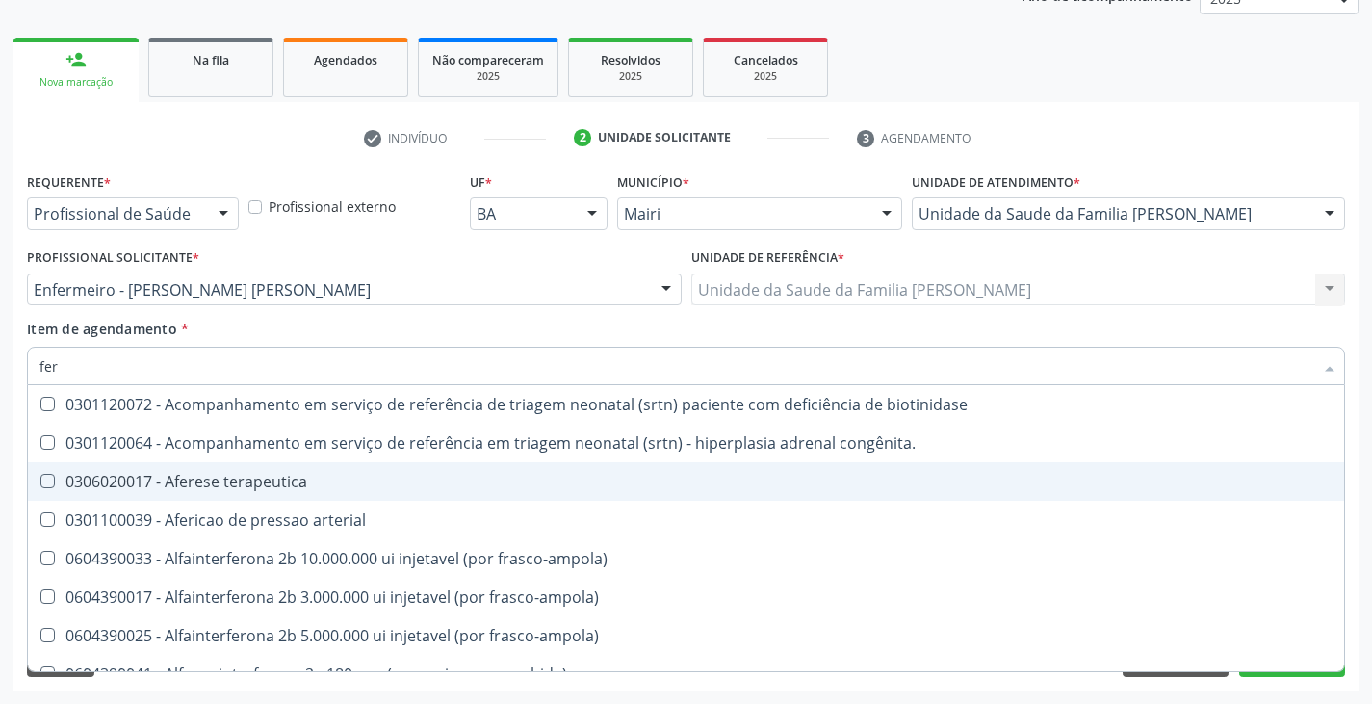
type input "fe"
checkbox ferritina "false"
checkbox interferencia "true"
type input "f"
checkbox interferencia "false"
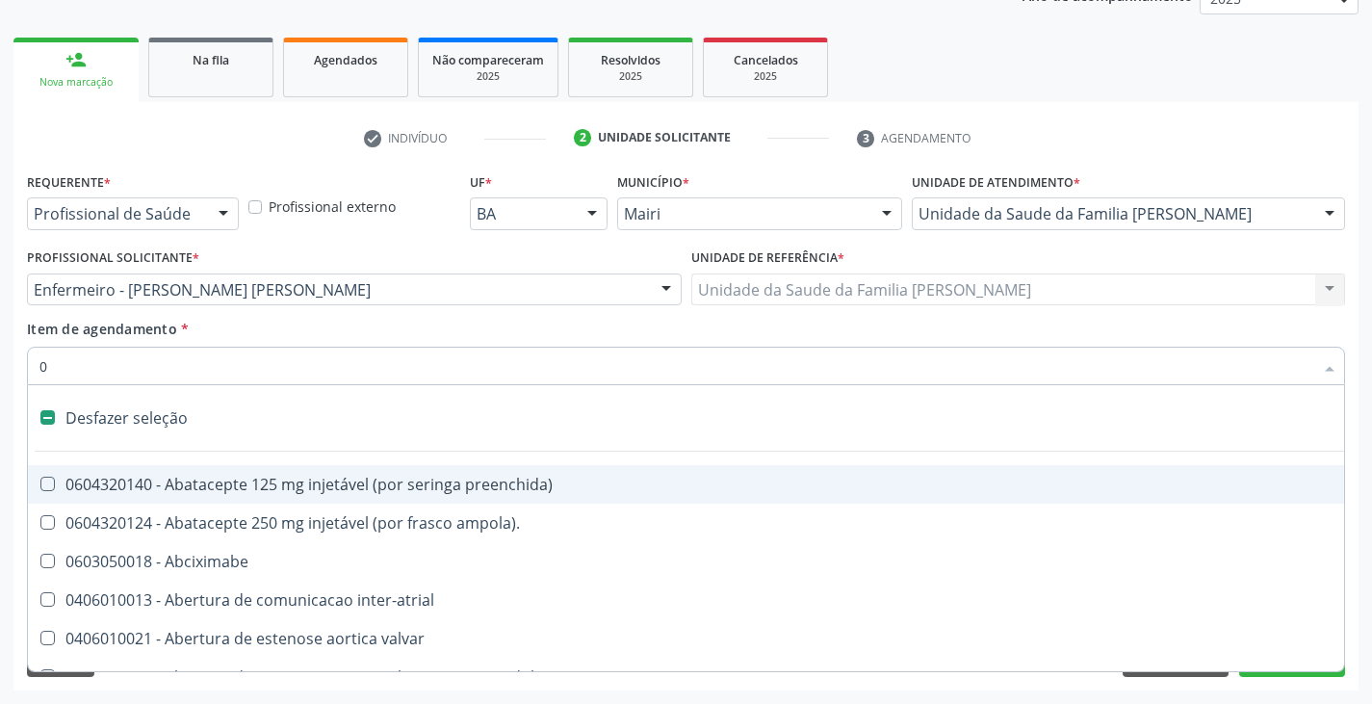
type input "02"
checkbox indireta "true"
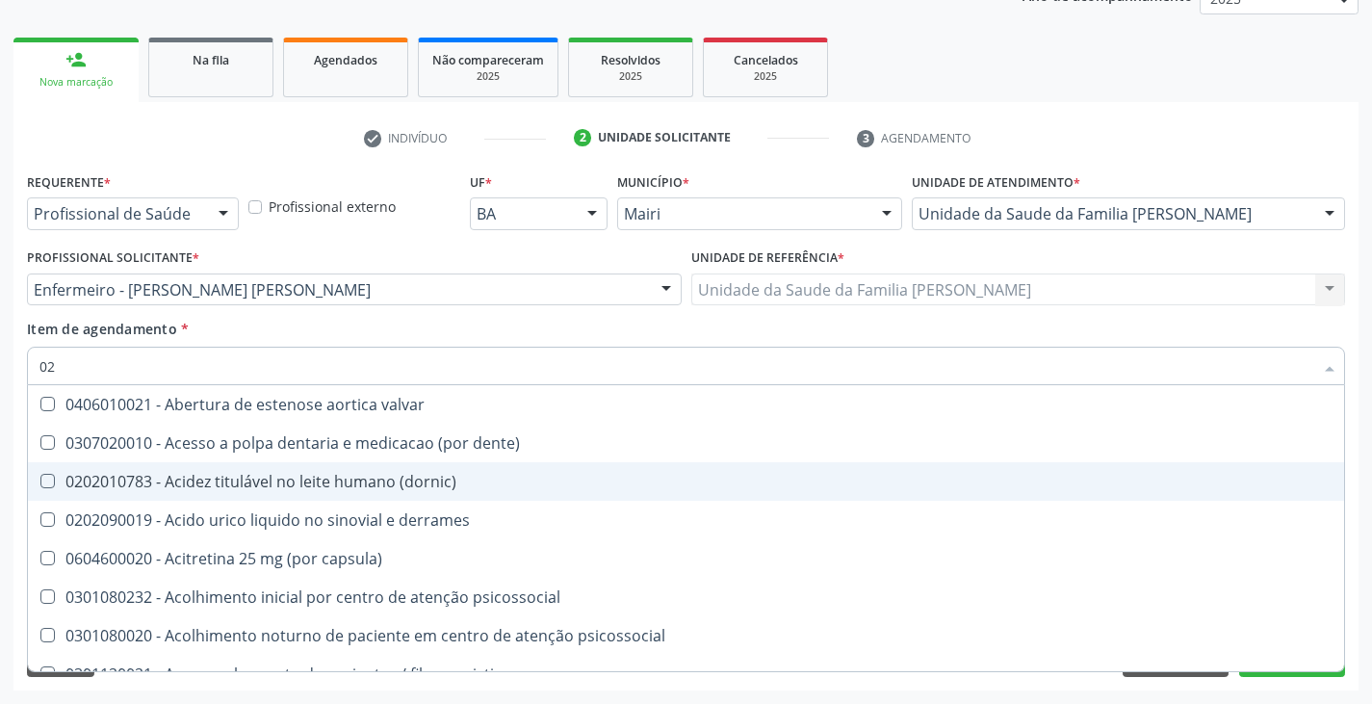
type input "020"
checkbox bandas\) "true"
checkbox ferritina "false"
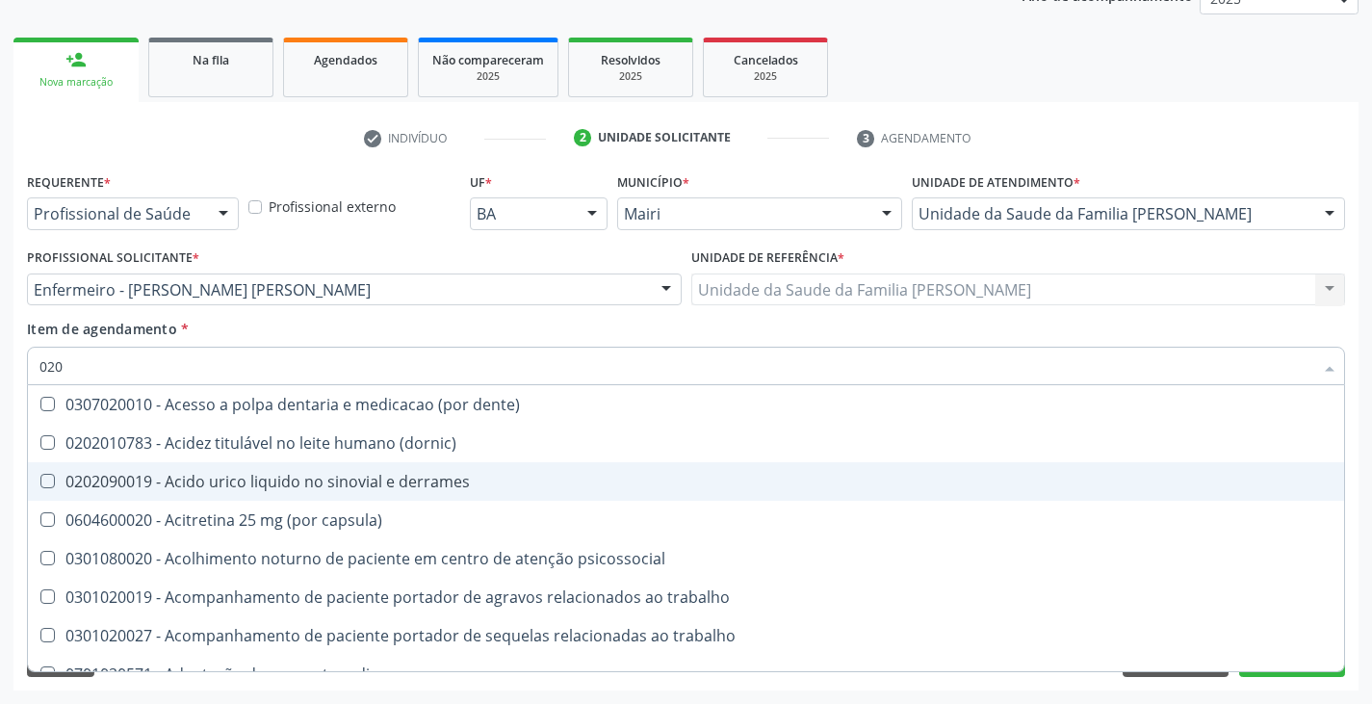
type input "0202"
checkbox central "true"
checkbox ferritina "false"
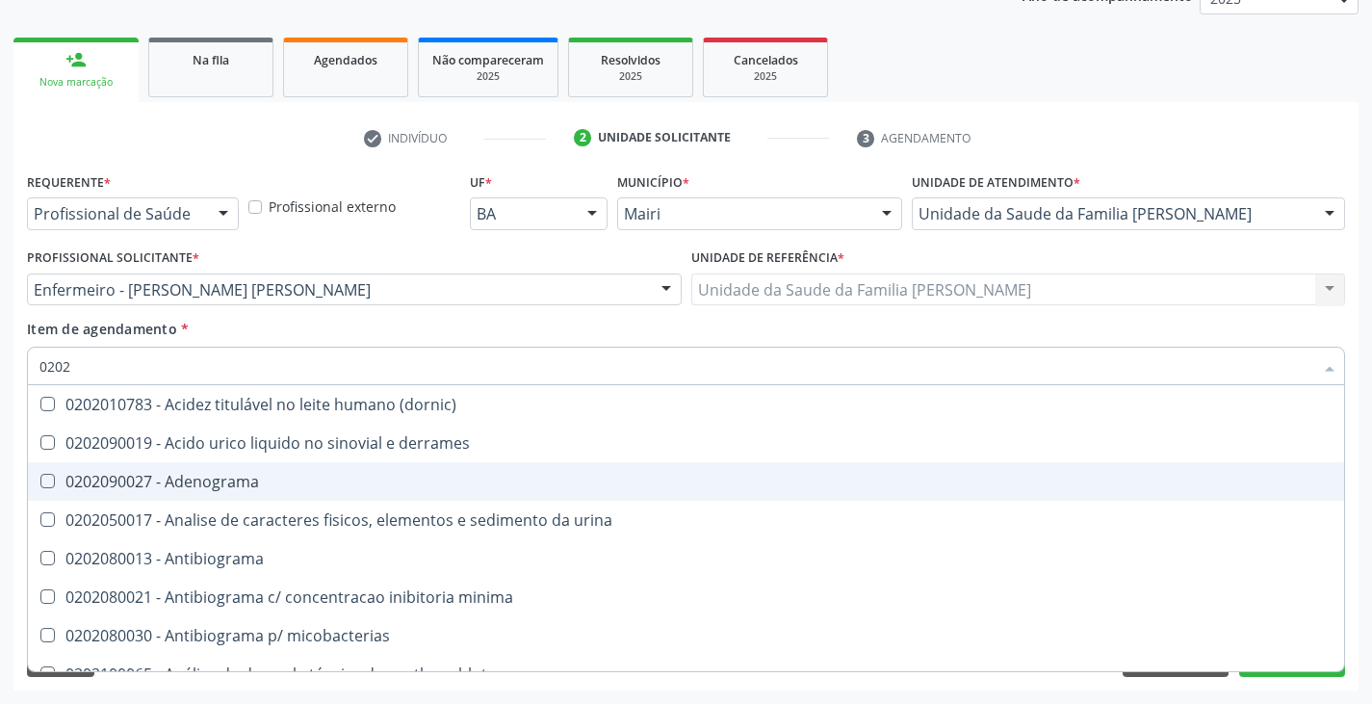
type input "02020"
checkbox estrona "true"
checkbox ferritina "false"
type input "020201"
checkbox amniotico "true"
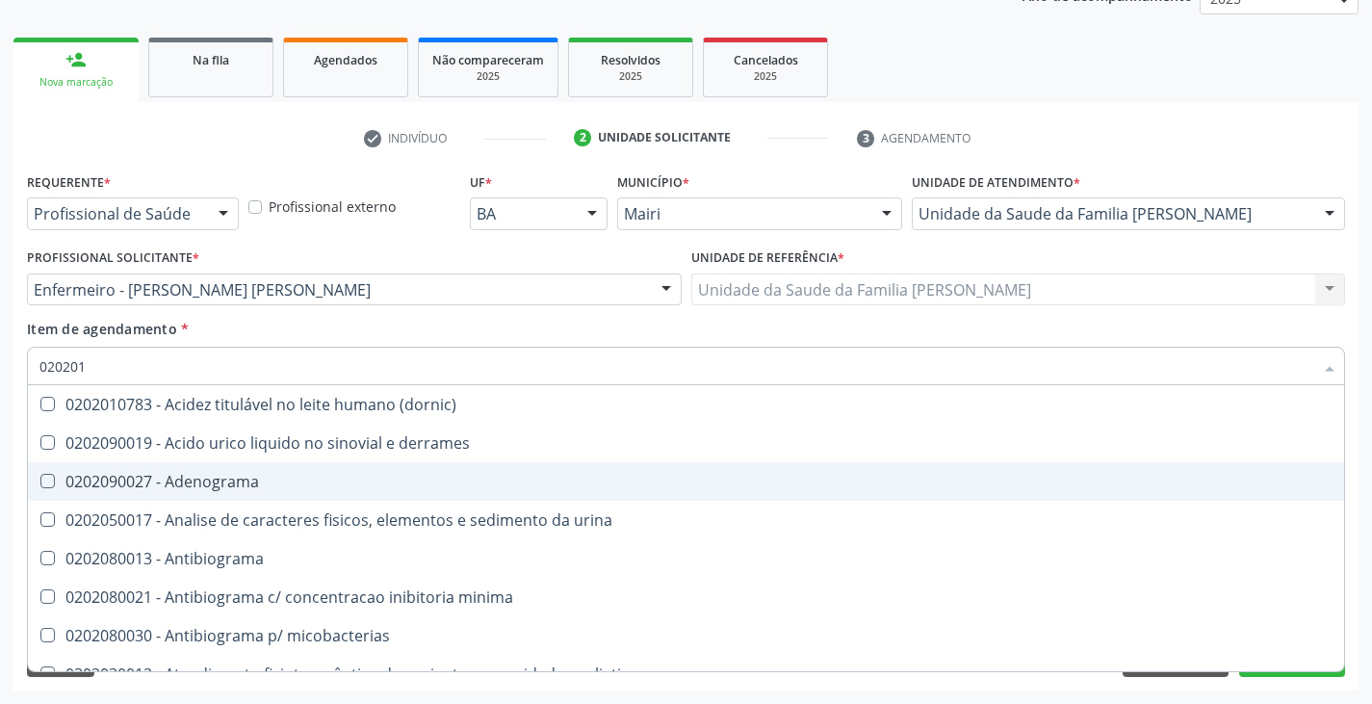
type input "0202010"
checkbox \(ch50\) "true"
checkbox amniotico "false"
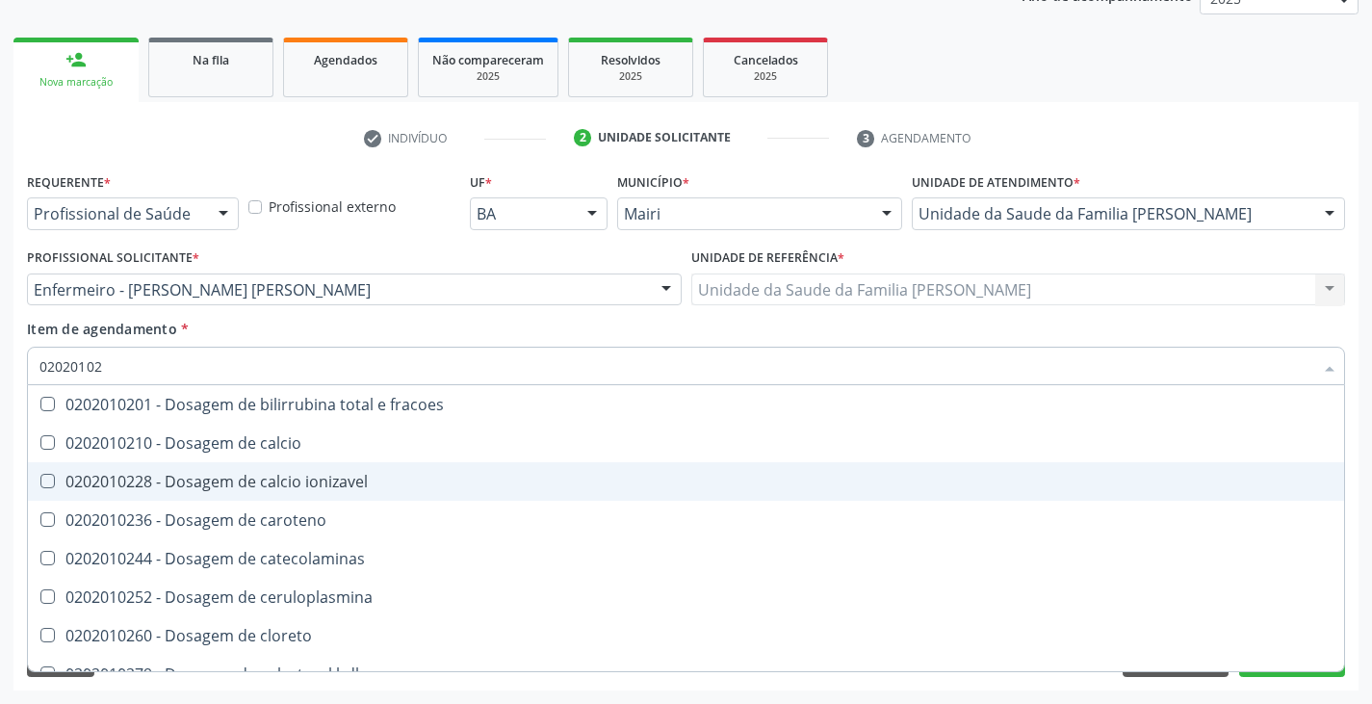
type input "020201029"
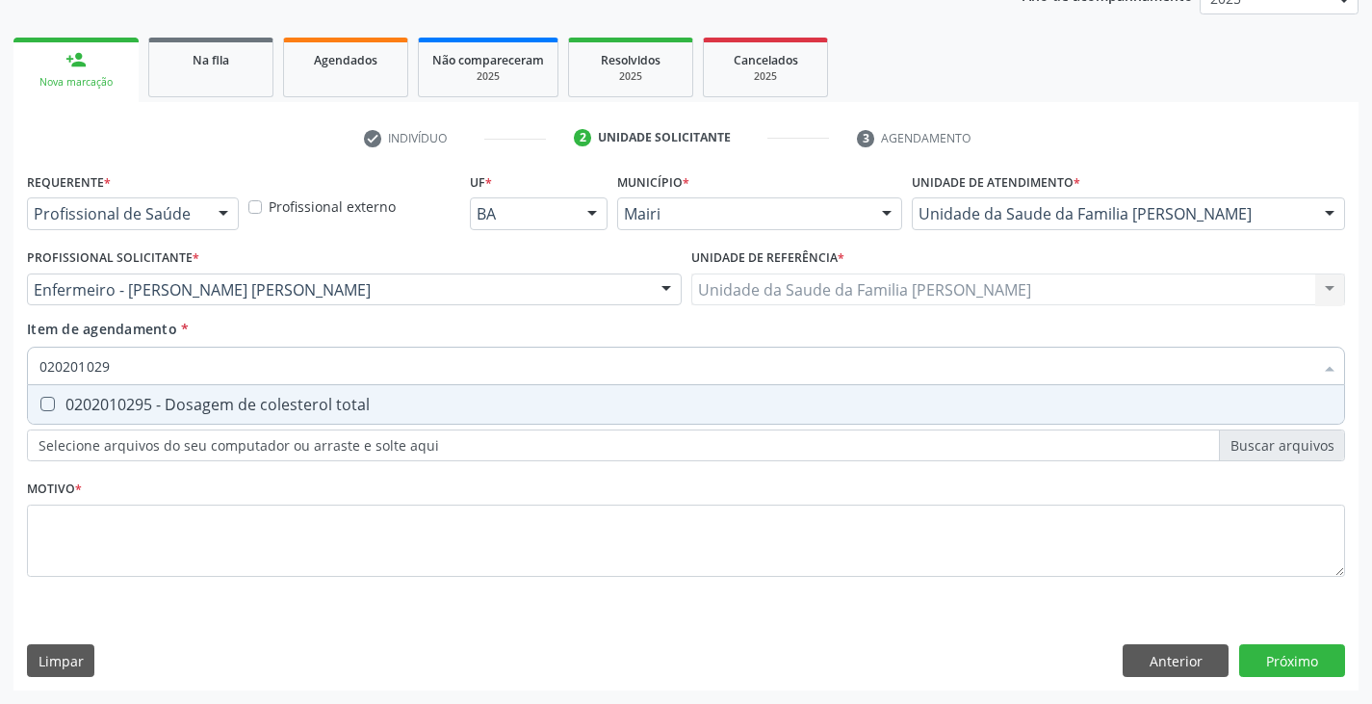
click at [206, 402] on div "0202010295 - Dosagem de colesterol total" at bounding box center [685, 404] width 1293 height 15
checkbox total "true"
type input "02020102"
checkbox total "false"
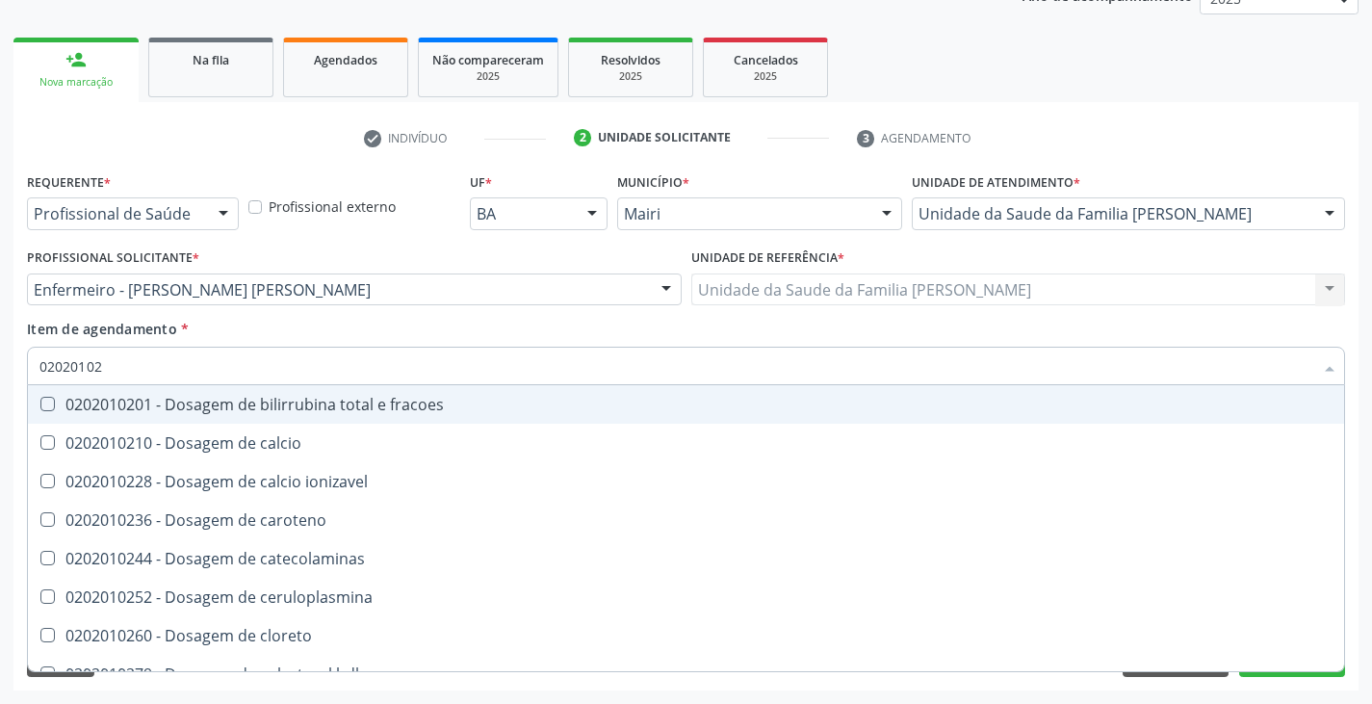
type input "020201028"
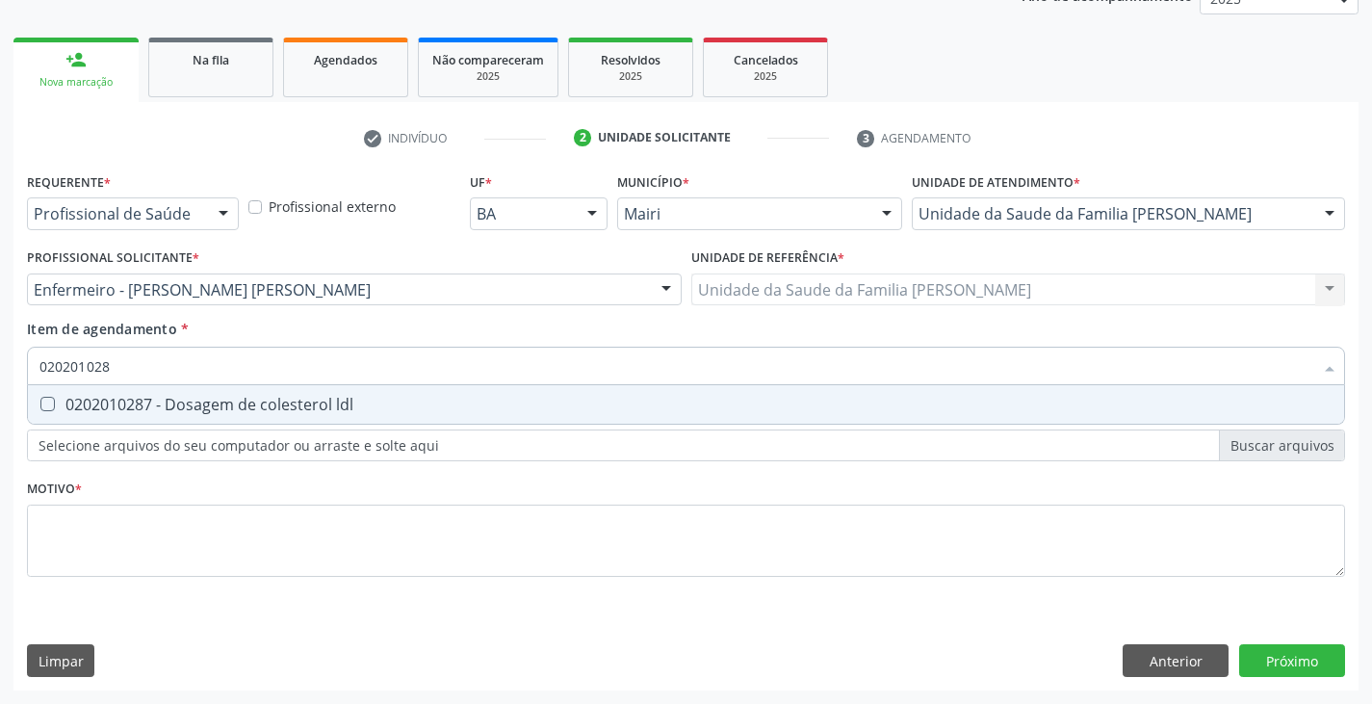
click at [206, 402] on div "0202010287 - Dosagem de colesterol ldl" at bounding box center [685, 404] width 1293 height 15
checkbox ldl "true"
type input "02020102"
checkbox ldl "false"
type input "020201027"
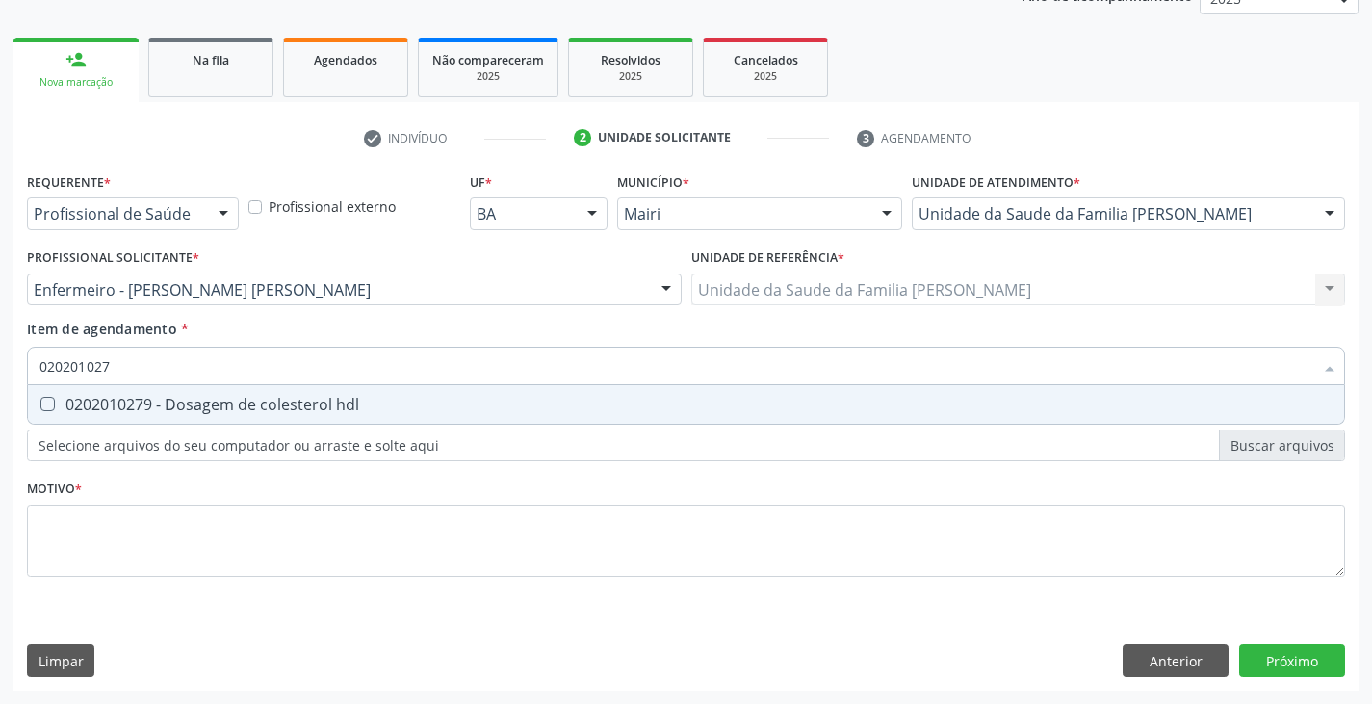
click at [206, 402] on div "0202010279 - Dosagem de colesterol hdl" at bounding box center [685, 404] width 1293 height 15
checkbox hdl "true"
type input "02020102"
checkbox hdl "false"
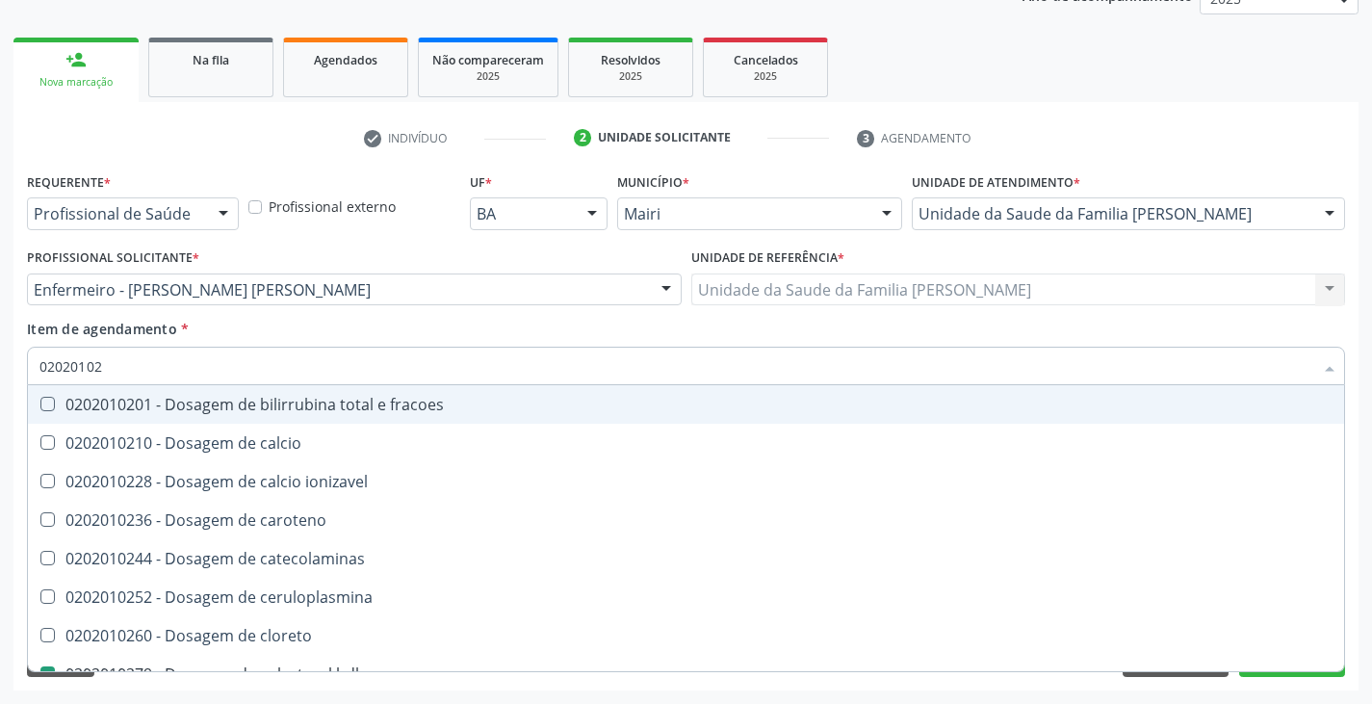
type input "0202010"
checkbox hdl "false"
checkbox ldl "false"
checkbox total "false"
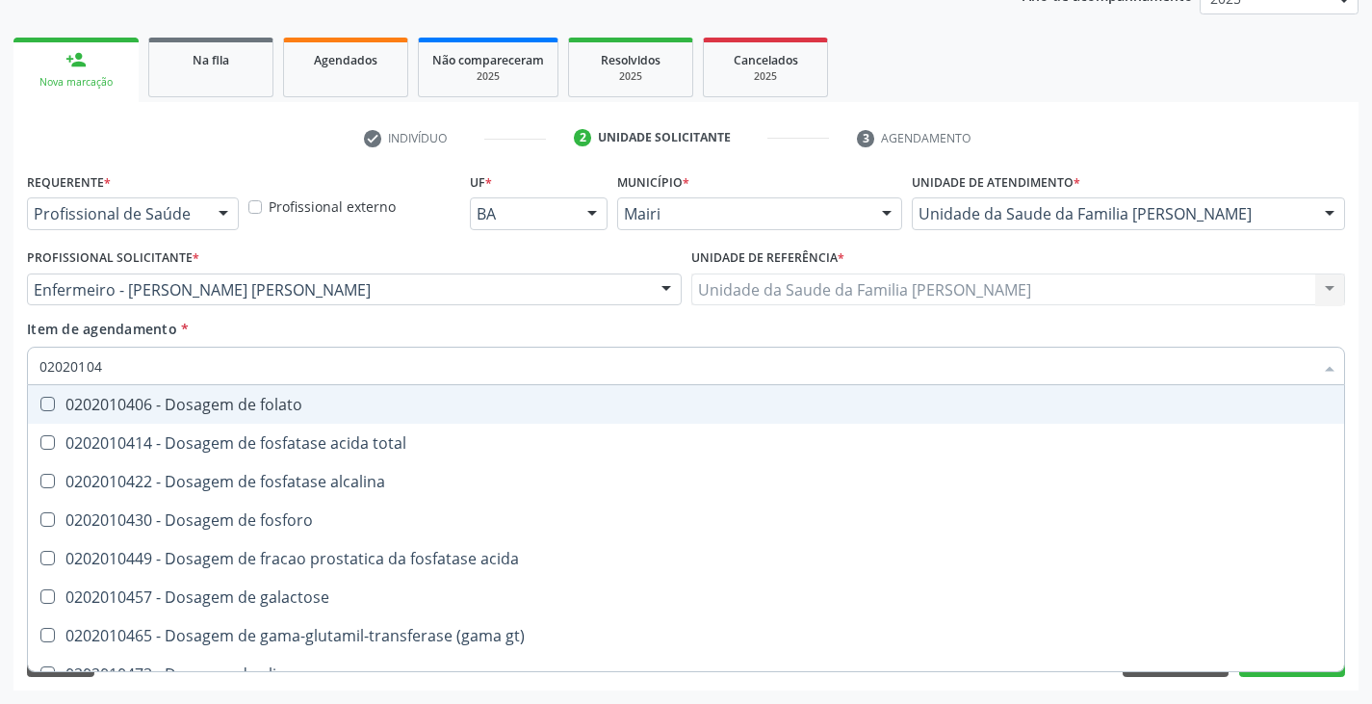
type input "020201047"
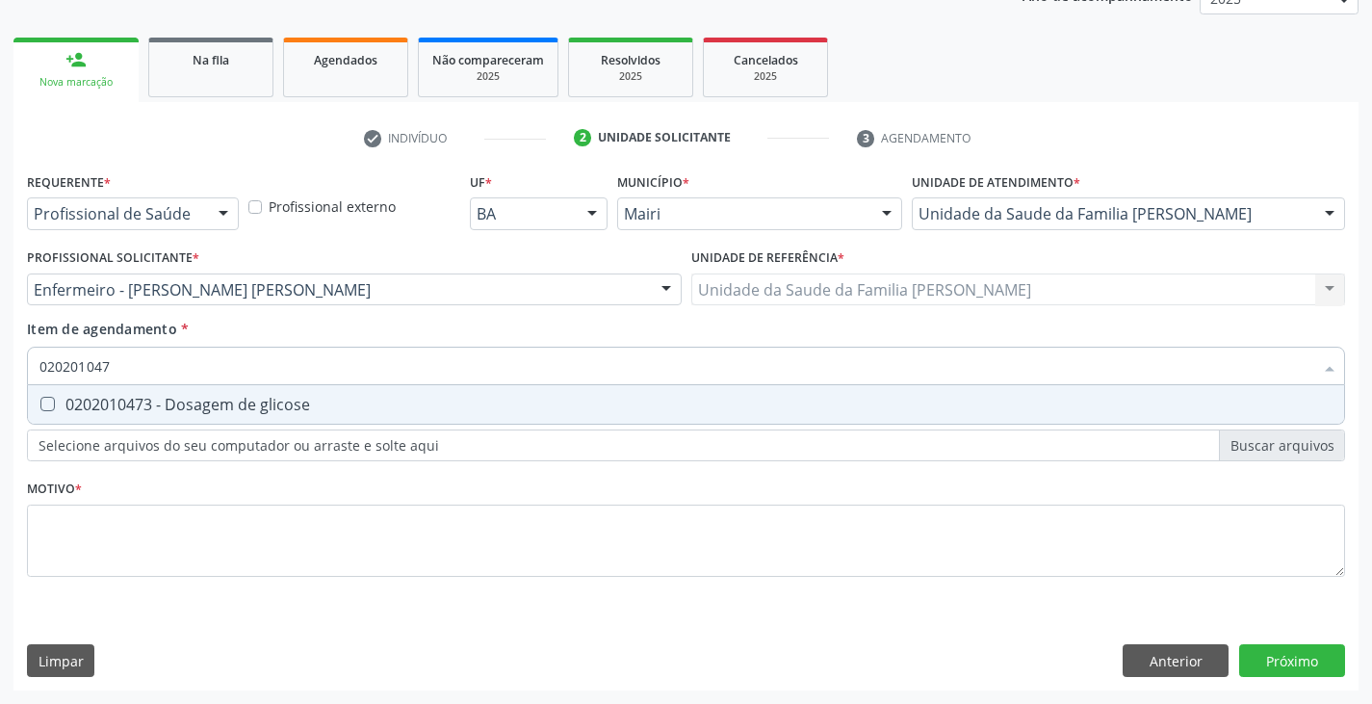
click at [206, 402] on div "0202010473 - Dosagem de glicose" at bounding box center [685, 404] width 1293 height 15
checkbox glicose "true"
type input "02020104"
checkbox glicose "false"
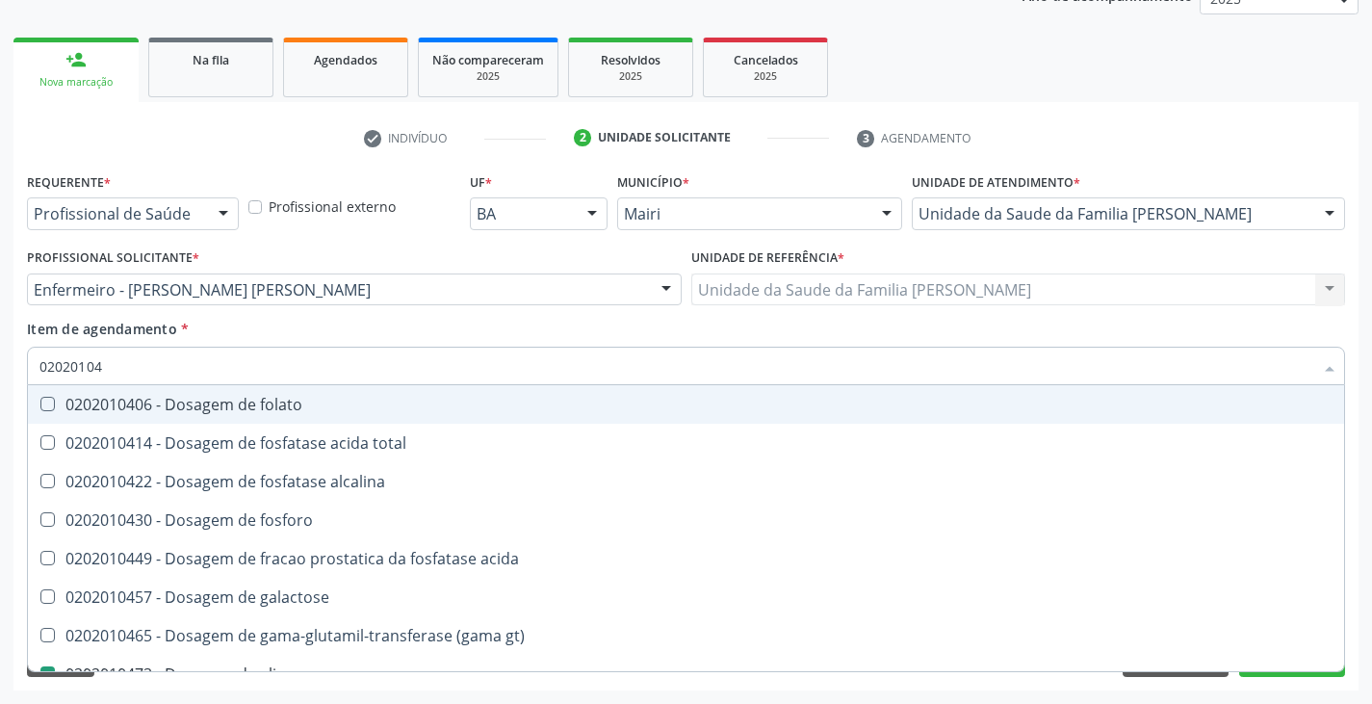
type input "0202010"
checkbox glicose "false"
type input "020201050"
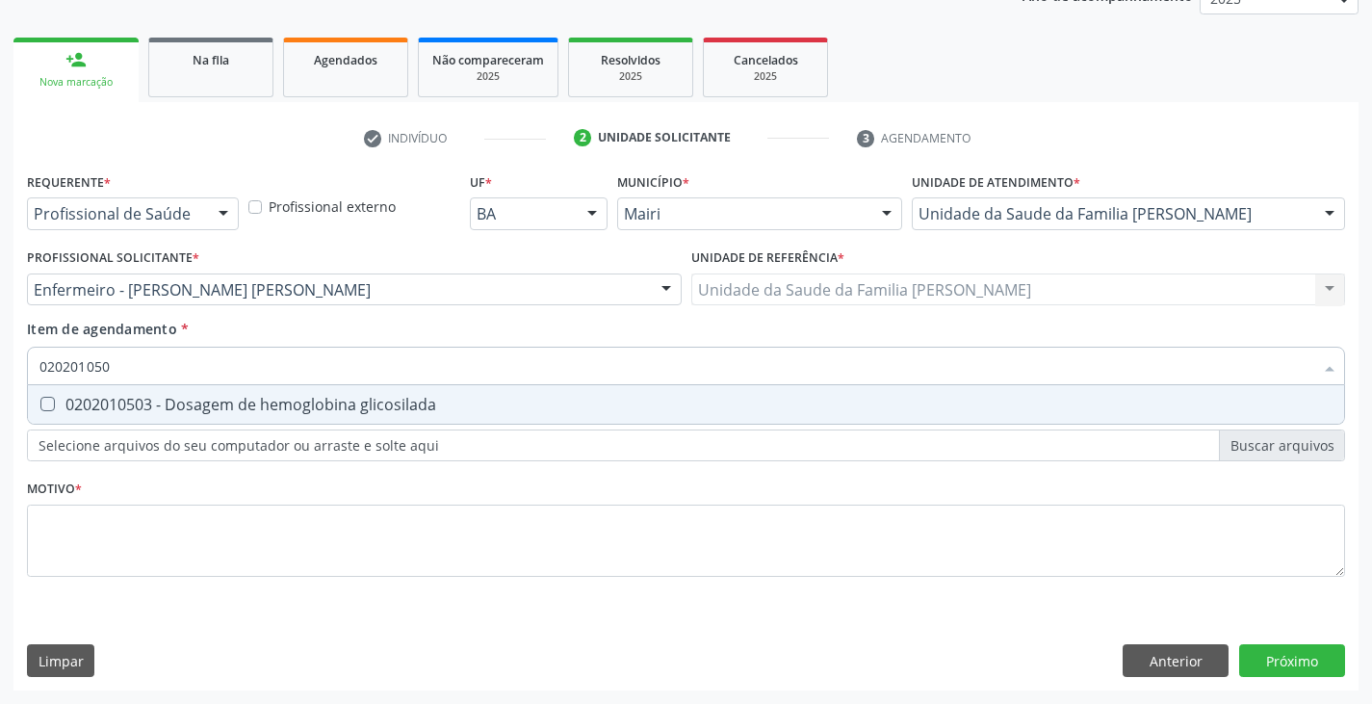
click at [206, 402] on div "0202010503 - Dosagem de hemoglobina glicosilada" at bounding box center [685, 404] width 1293 height 15
checkbox glicosilada "true"
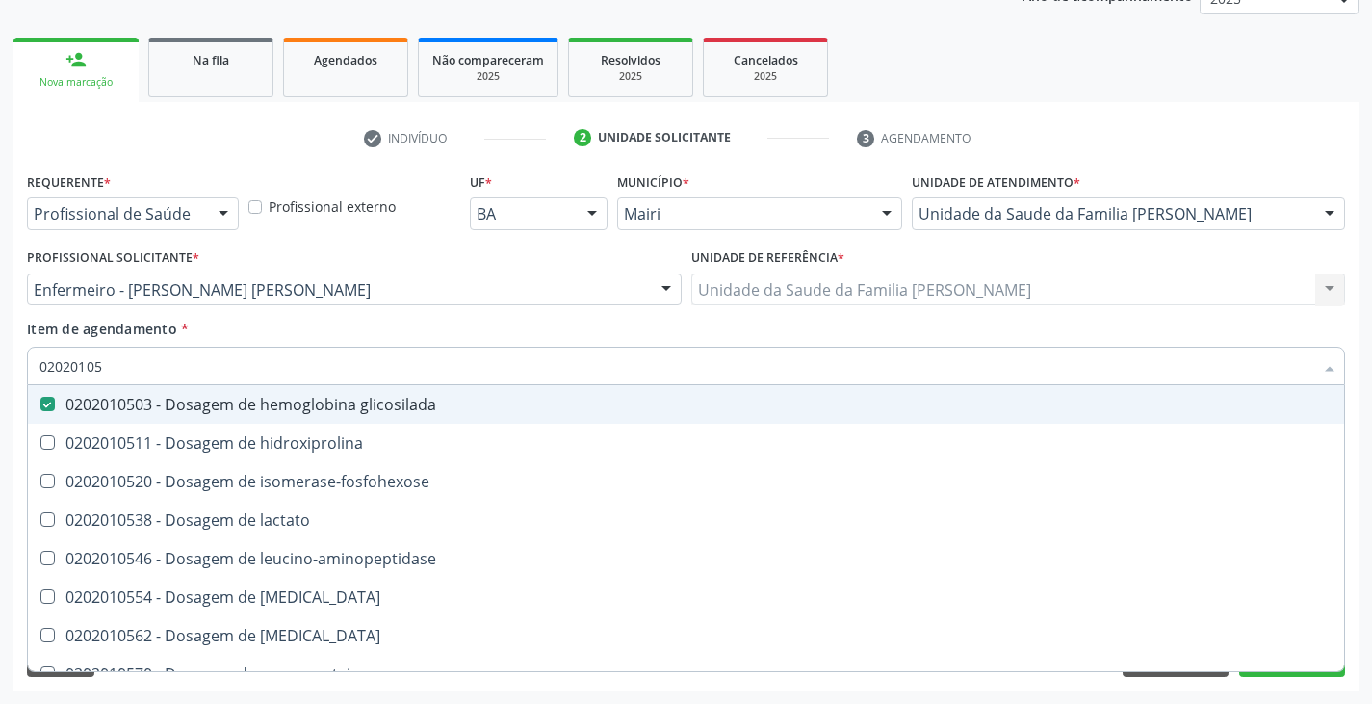
type input "0202010"
checkbox glicosilada "false"
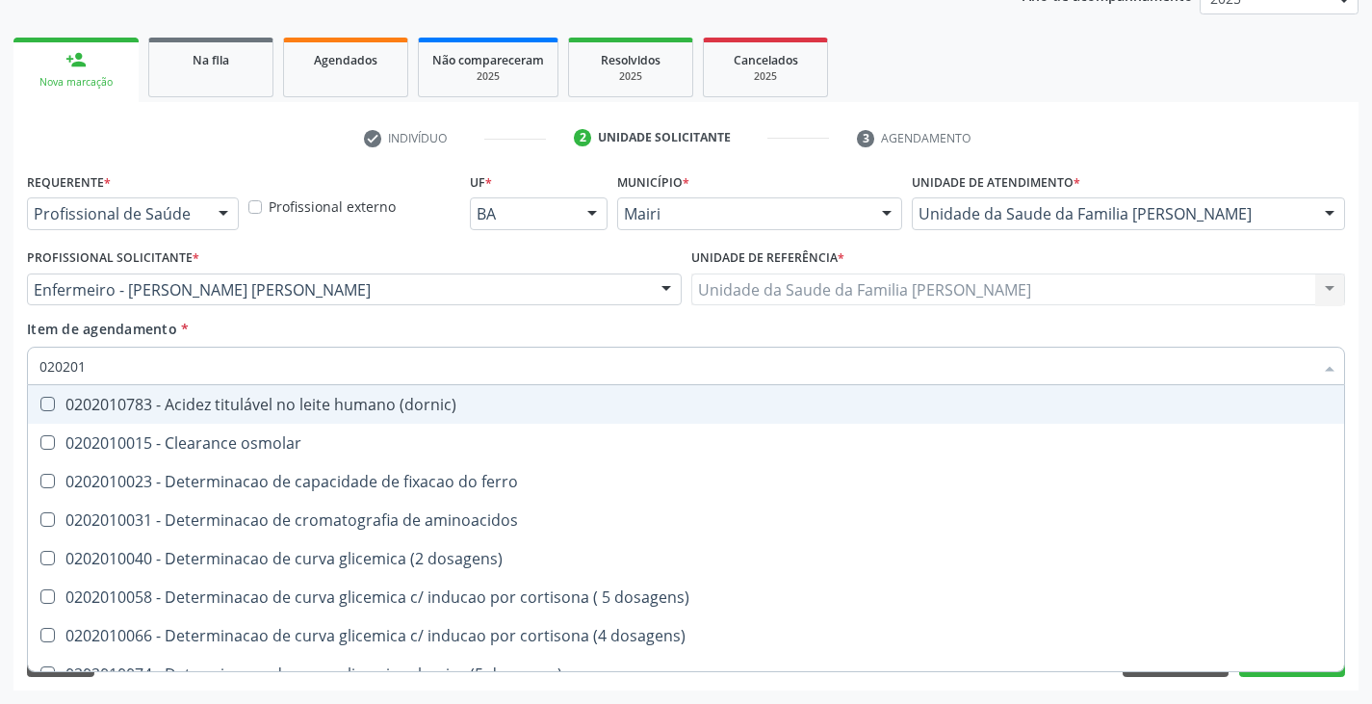
type input "02020"
checkbox hdl "false"
checkbox ldl "false"
checkbox total "false"
checkbox ferritina "false"
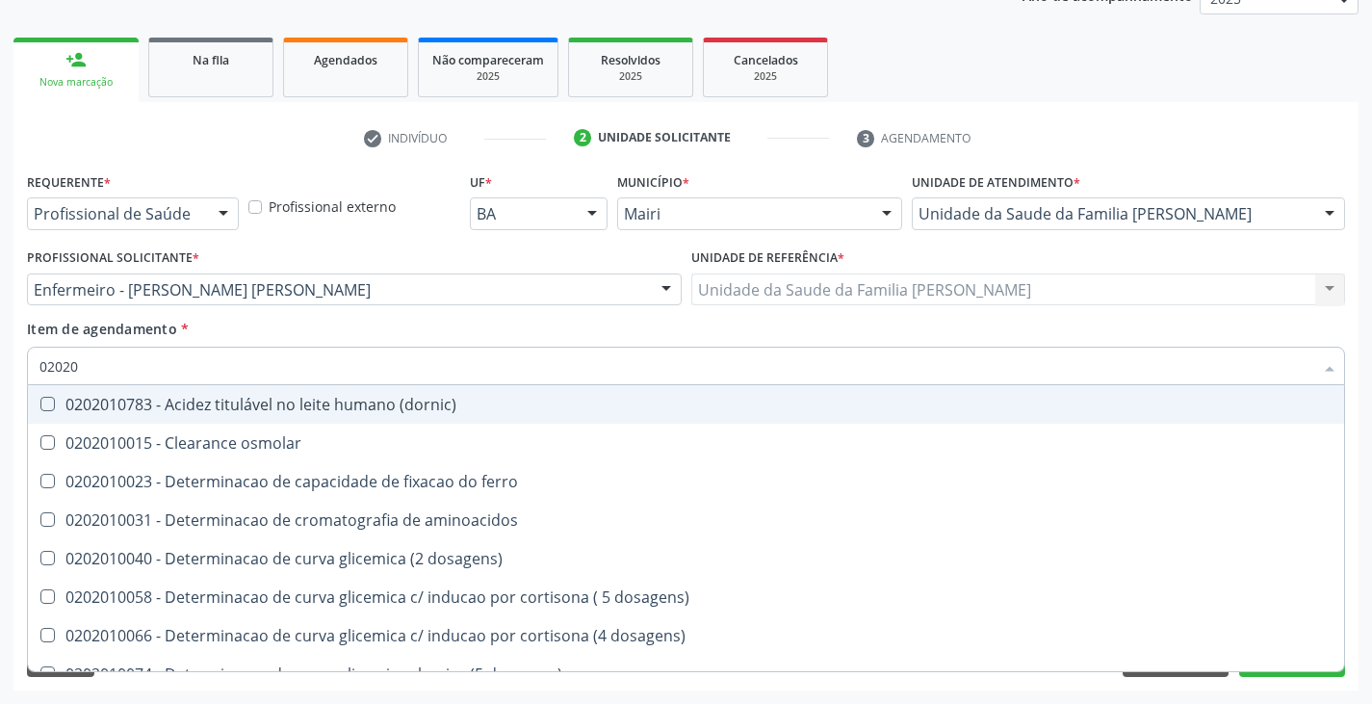
checkbox glicose "false"
checkbox glicosilada "false"
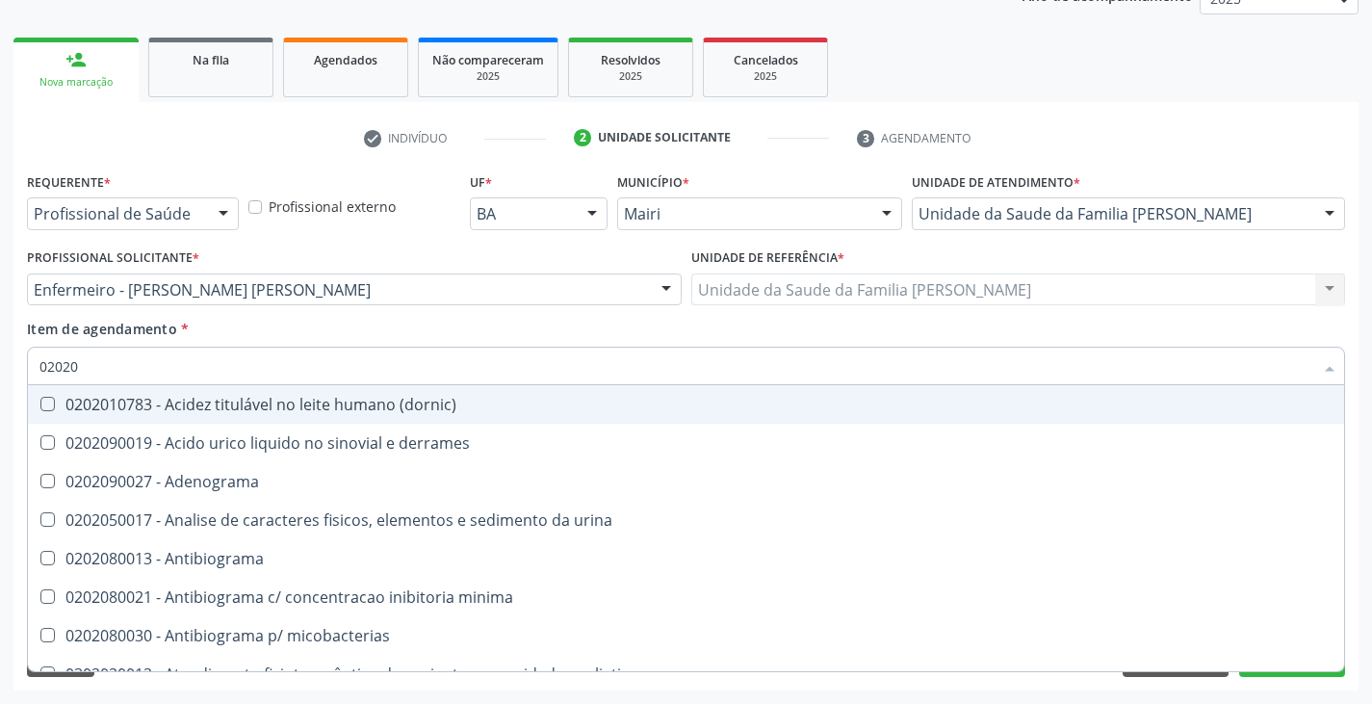
type input "0202"
checkbox hdl "false"
checkbox ldl "false"
checkbox total "false"
checkbox latica "true"
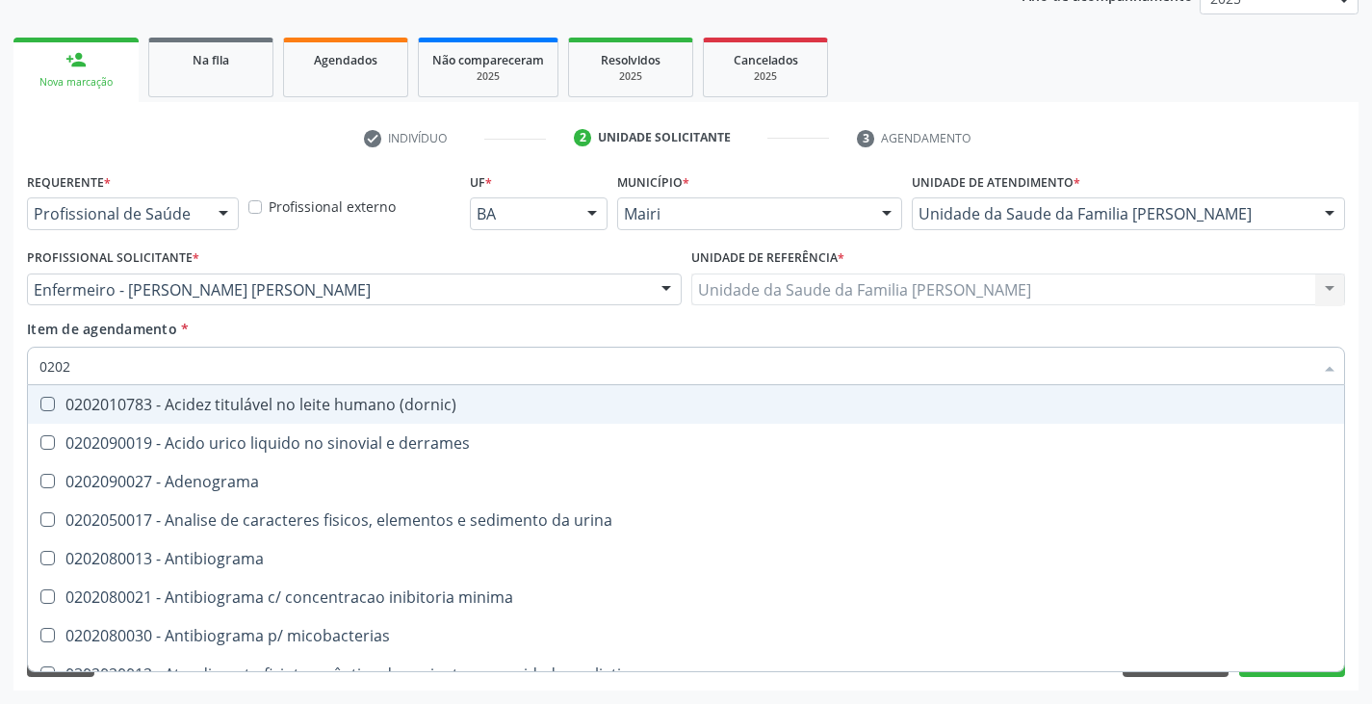
checkbox fracionadas\) "true"
checkbox digitoxina\) "true"
checkbox ferritina "false"
checkbox glicose "false"
checkbox desidrogenase "true"
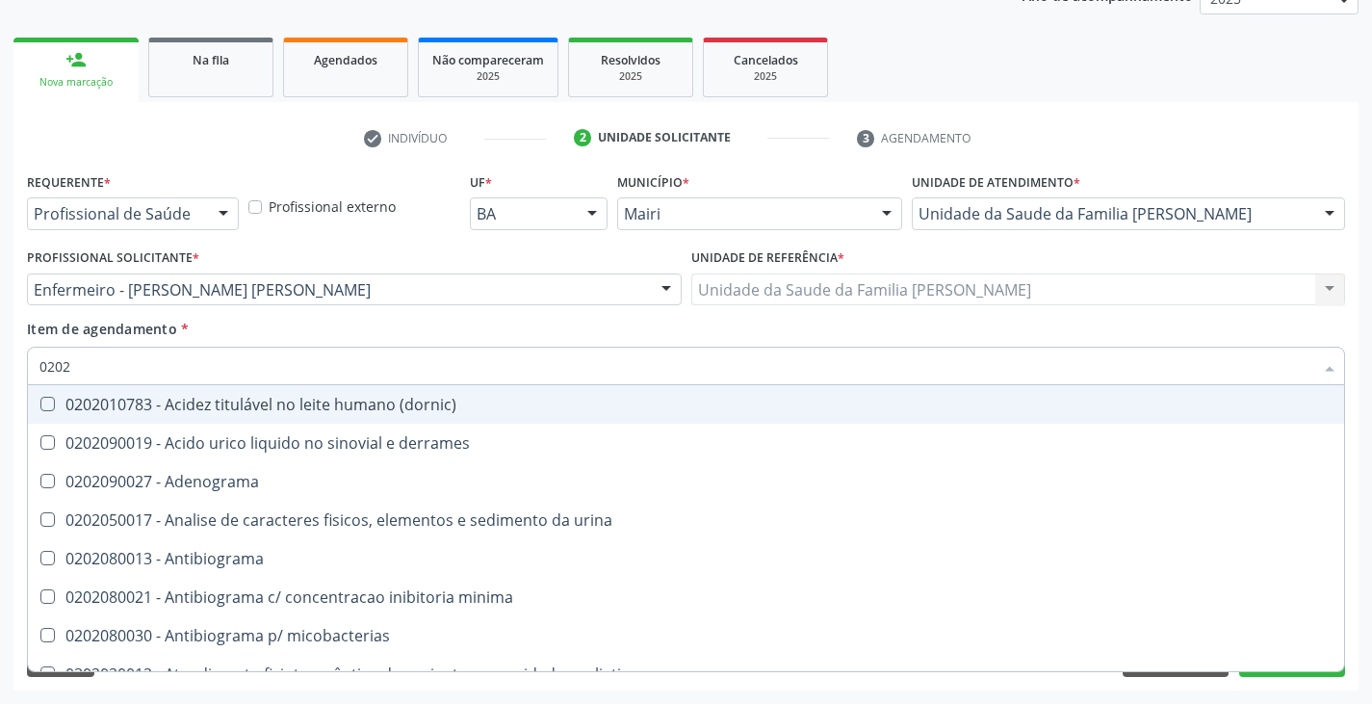
checkbox glicosilada "false"
checkbox \(ige\) "true"
checkbox magnesio "true"
type input "020"
checkbox latica "false"
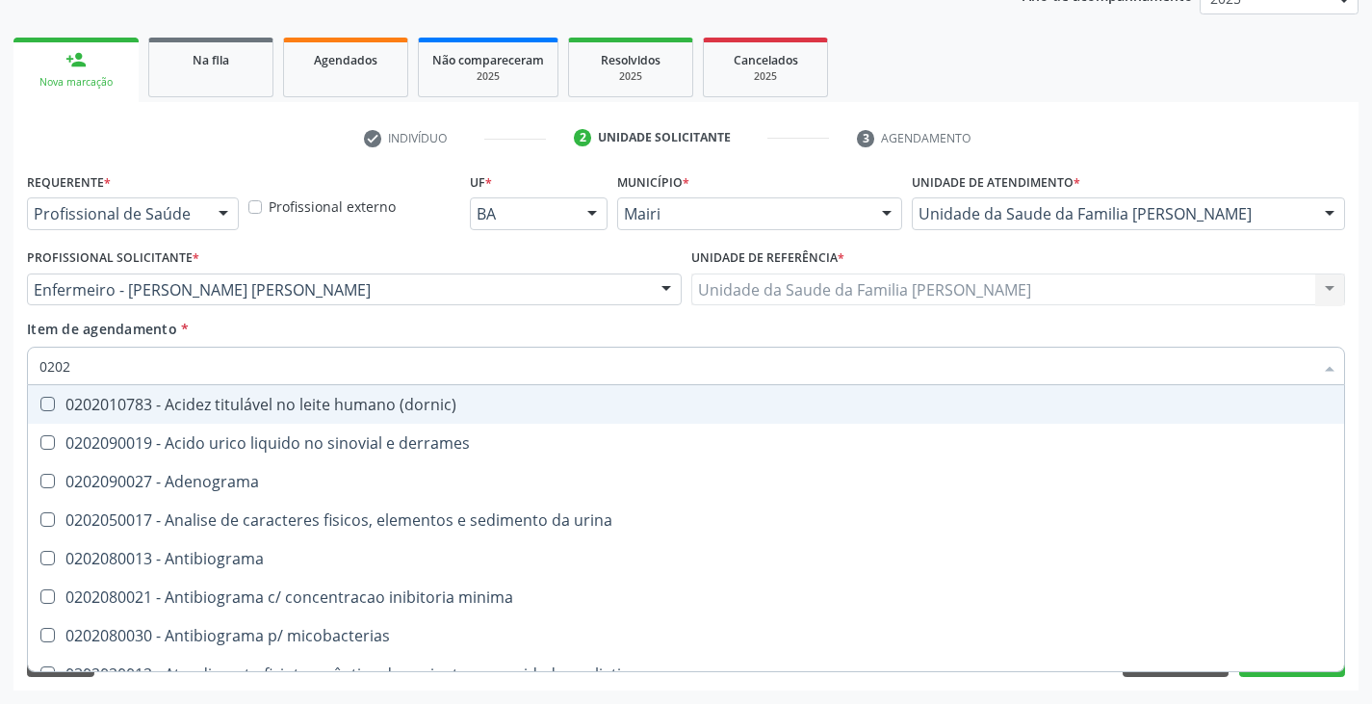
checkbox fracionadas\) "false"
checkbox digitoxina\) "false"
checkbox desidrogenase "false"
checkbox \(ige\) "false"
checkbox magnesio "false"
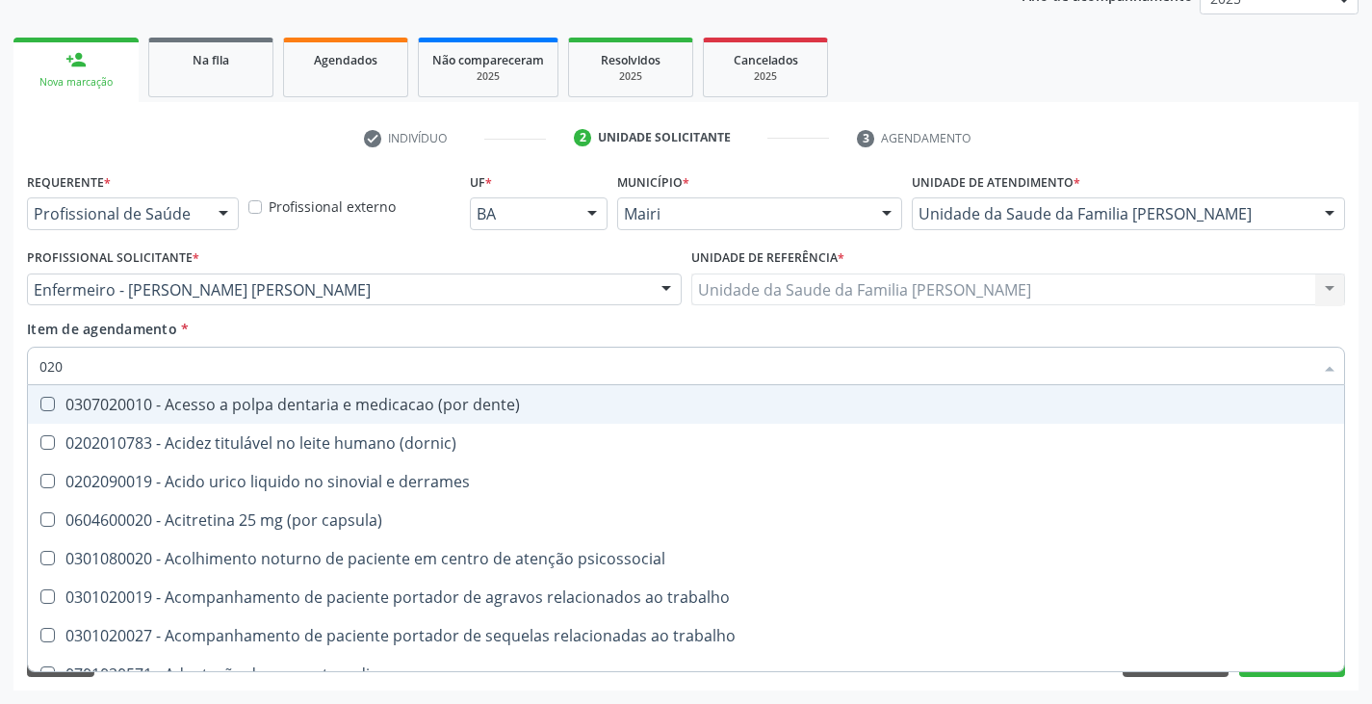
type input "02"
checkbox hdl "false"
checkbox ldl "false"
checkbox total "false"
checkbox ferritina "false"
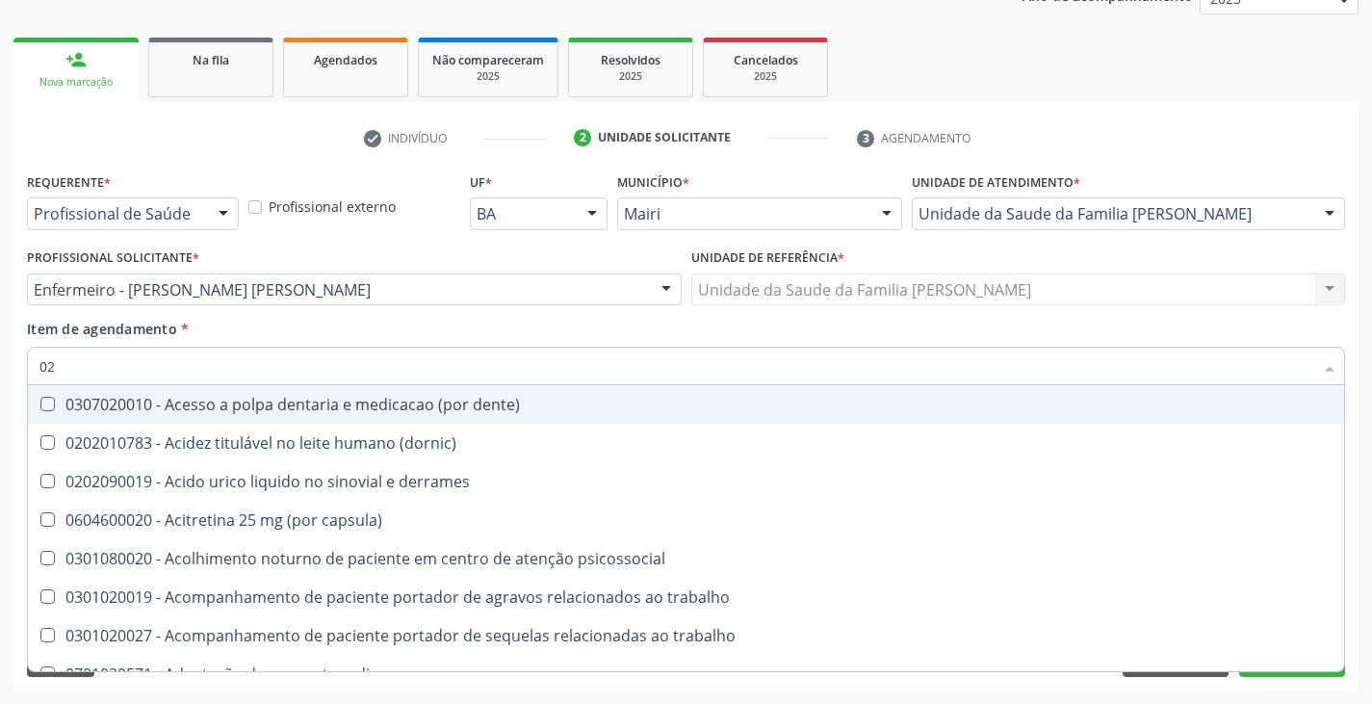
checkbox glicose "false"
checkbox glicosilada "false"
checkbox metabolismo "true"
checkbox Enterectomia "true"
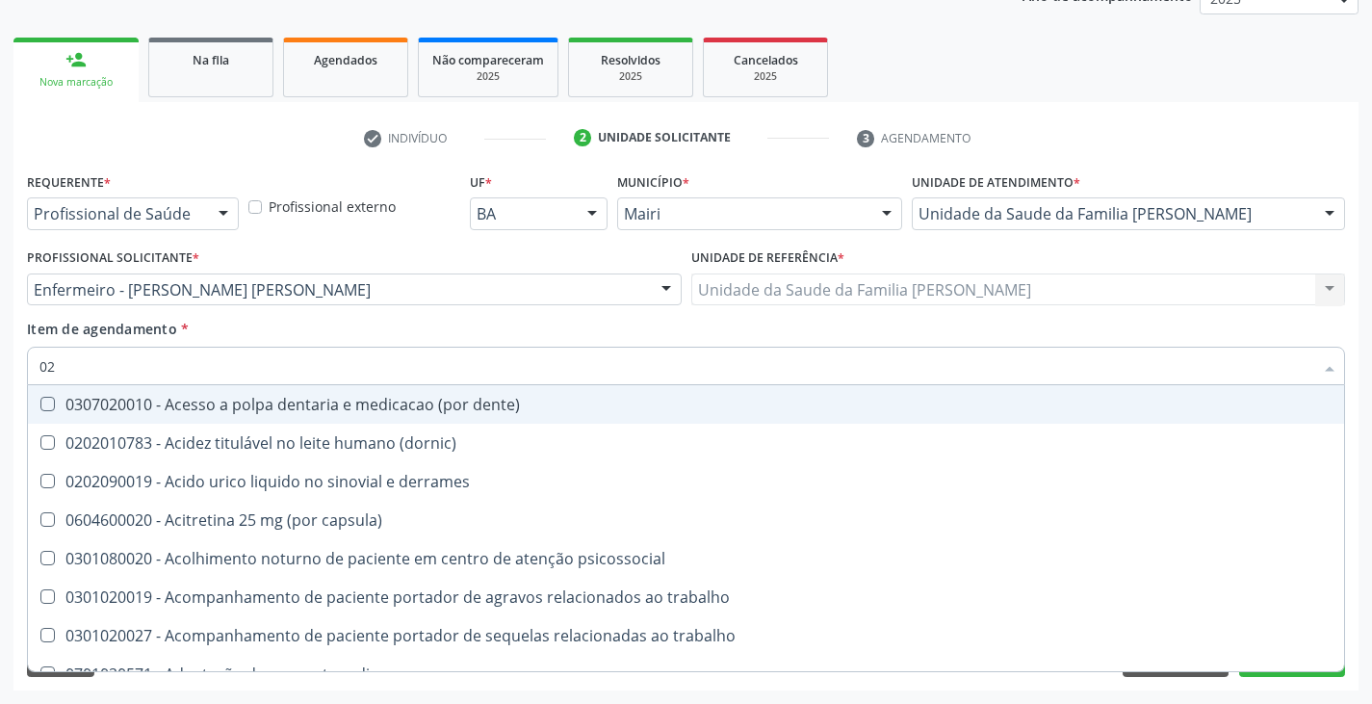
checkbox mama\) "true"
checkbox \) "true"
checkbox branquial "true"
type input "0"
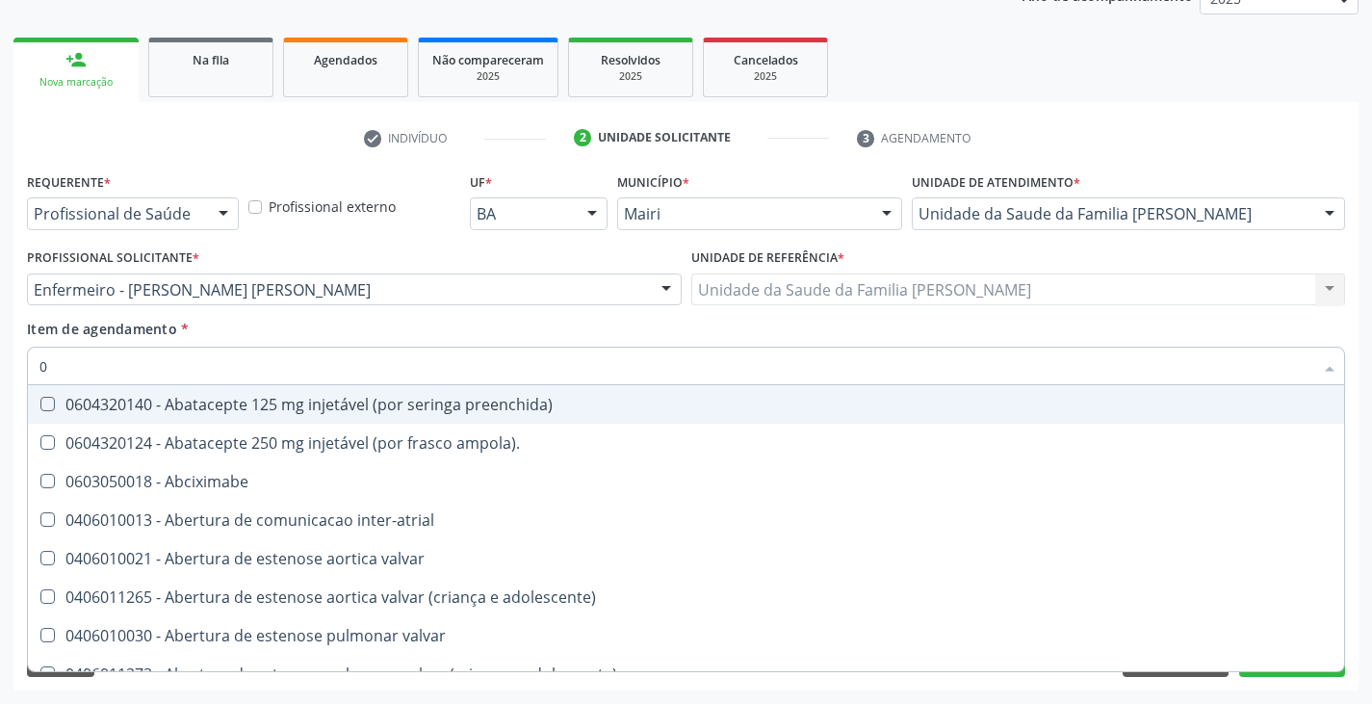
checkbox escrotal "false"
checkbox captacao "false"
checkbox estimulo "false"
checkbox indireta "false"
checkbox osmolar "false"
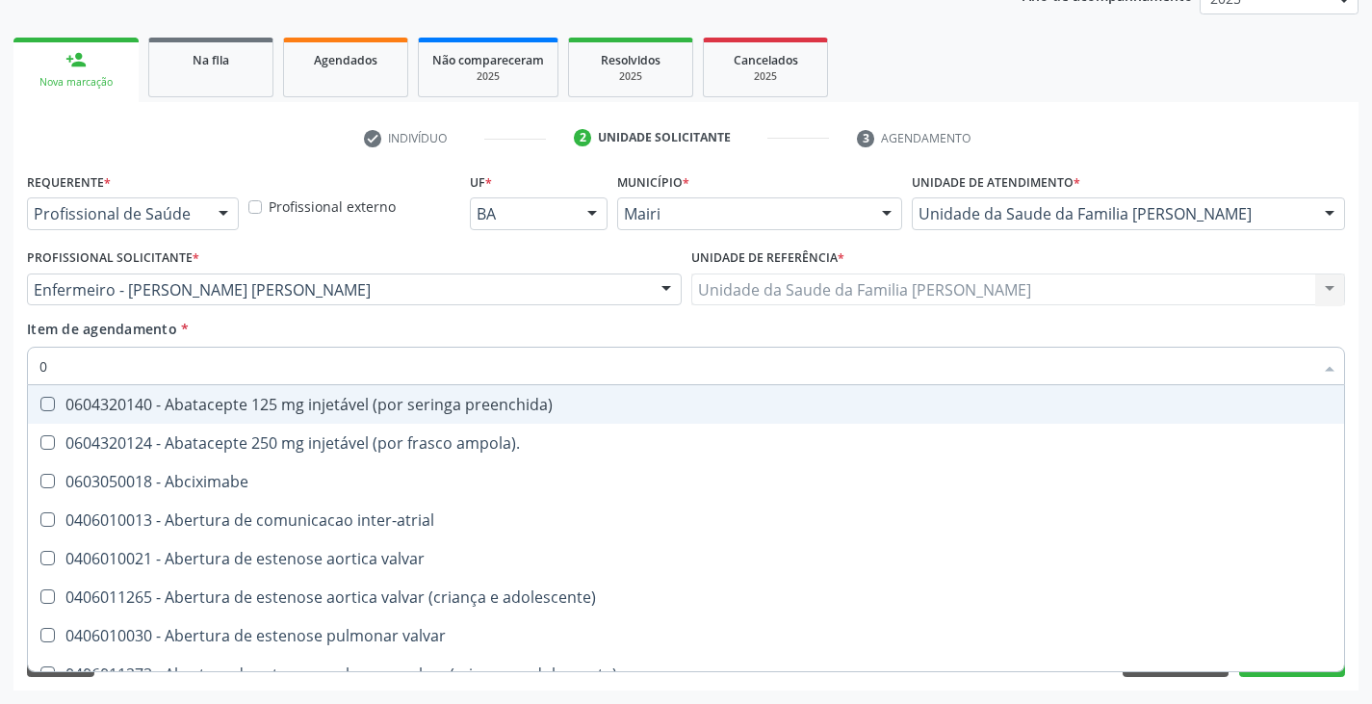
checkbox tirofibana "false"
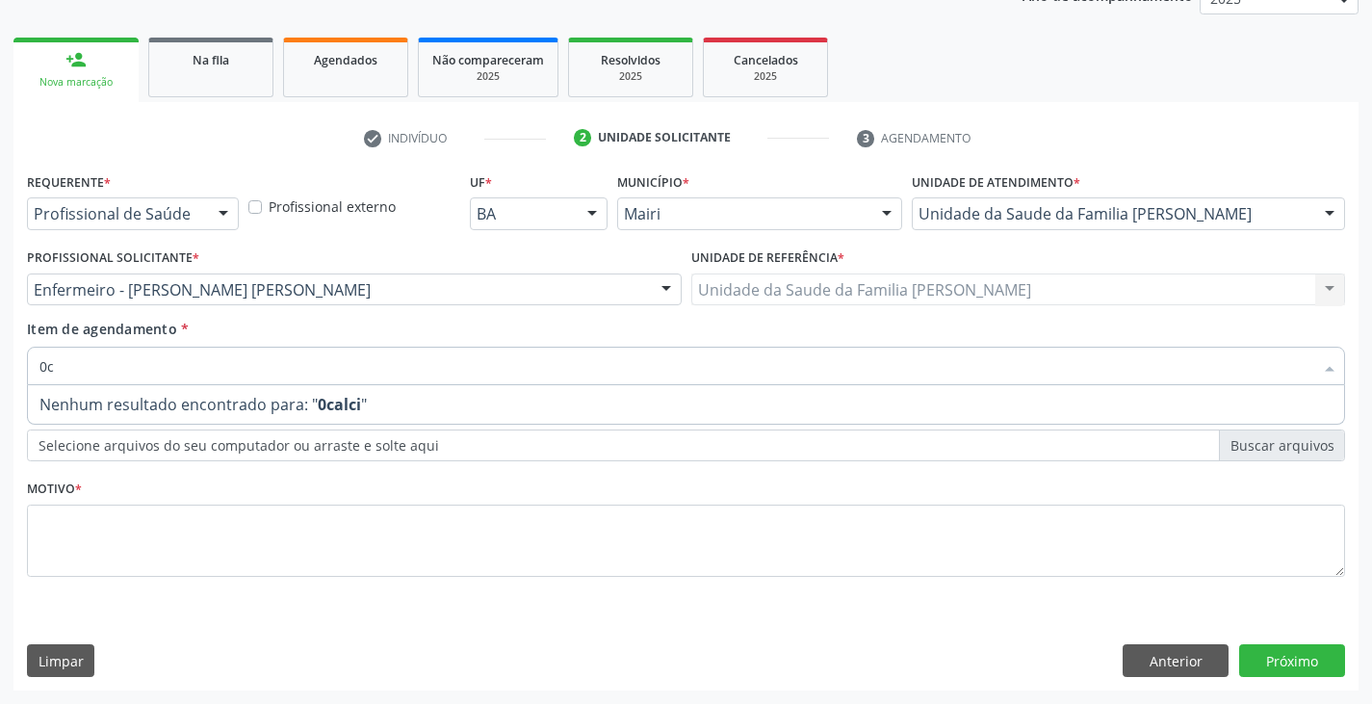
type input "0"
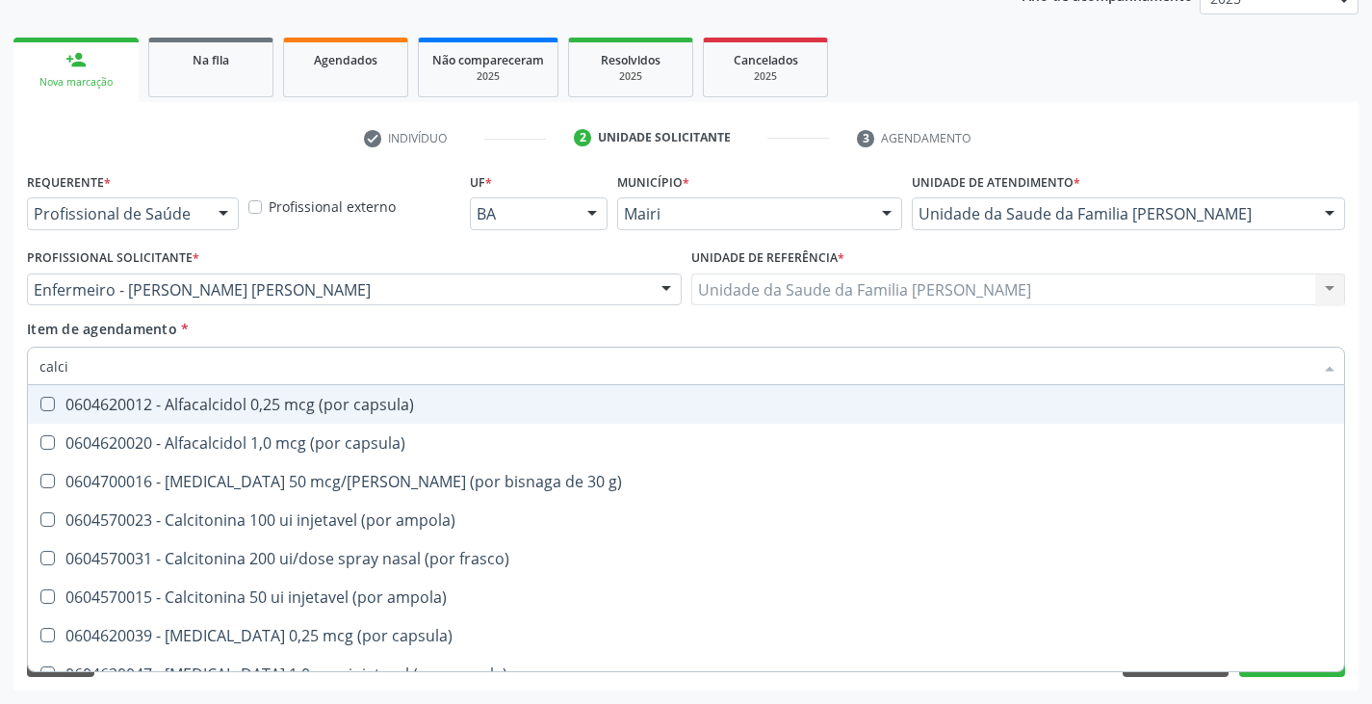
type input "calcio"
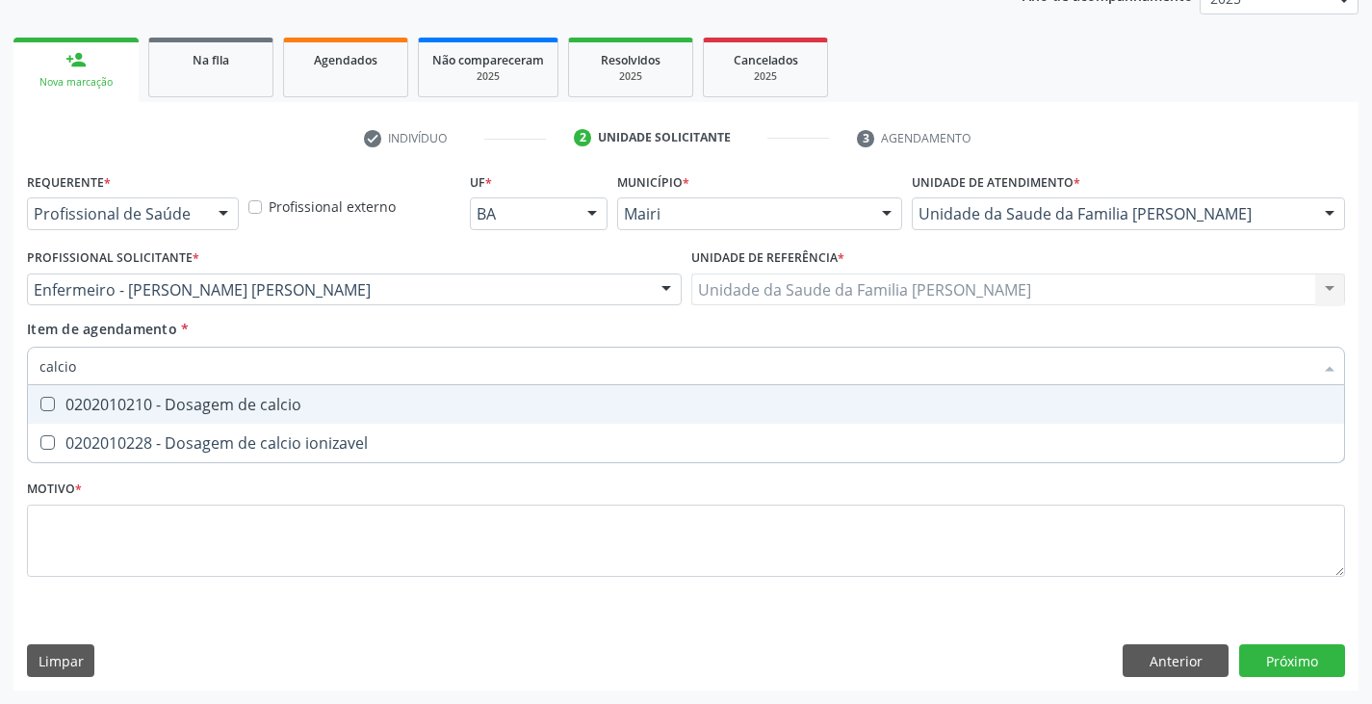
click at [206, 402] on div "0202010210 - Dosagem de calcio" at bounding box center [685, 404] width 1293 height 15
checkbox calcio "true"
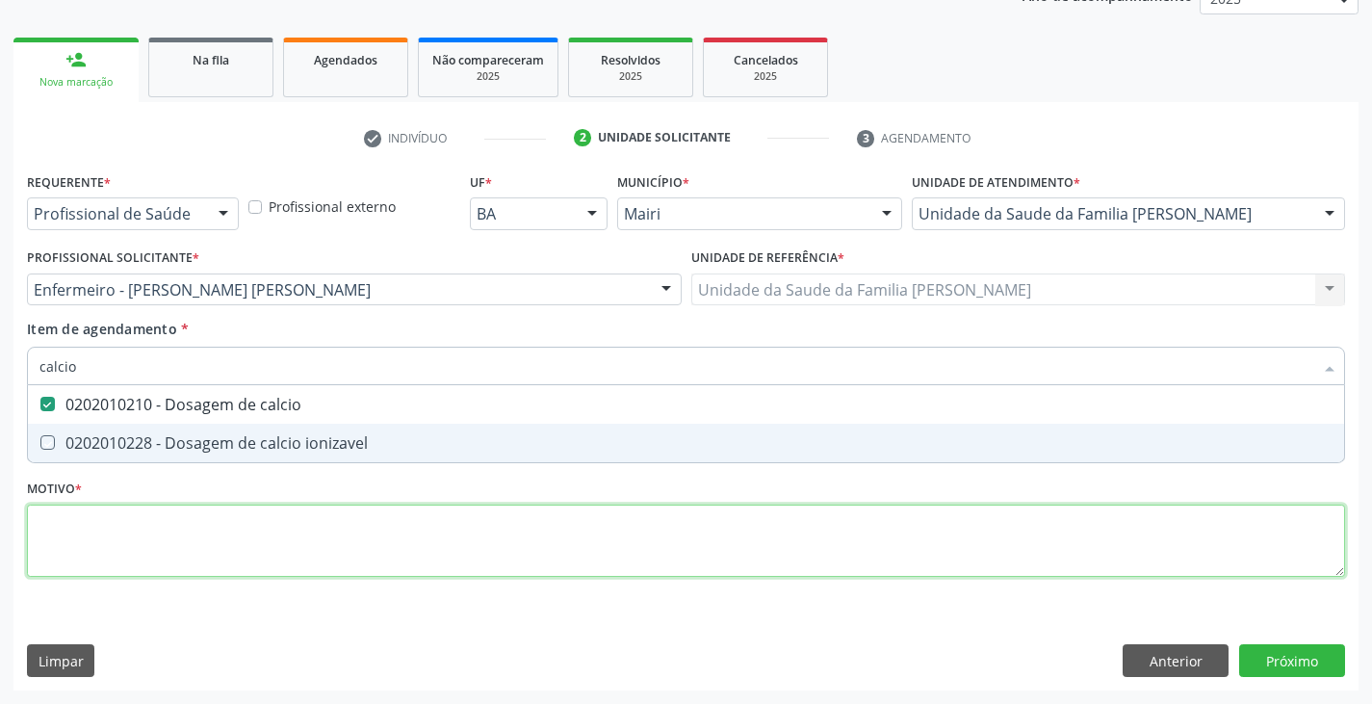
click at [176, 551] on div "Requerente * Profissional de Saúde Profissional de Saúde Paciente Nenhum result…" at bounding box center [686, 386] width 1318 height 436
checkbox ionizavel "true"
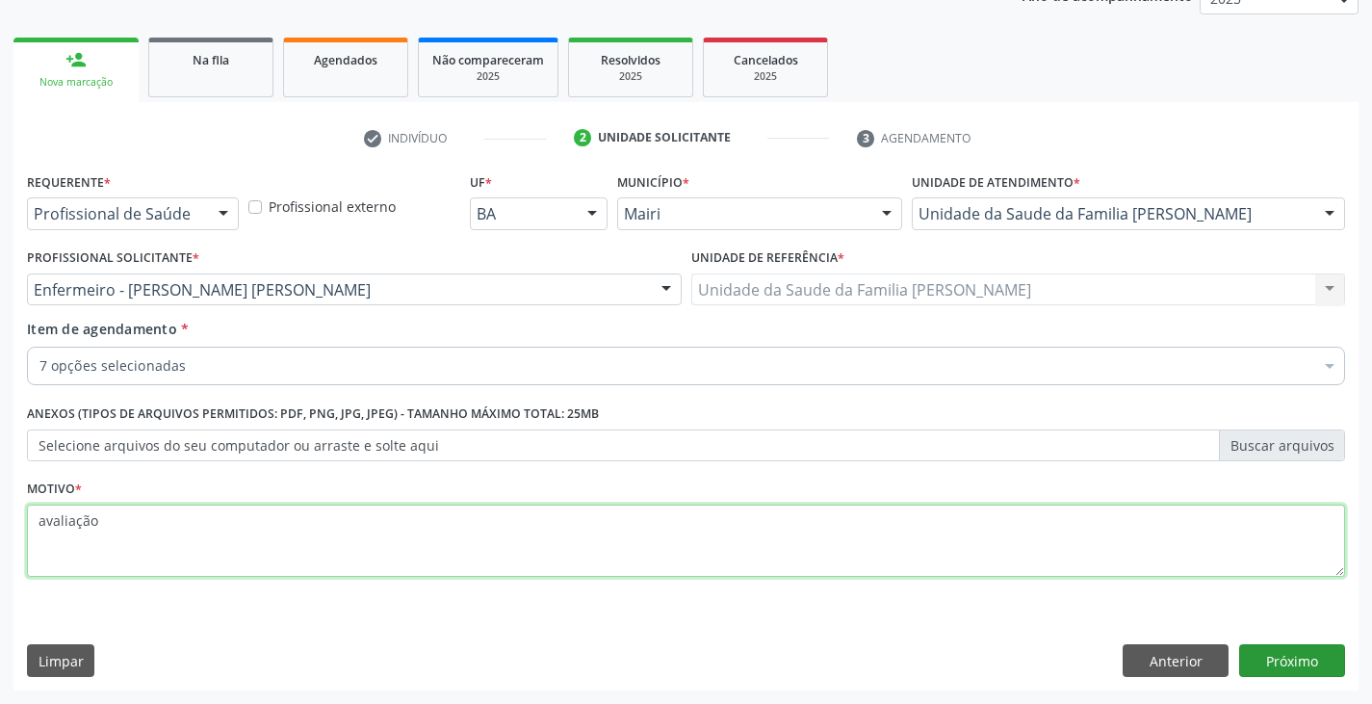
type textarea "avaliação"
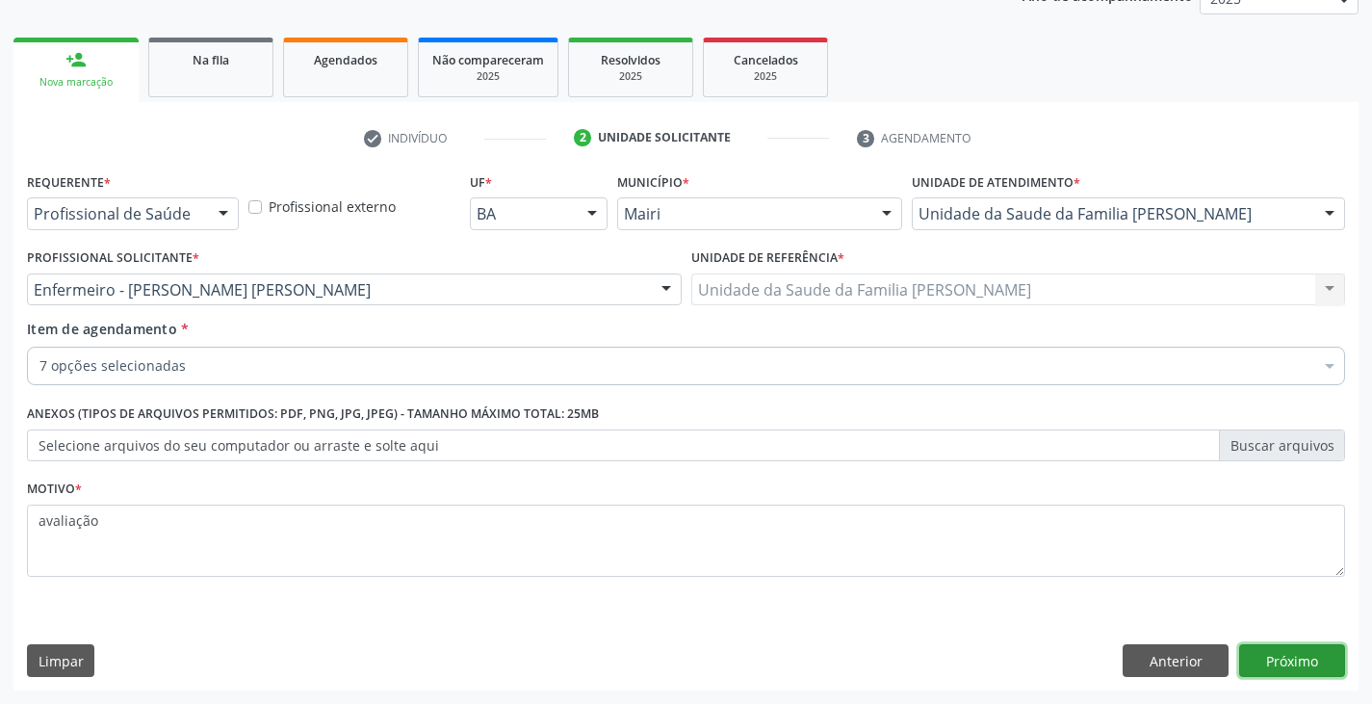
click at [1288, 654] on button "Próximo" at bounding box center [1292, 660] width 106 height 33
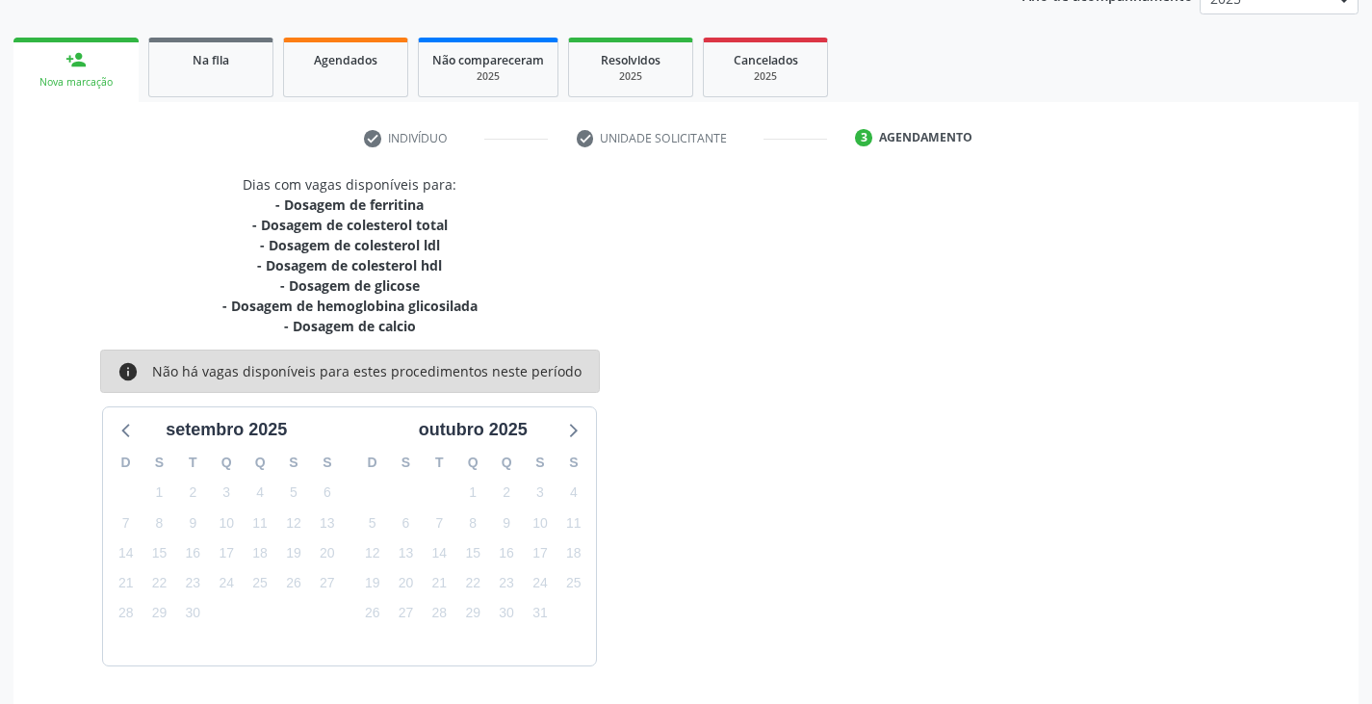
scroll to position [312, 0]
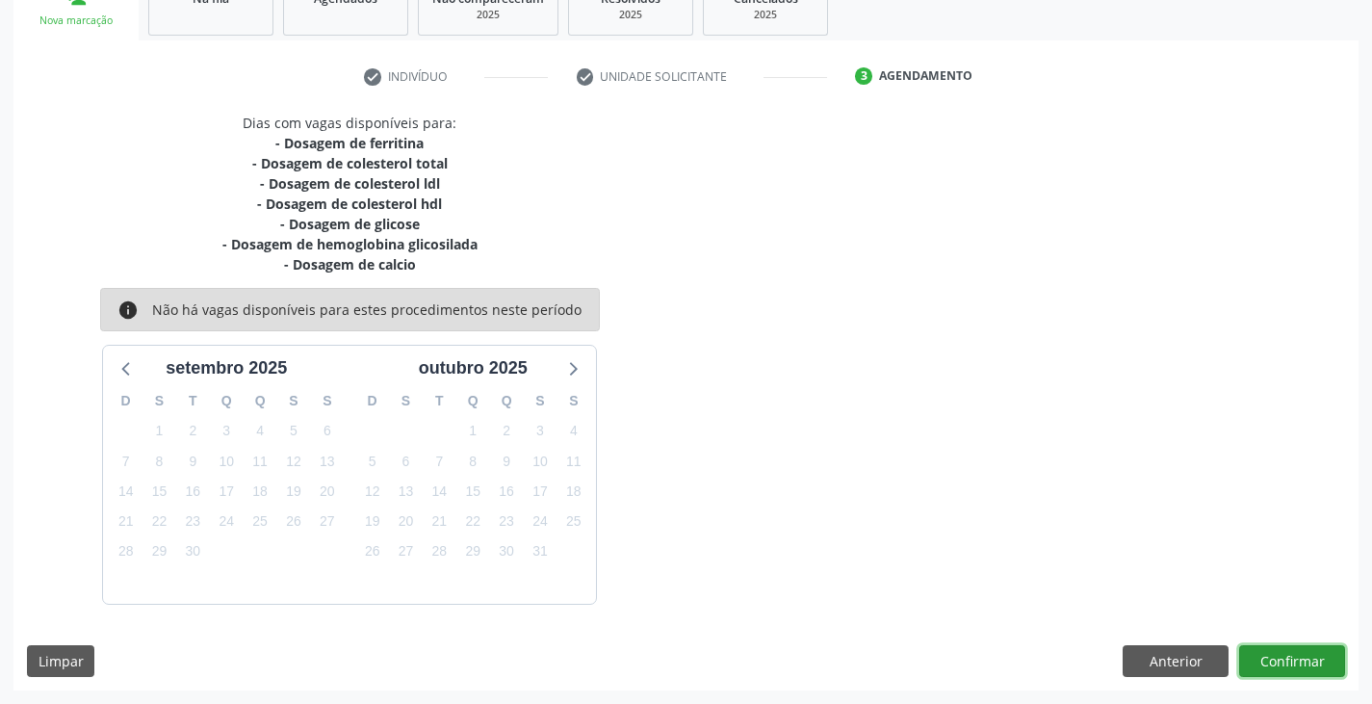
click at [1303, 656] on button "Confirmar" at bounding box center [1292, 661] width 106 height 33
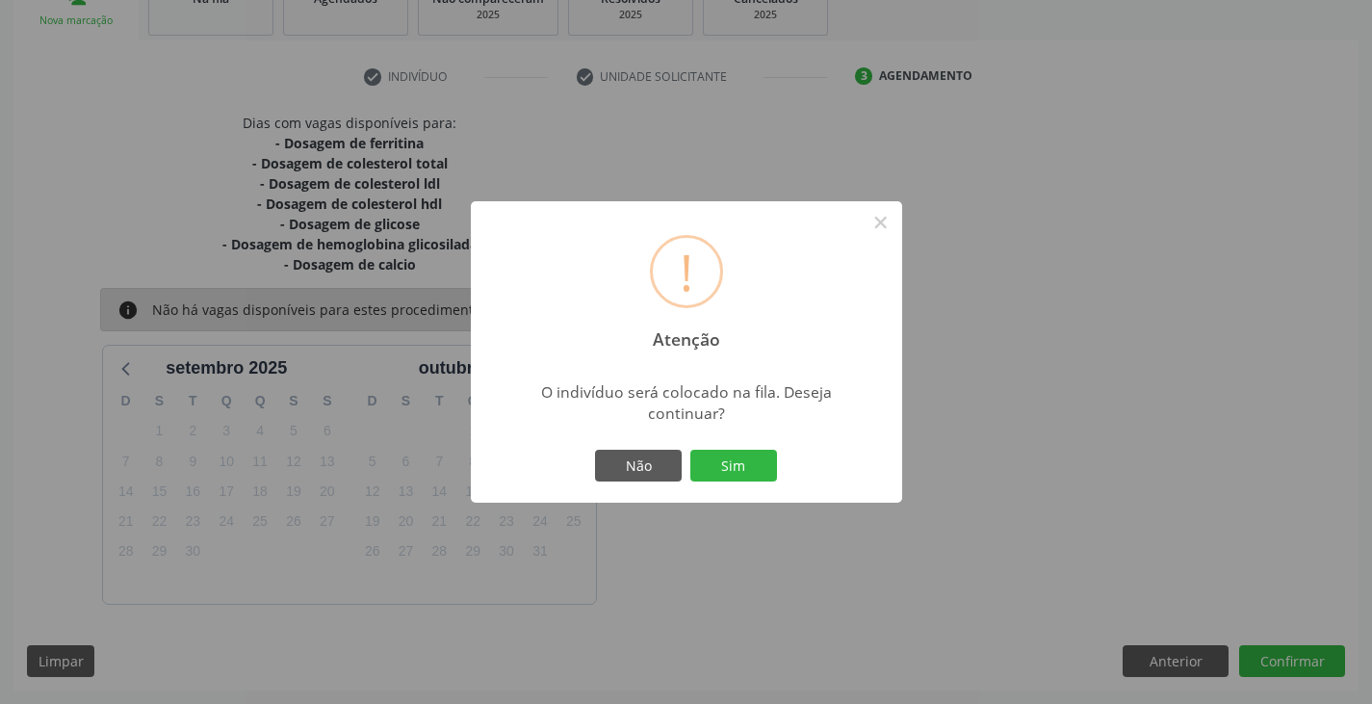
click at [717, 447] on div "Não Sim" at bounding box center [686, 466] width 191 height 40
click at [717, 464] on button "Sim" at bounding box center [734, 466] width 87 height 33
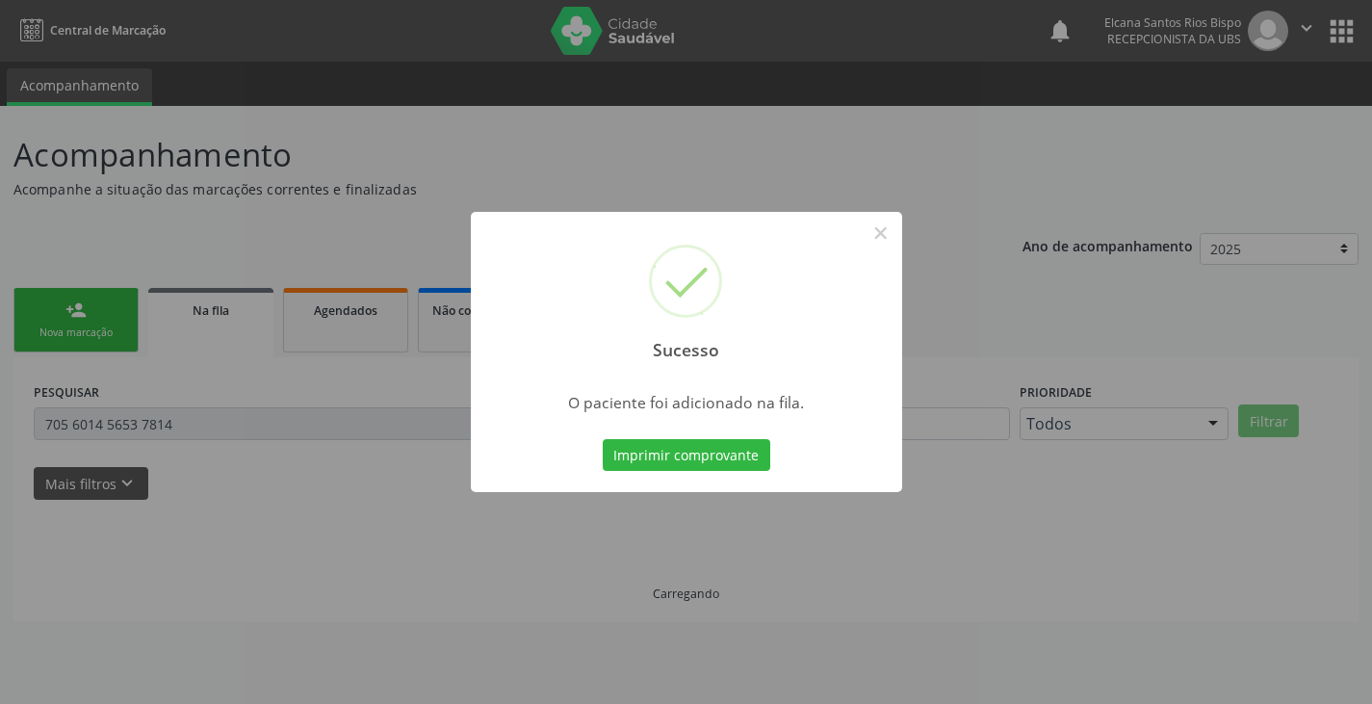
scroll to position [0, 0]
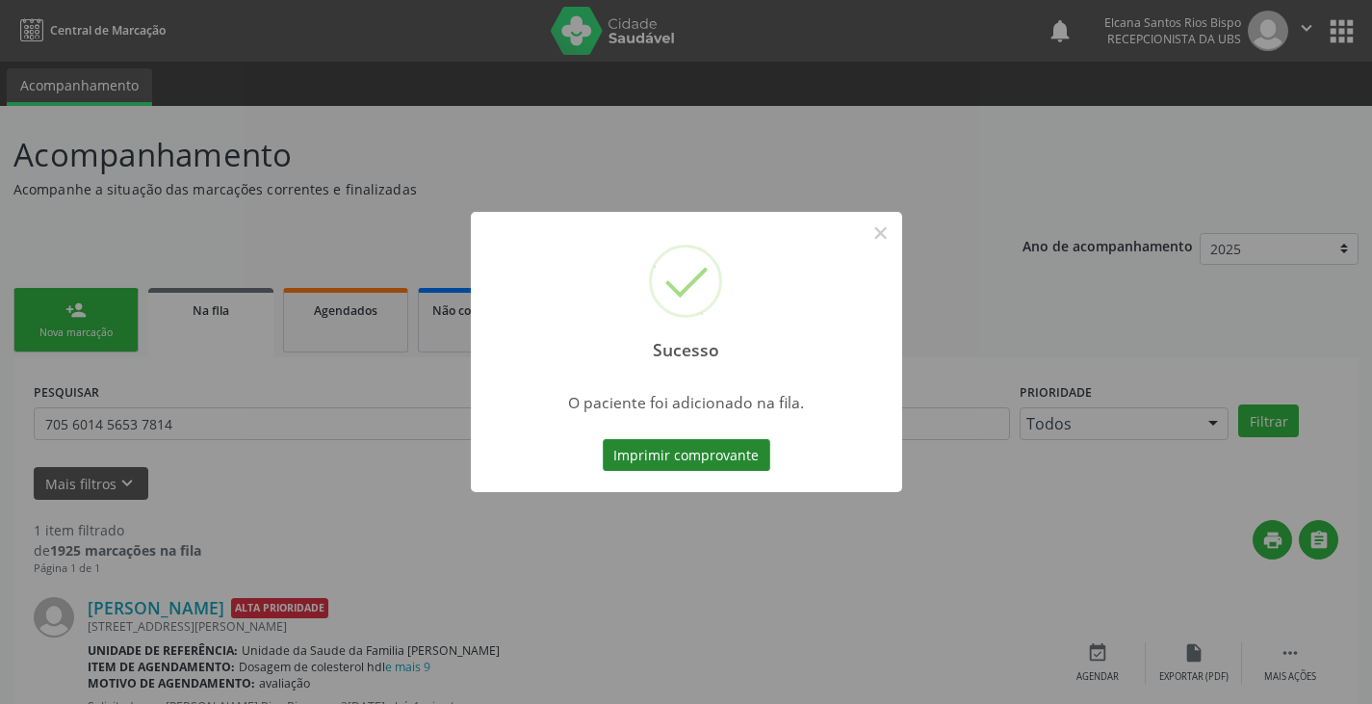
click at [717, 464] on button "Imprimir comprovante" at bounding box center [687, 455] width 168 height 33
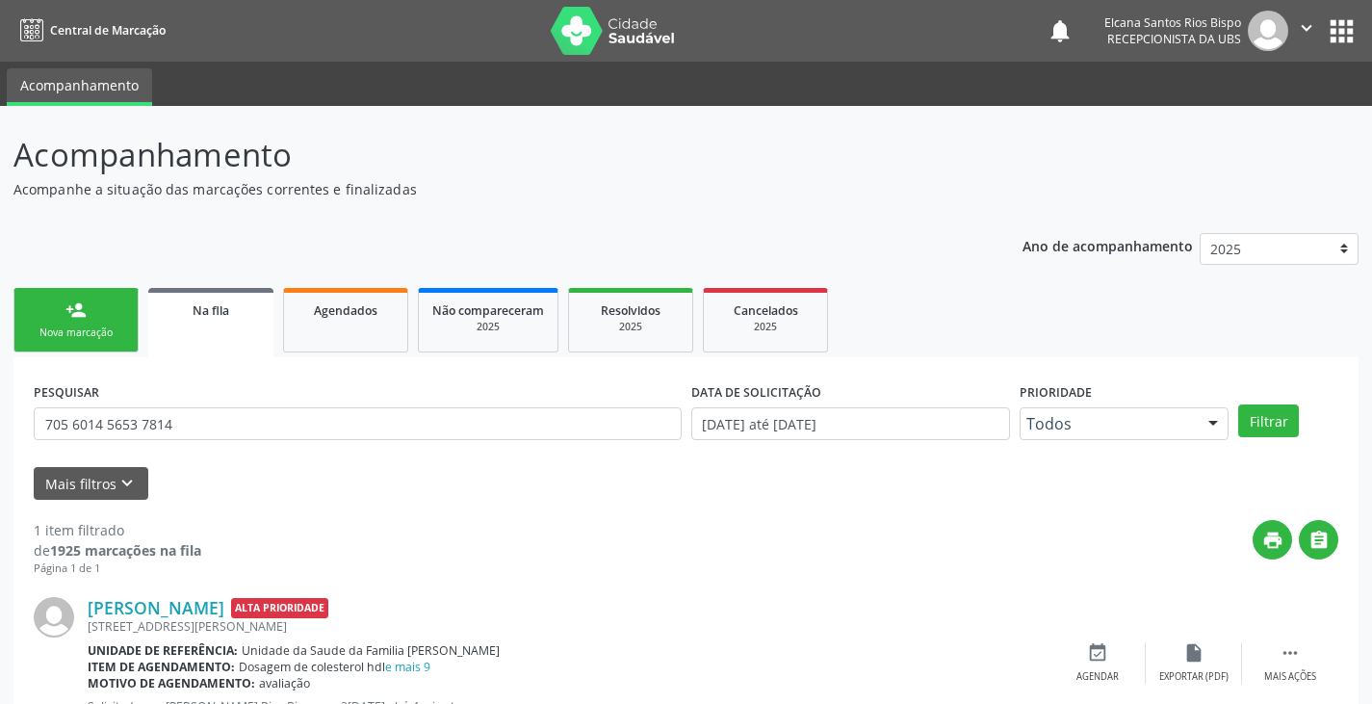
click at [71, 332] on div "Nova marcação" at bounding box center [76, 333] width 96 height 14
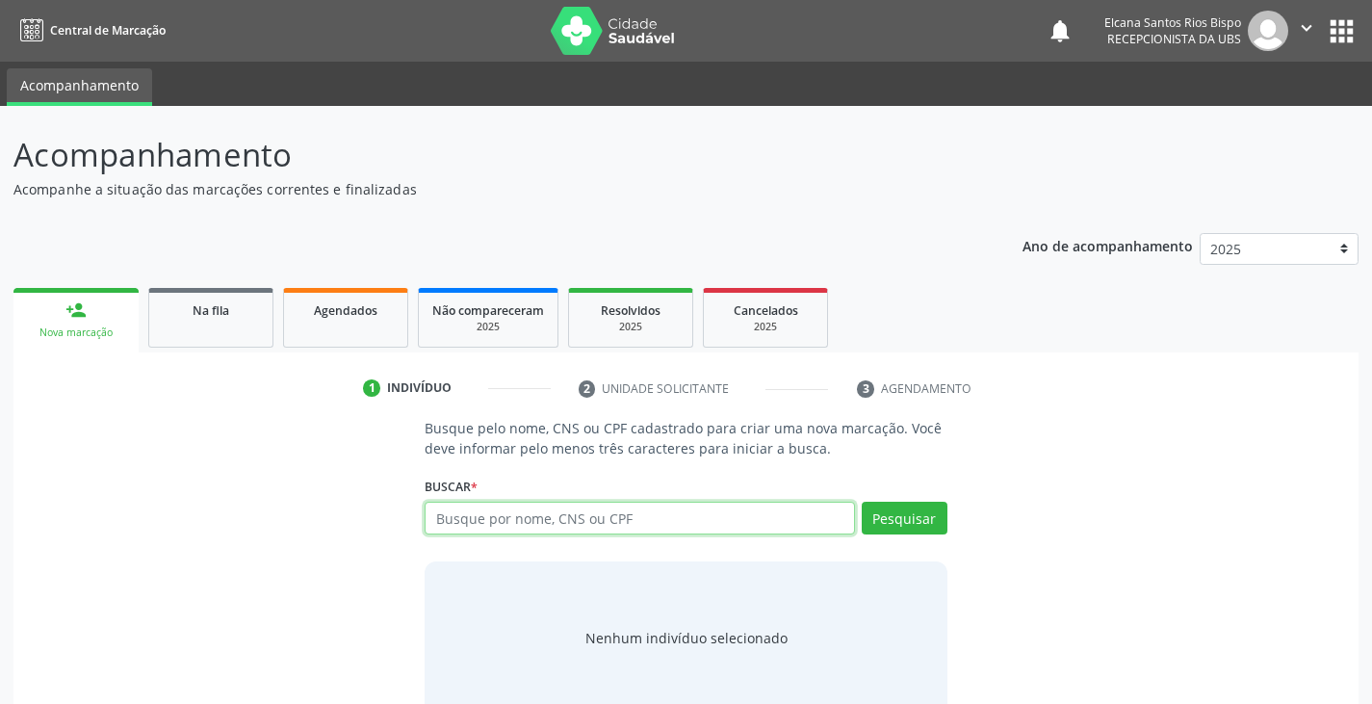
click at [555, 514] on input "text" at bounding box center [640, 518] width 430 height 33
paste input "700 4034 2983 6744"
type input "700 4034 2983 6744"
click at [896, 510] on button "Pesquisar" at bounding box center [905, 518] width 86 height 33
type input "700 4034 2983 6744"
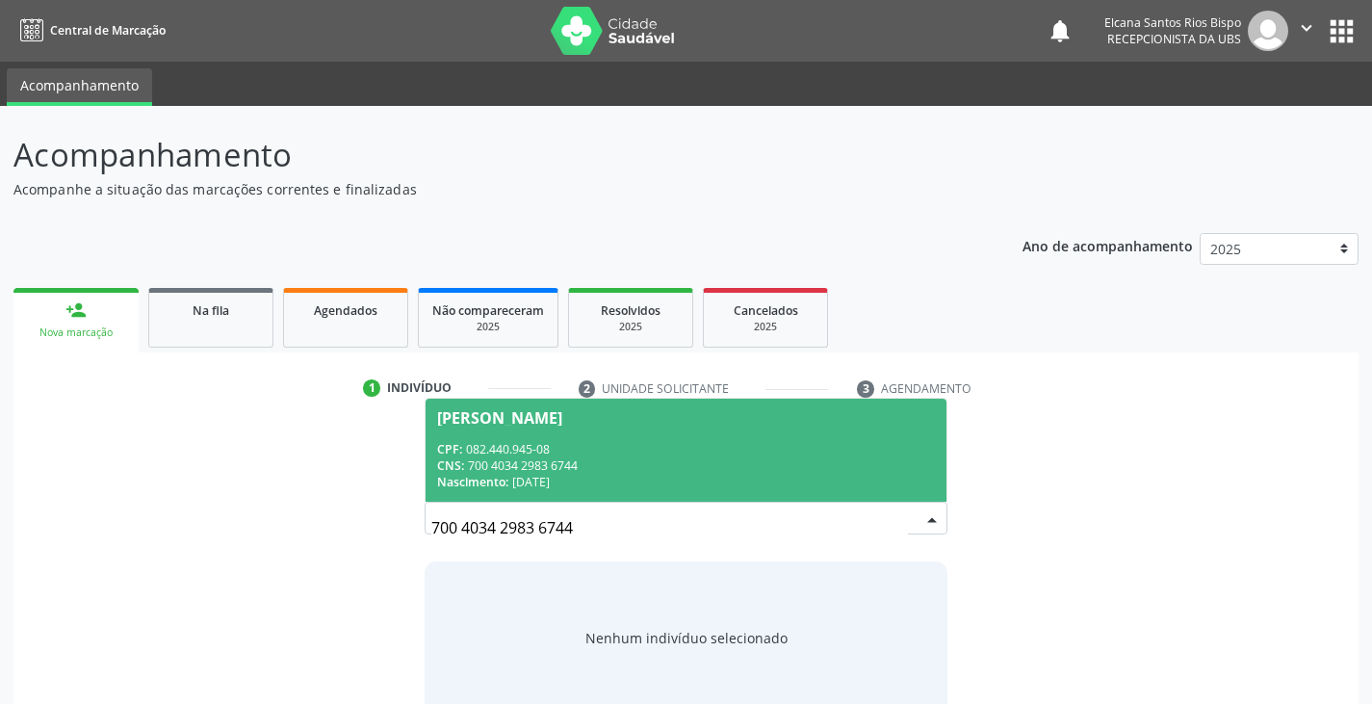
click at [521, 445] on div "CPF: 082.440.945-08" at bounding box center [685, 449] width 497 height 16
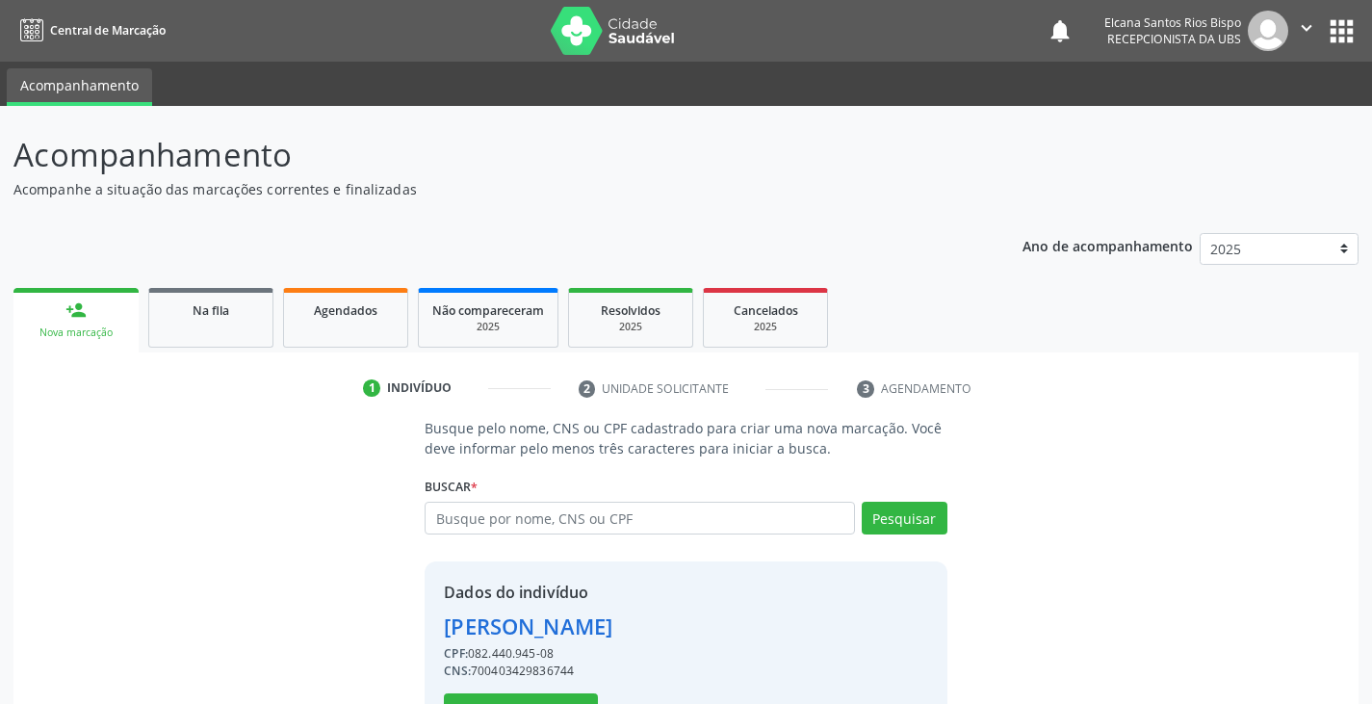
scroll to position [68, 0]
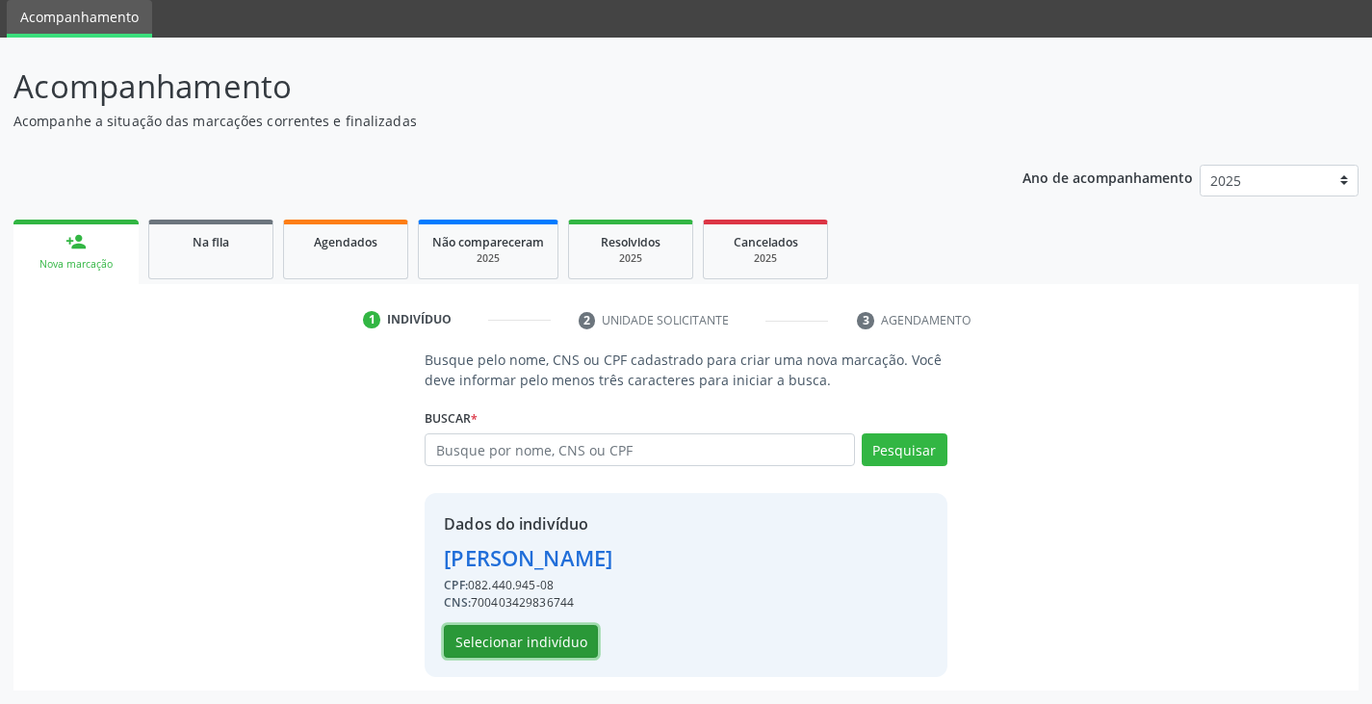
click at [560, 627] on button "Selecionar indivíduo" at bounding box center [521, 641] width 154 height 33
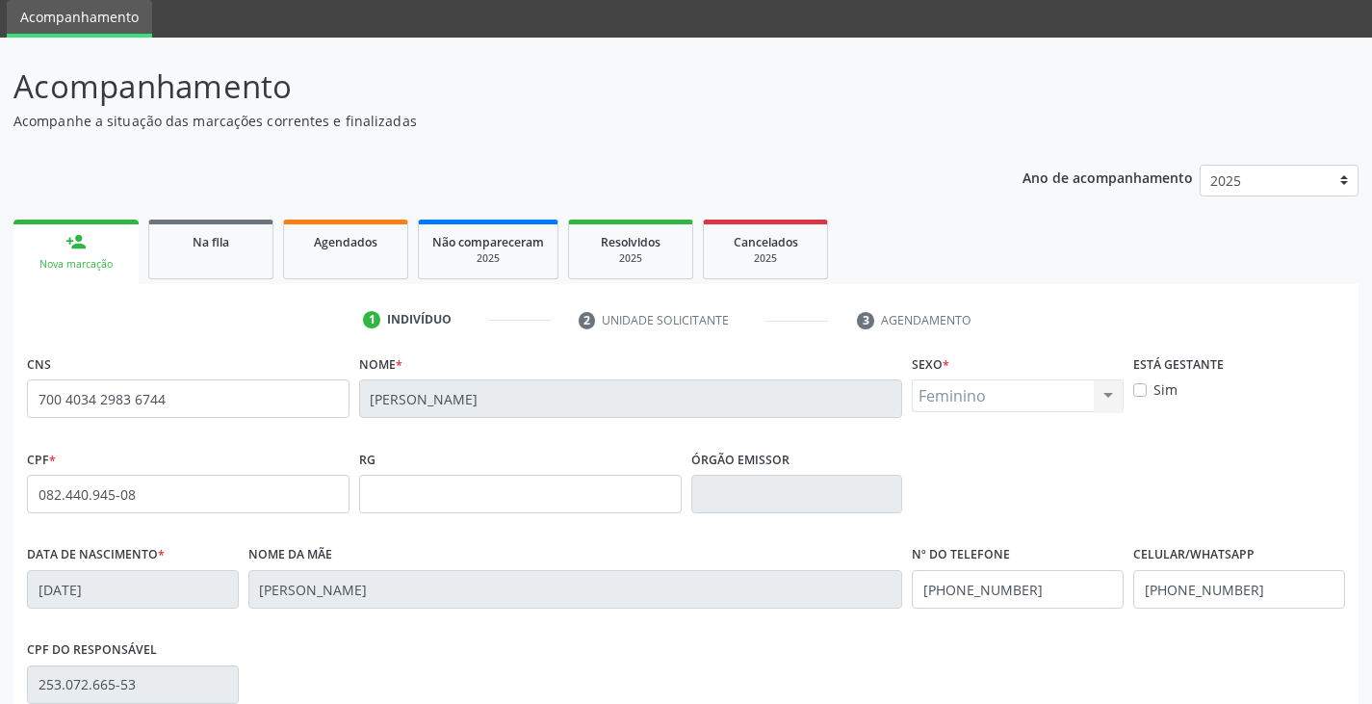
click at [560, 627] on div "Nome da mãe [PERSON_NAME]" at bounding box center [576, 587] width 665 height 95
click at [445, 651] on div "CPF do responsável 253.072.665-53" at bounding box center [686, 683] width 1328 height 95
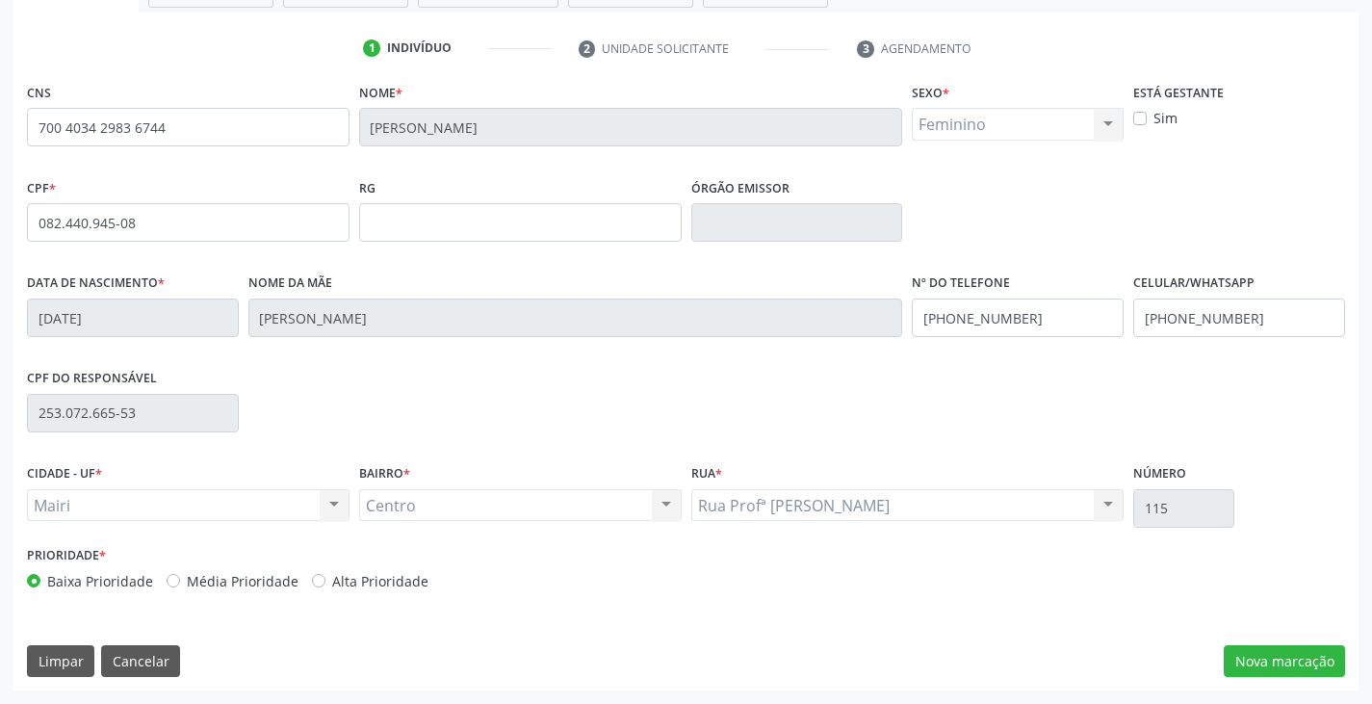
click at [401, 586] on label "Alta Prioridade" at bounding box center [380, 581] width 96 height 20
click at [326, 586] on input "Alta Prioridade" at bounding box center [318, 579] width 13 height 17
radio input "true"
click at [1280, 659] on button "Nova marcação" at bounding box center [1284, 661] width 121 height 33
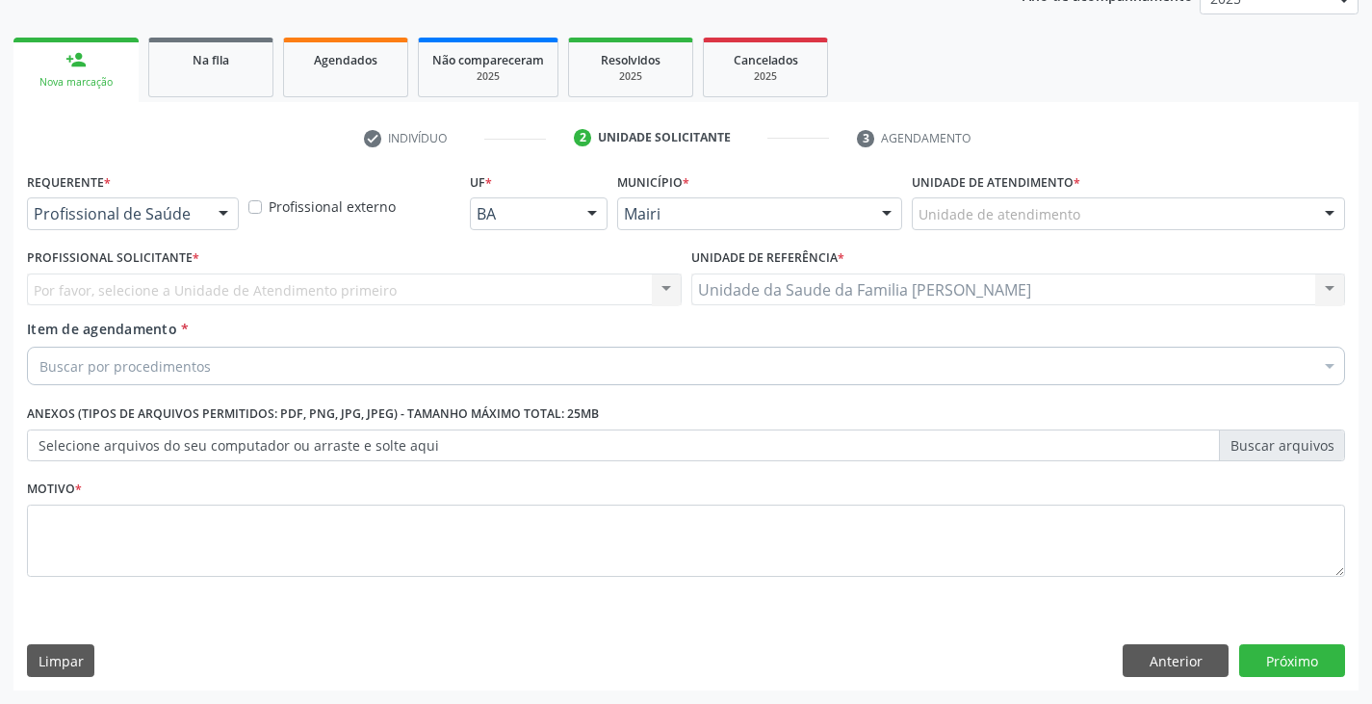
scroll to position [250, 0]
click at [1158, 663] on button "Anterior" at bounding box center [1176, 660] width 106 height 33
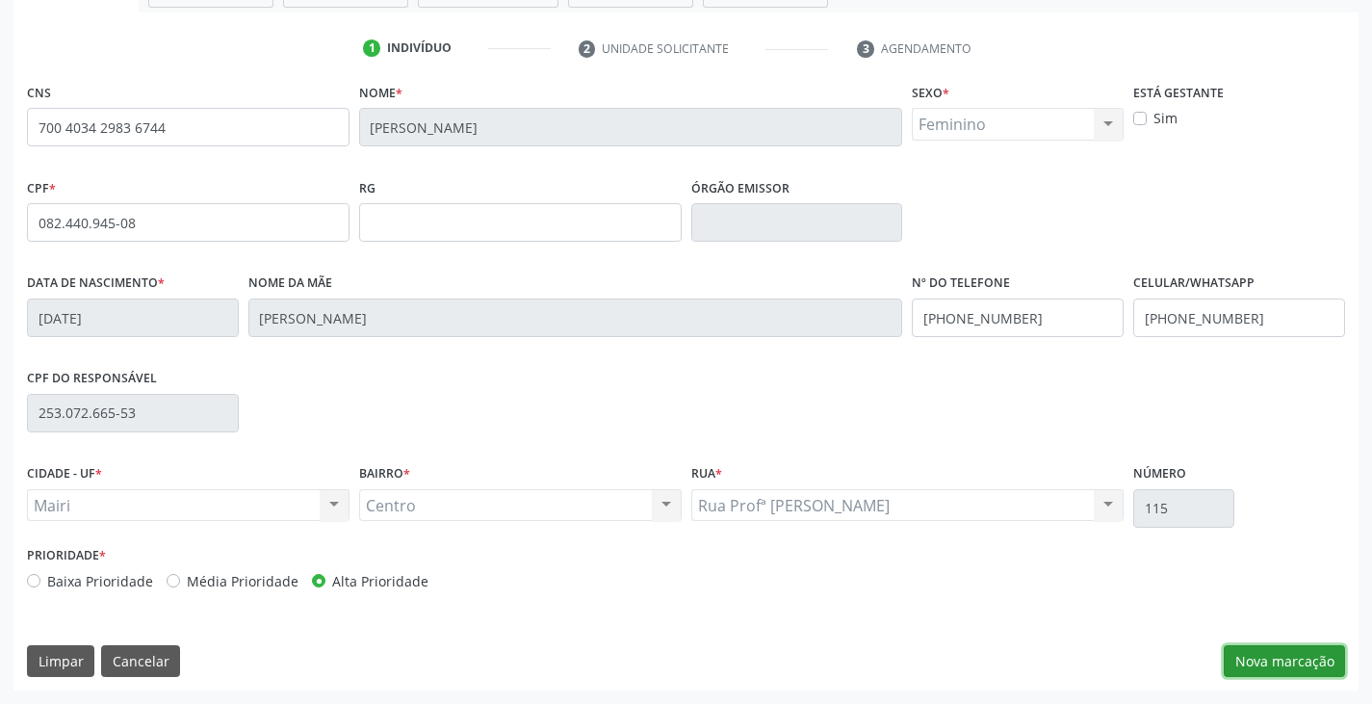
click at [1313, 663] on button "Nova marcação" at bounding box center [1284, 661] width 121 height 33
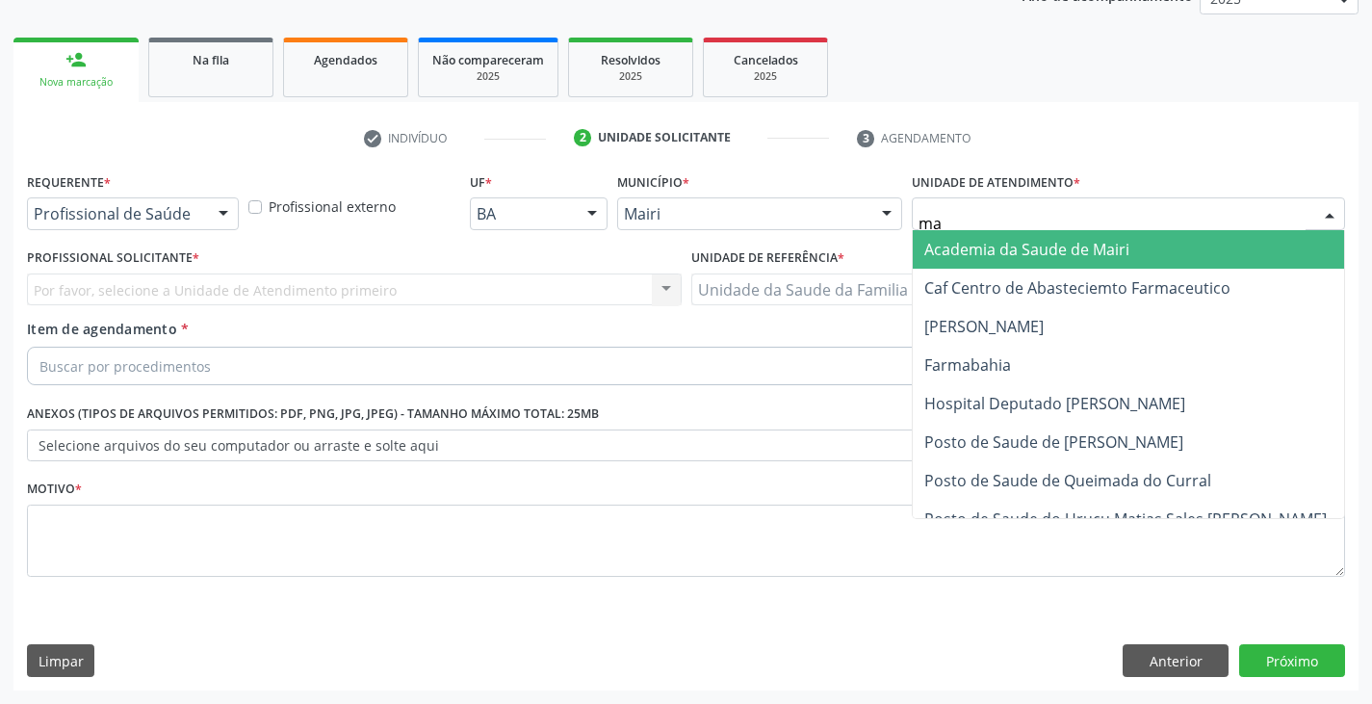
type input "mar"
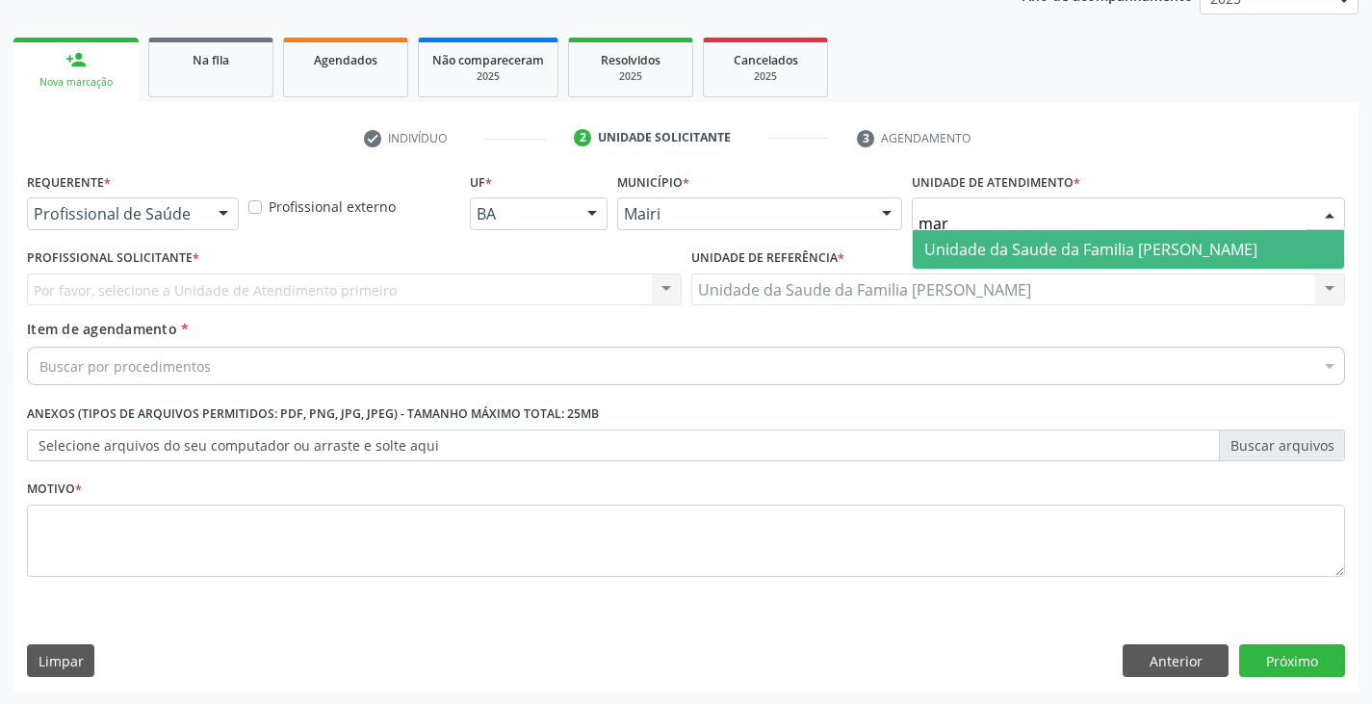
click at [974, 235] on span "Unidade da Saude da Familia [PERSON_NAME]" at bounding box center [1128, 249] width 431 height 39
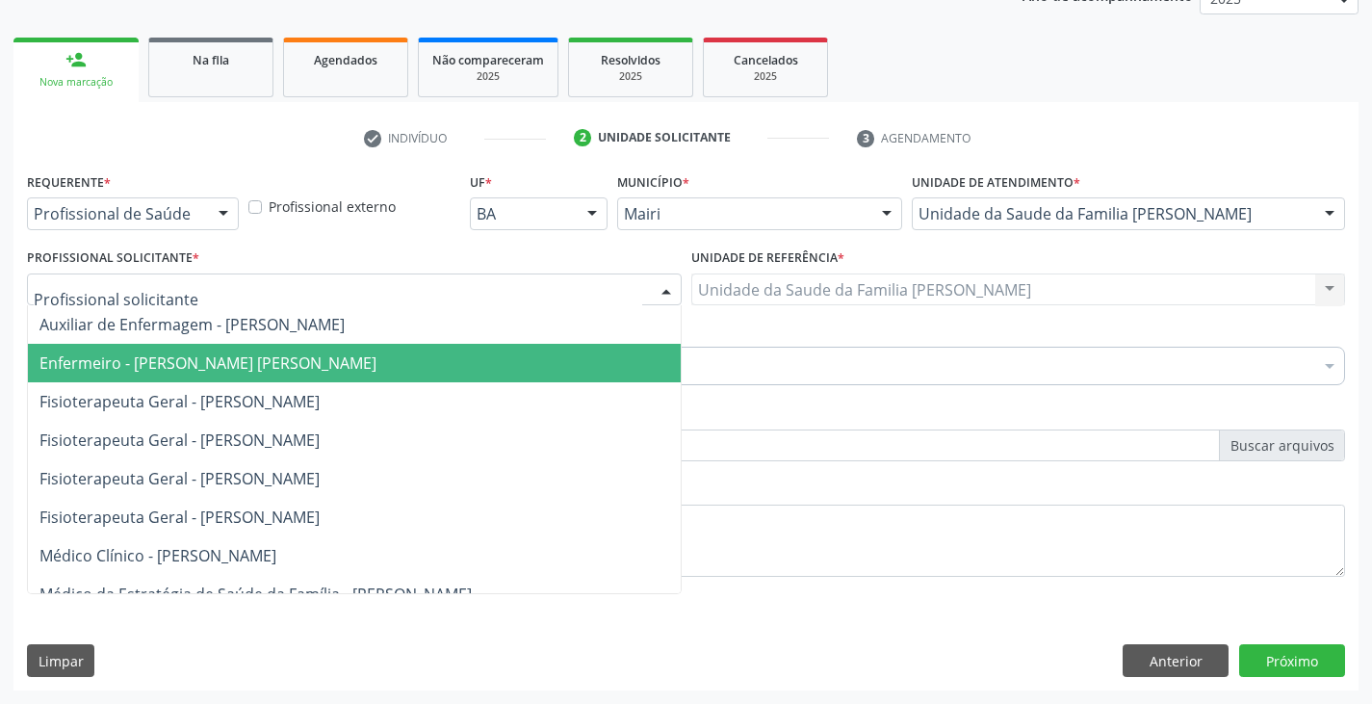
click at [117, 367] on span "Enfermeiro - [PERSON_NAME] [PERSON_NAME]" at bounding box center [207, 362] width 337 height 21
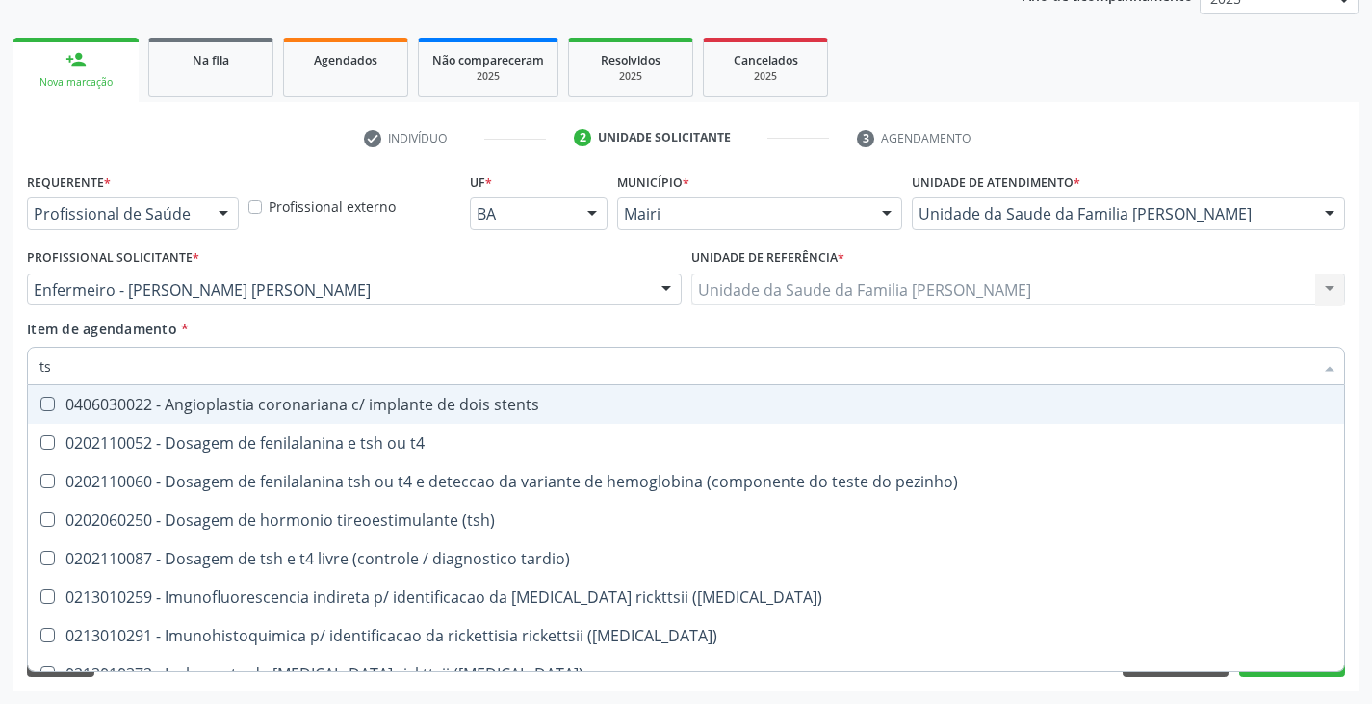
type input "tsh"
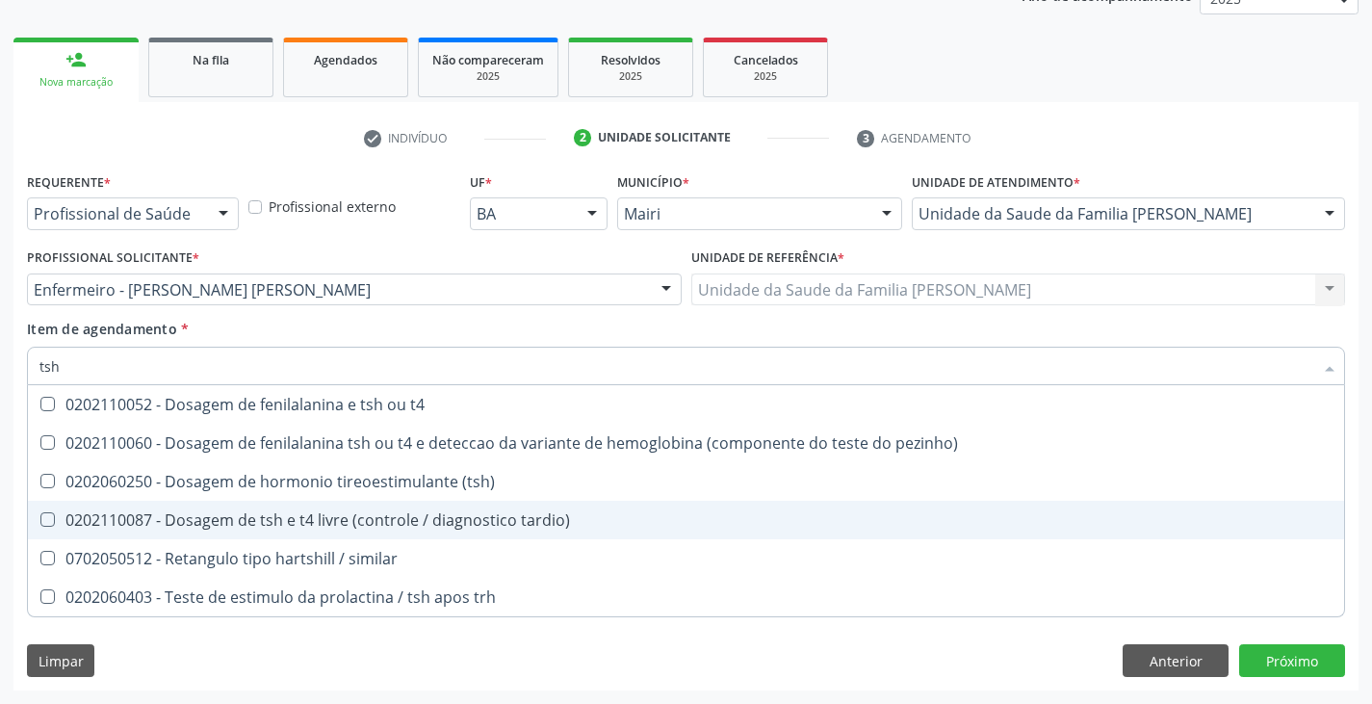
click at [181, 516] on div "0202110087 - Dosagem de tsh e t4 livre (controle / diagnostico tardio)" at bounding box center [685, 519] width 1293 height 15
checkbox tardio\) "true"
type input "ts"
checkbox tardio\) "false"
checkbox similar "true"
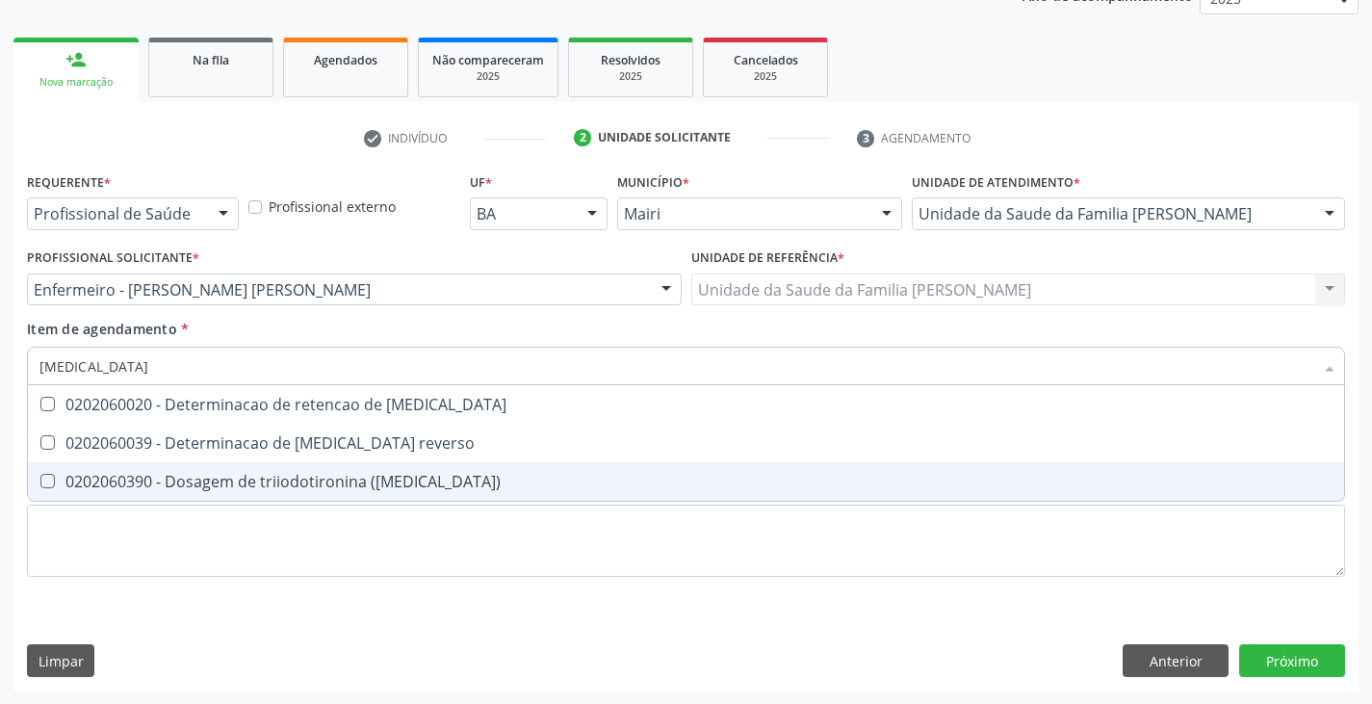
click at [197, 486] on div "0202060390 - Dosagem de triiodotironina ([MEDICAL_DATA])" at bounding box center [685, 481] width 1293 height 15
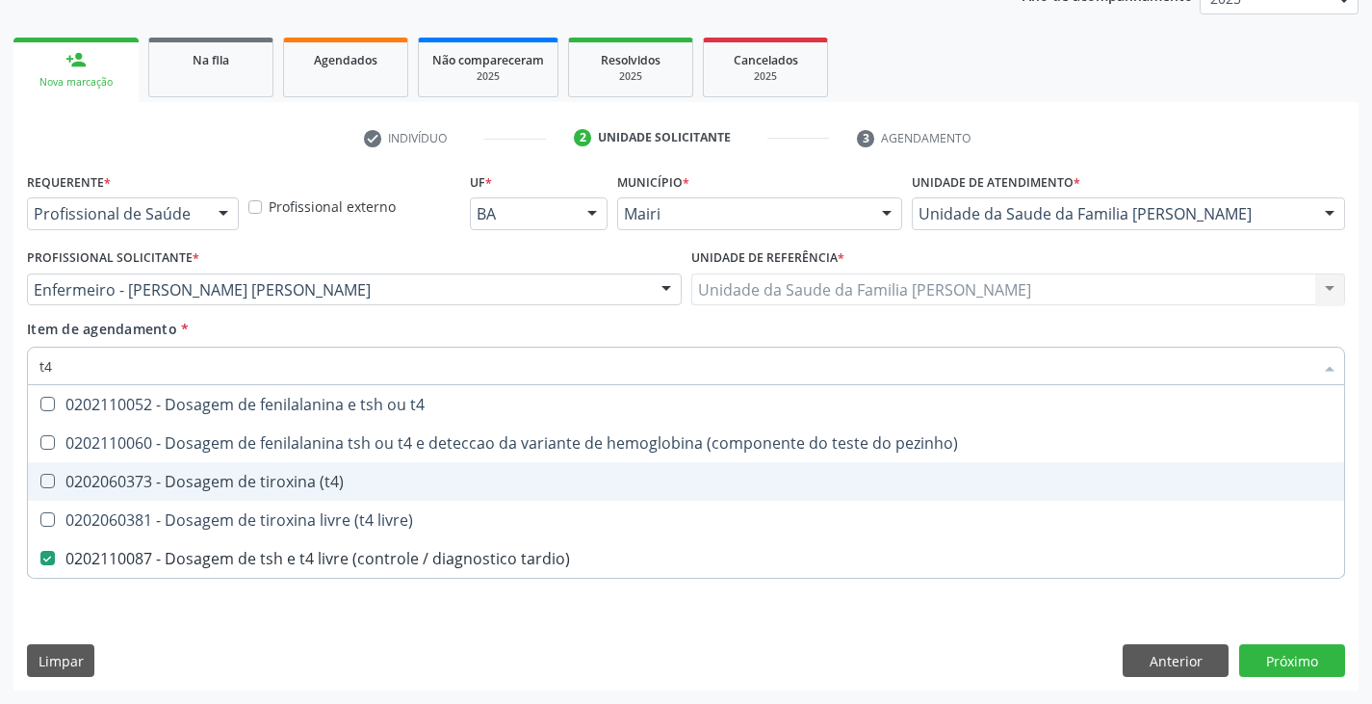
click at [184, 489] on div "0202060373 - Dosagem de tiroxina (t4)" at bounding box center [685, 481] width 1293 height 15
click at [202, 475] on div "0202060373 - Dosagem de tiroxina (t4)" at bounding box center [685, 481] width 1293 height 15
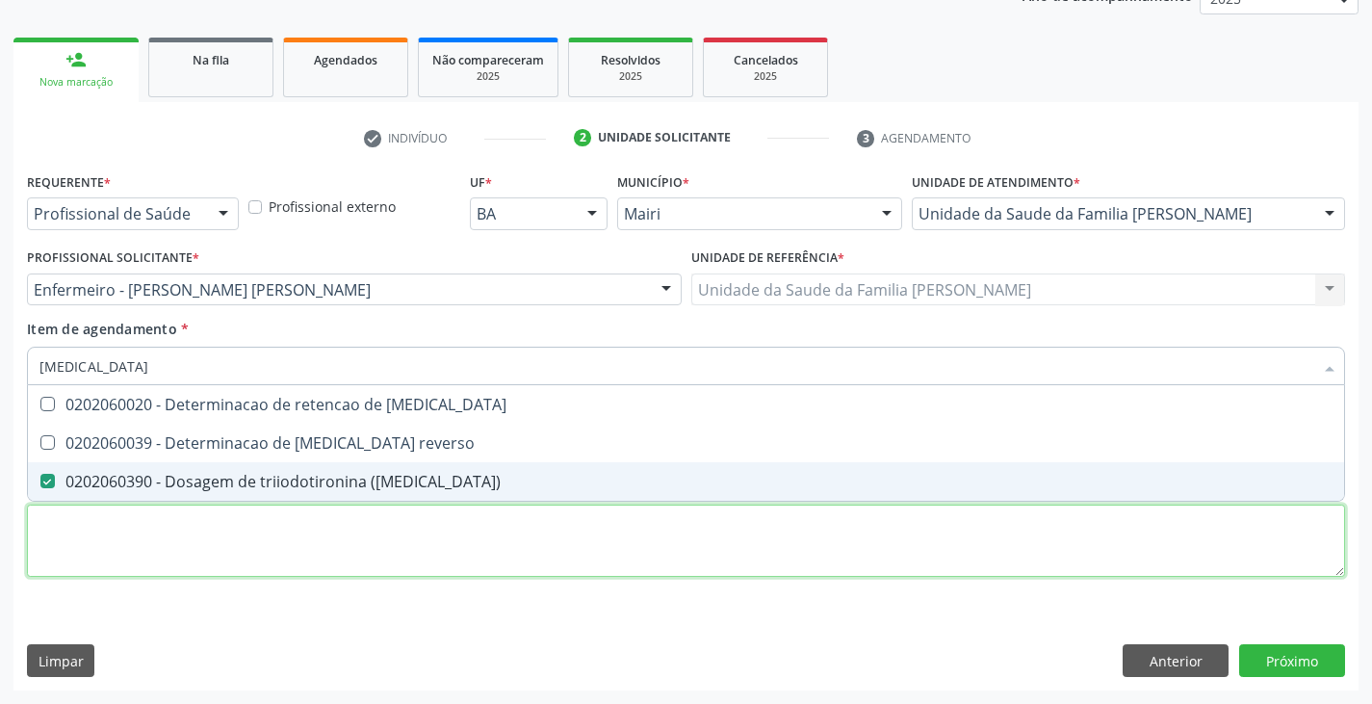
click at [210, 535] on div "Requerente * Profissional de Saúde Profissional de Saúde Paciente Nenhum result…" at bounding box center [686, 386] width 1318 height 436
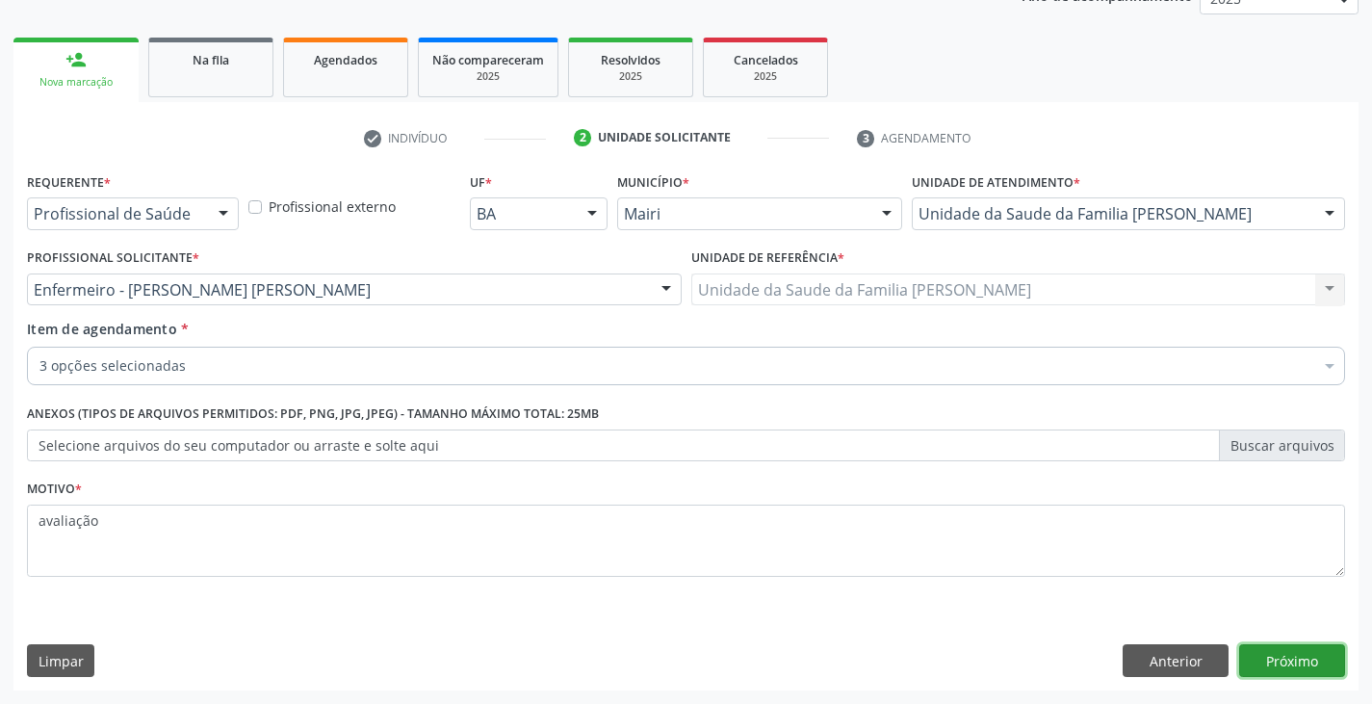
click at [1306, 655] on button "Próximo" at bounding box center [1292, 660] width 106 height 33
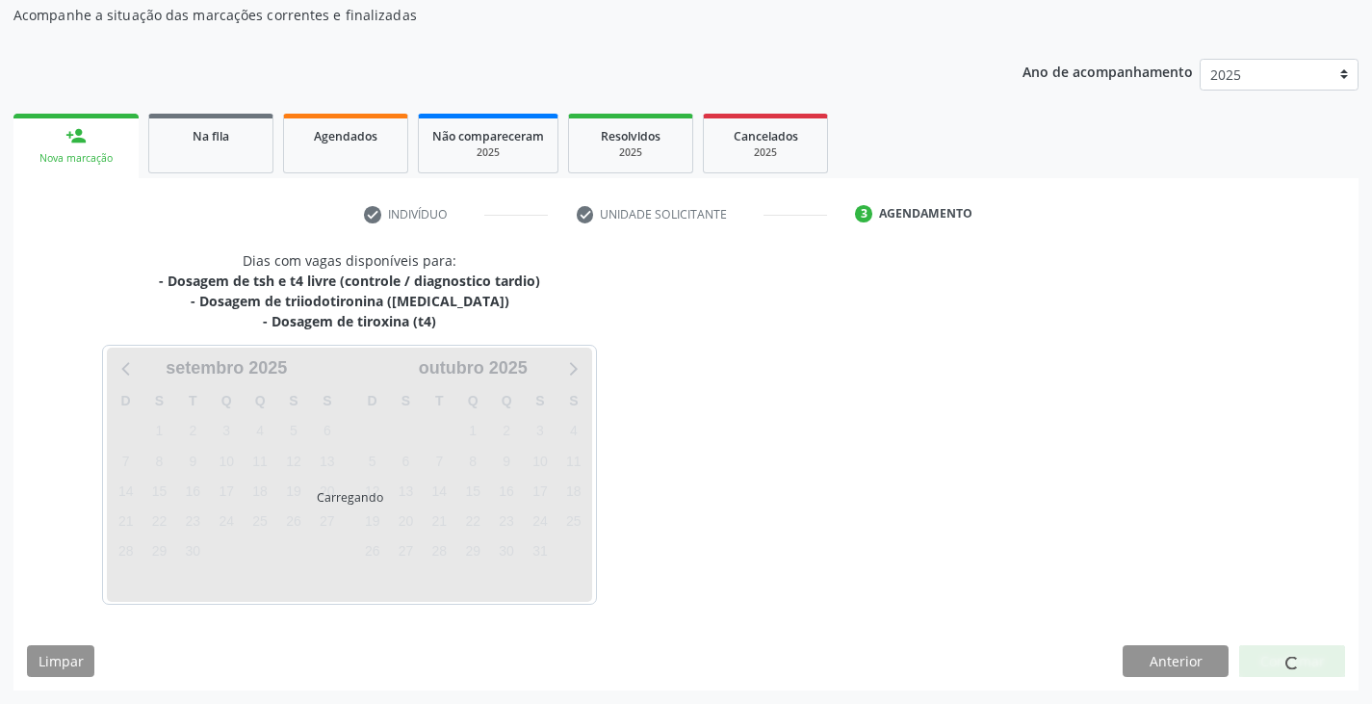
scroll to position [231, 0]
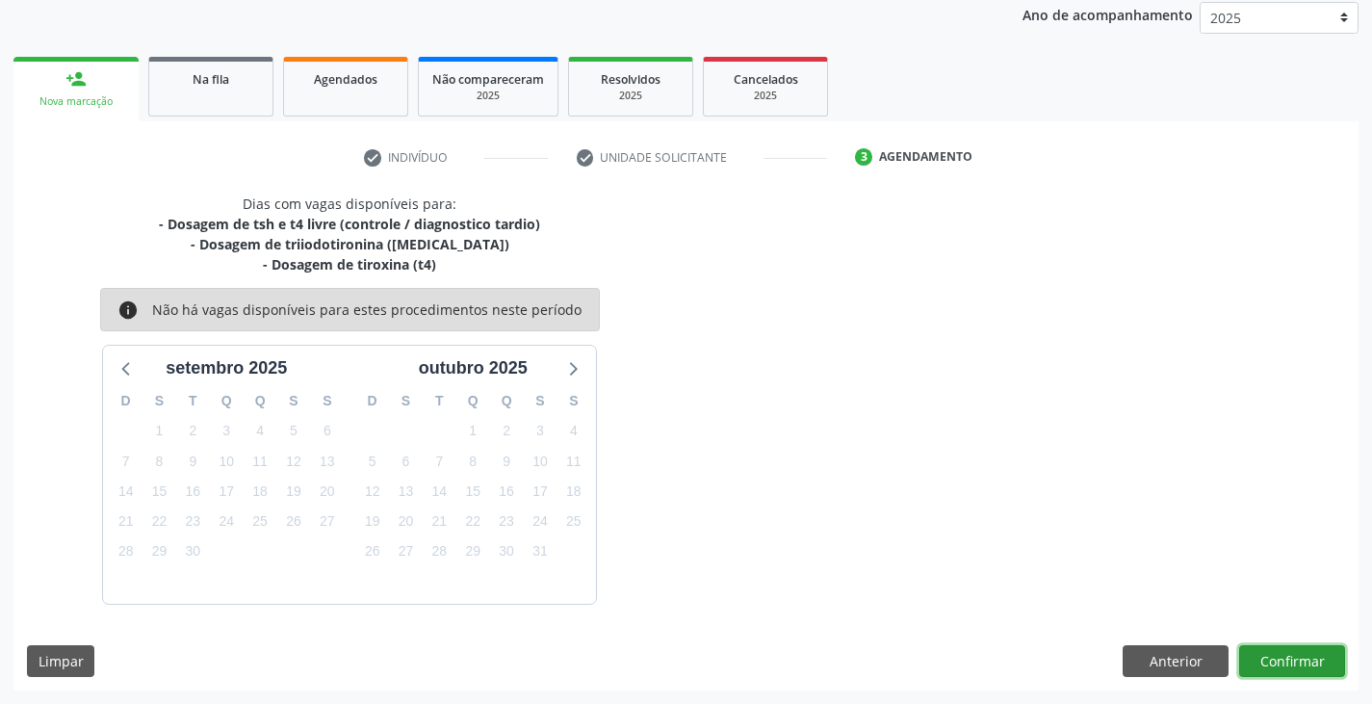
click at [1321, 659] on button "Confirmar" at bounding box center [1292, 661] width 106 height 33
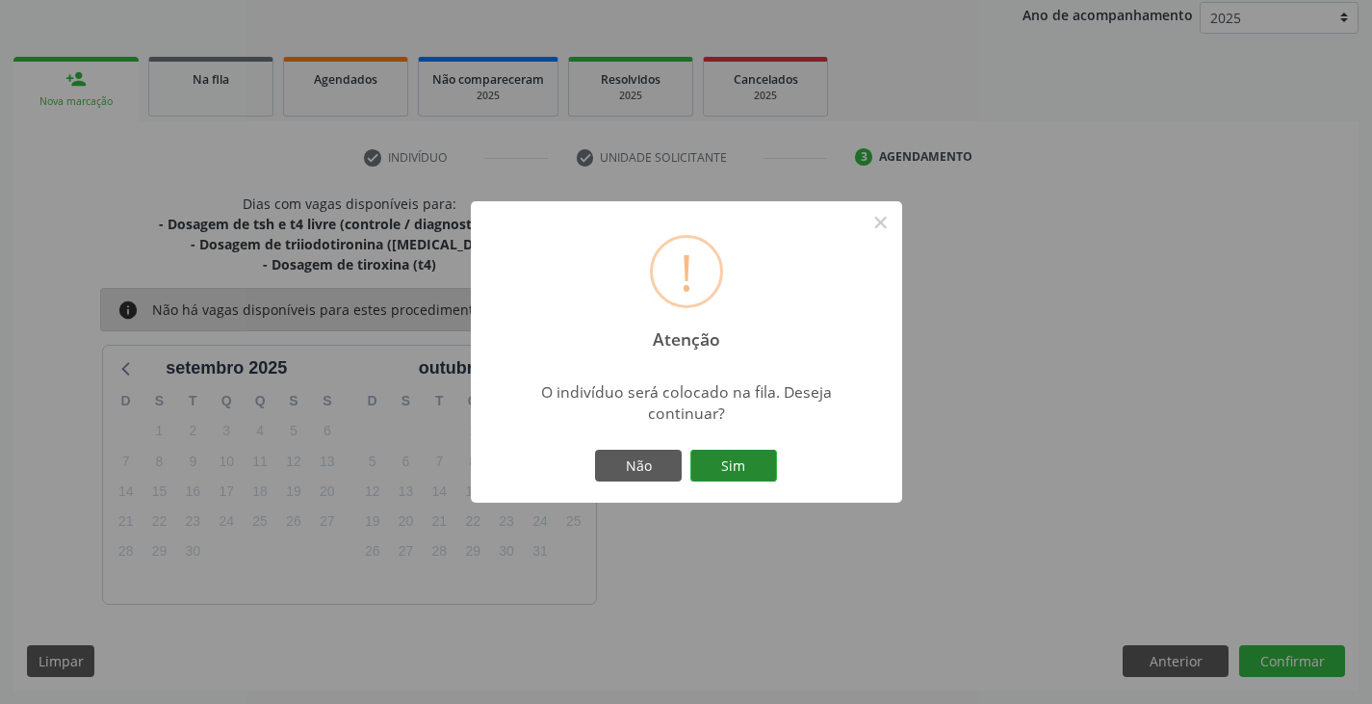
click at [735, 457] on button "Sim" at bounding box center [734, 466] width 87 height 33
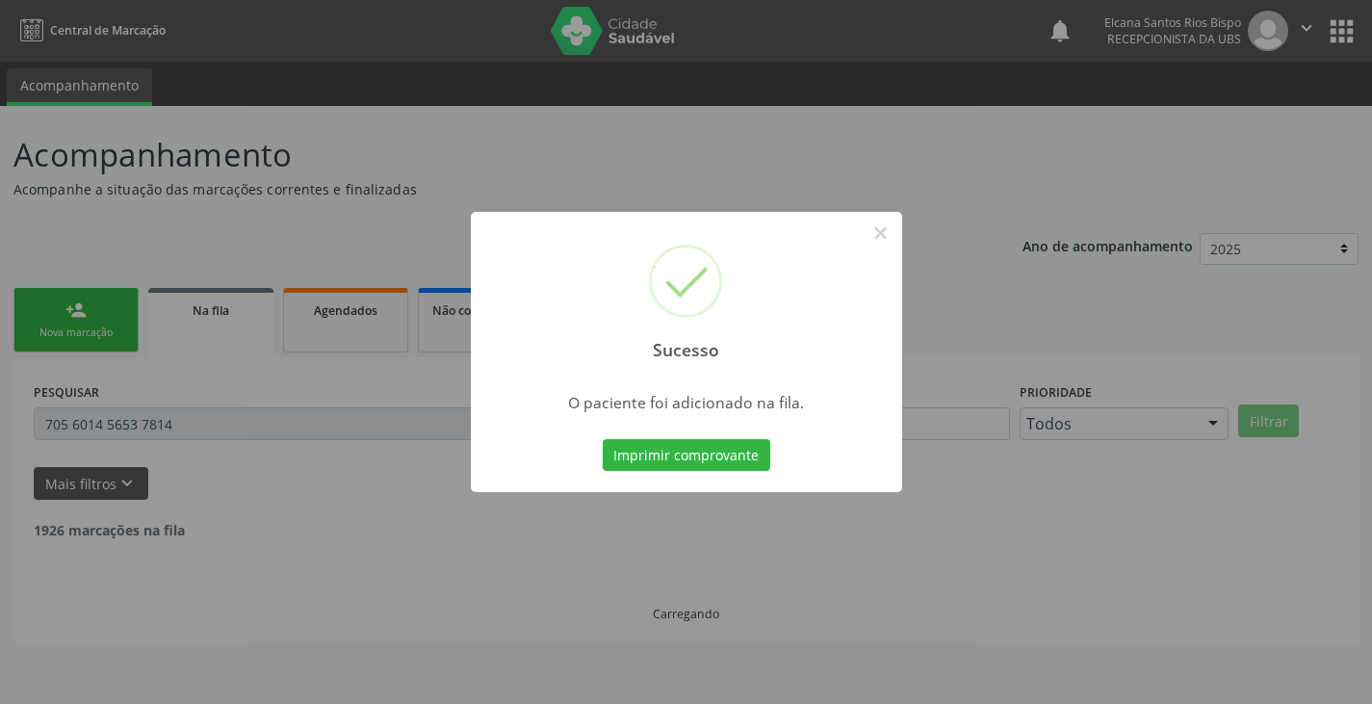
scroll to position [0, 0]
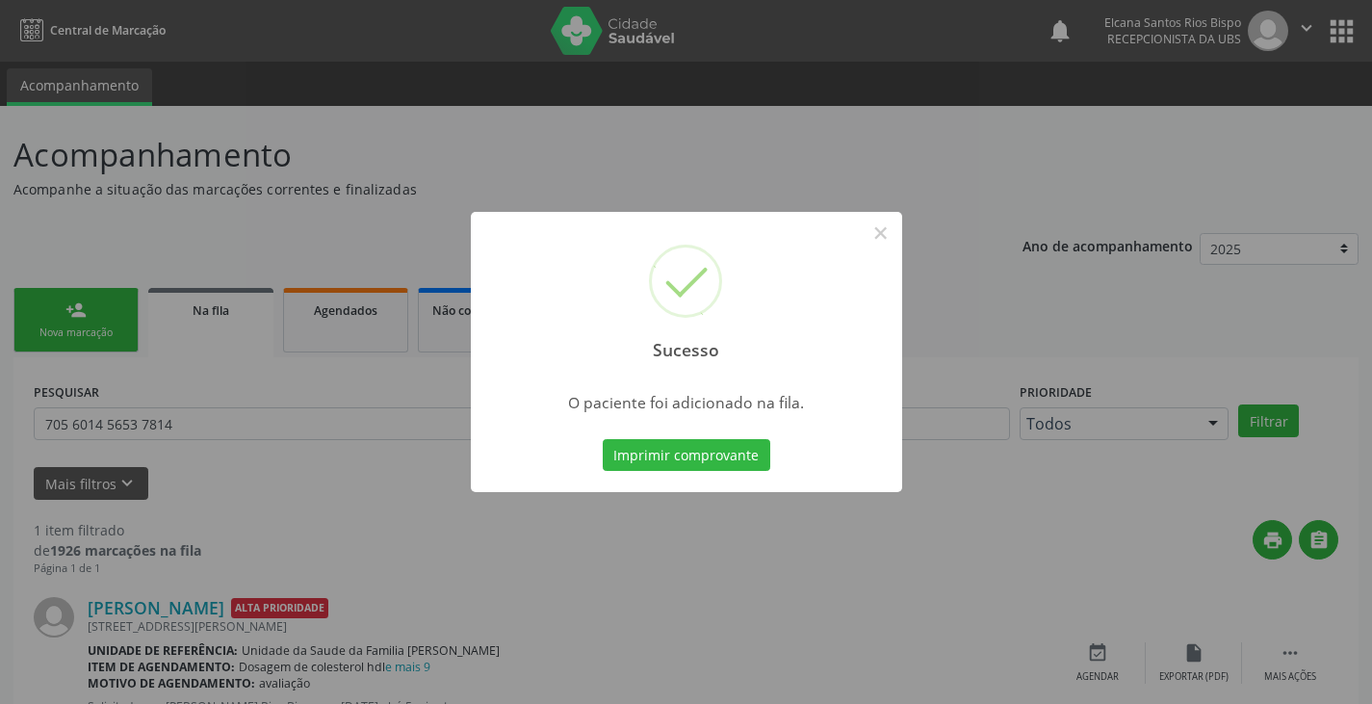
click at [735, 457] on button "Imprimir comprovante" at bounding box center [687, 455] width 168 height 33
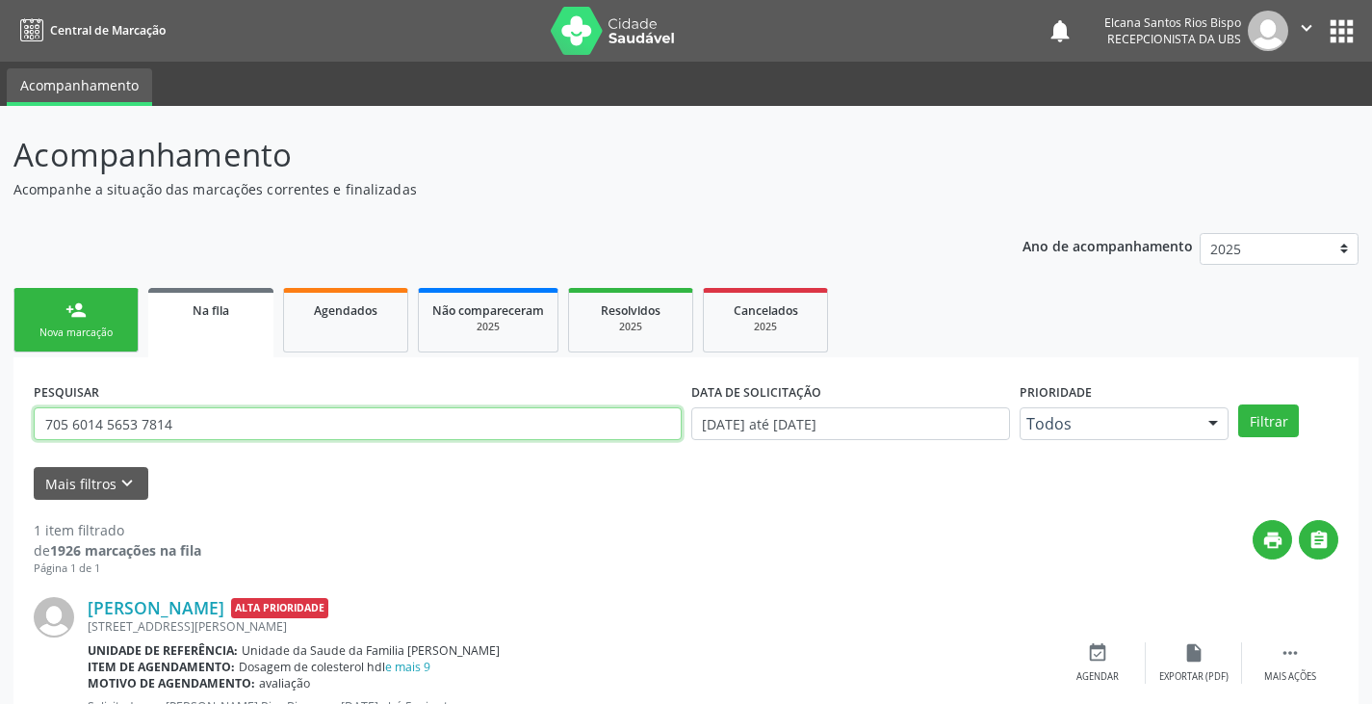
drag, startPoint x: 184, startPoint y: 416, endPoint x: 0, endPoint y: 418, distance: 184.0
click at [0, 418] on div "Acompanhamento Acompanhe a situação das marcações correntes e finalizadas Relat…" at bounding box center [686, 444] width 1372 height 676
paste input "0 4034 2983 674"
type input "700 4034 2983 6744"
click at [1239, 404] on button "Filtrar" at bounding box center [1269, 420] width 61 height 33
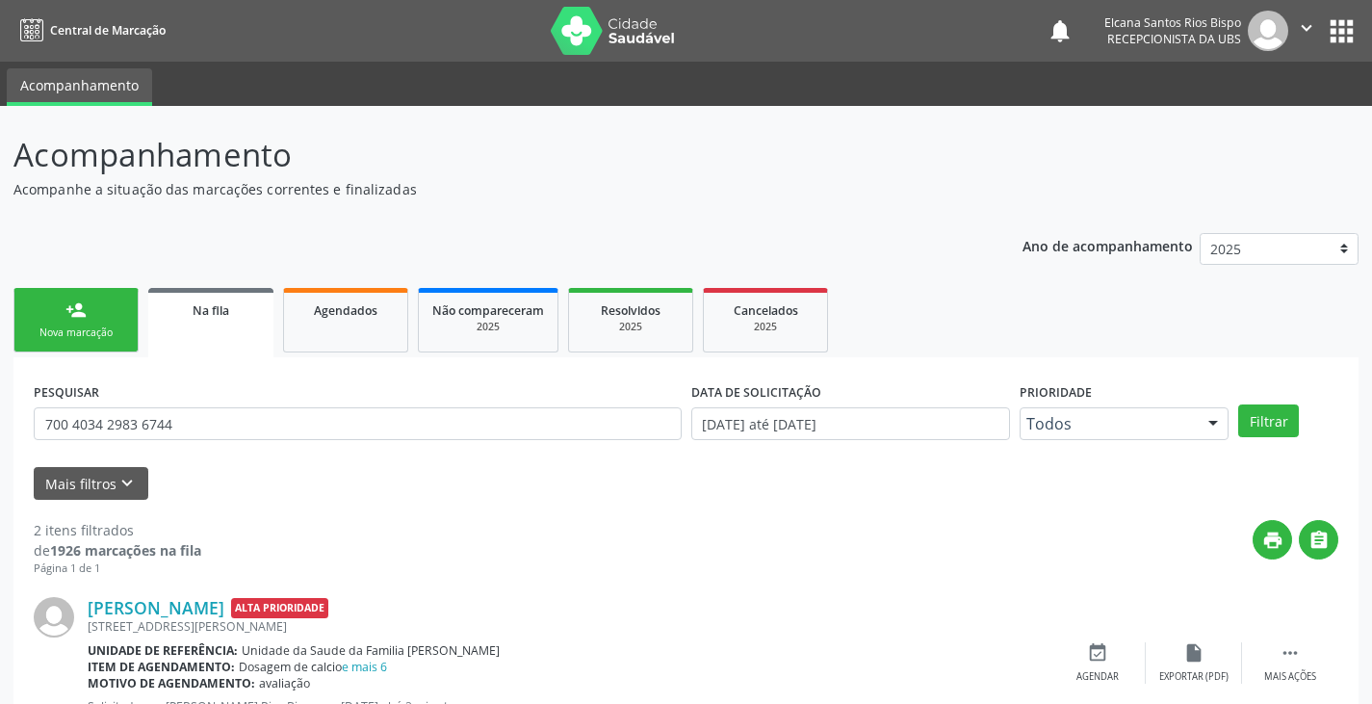
scroll to position [250, 0]
